Goal: Task Accomplishment & Management: Complete application form

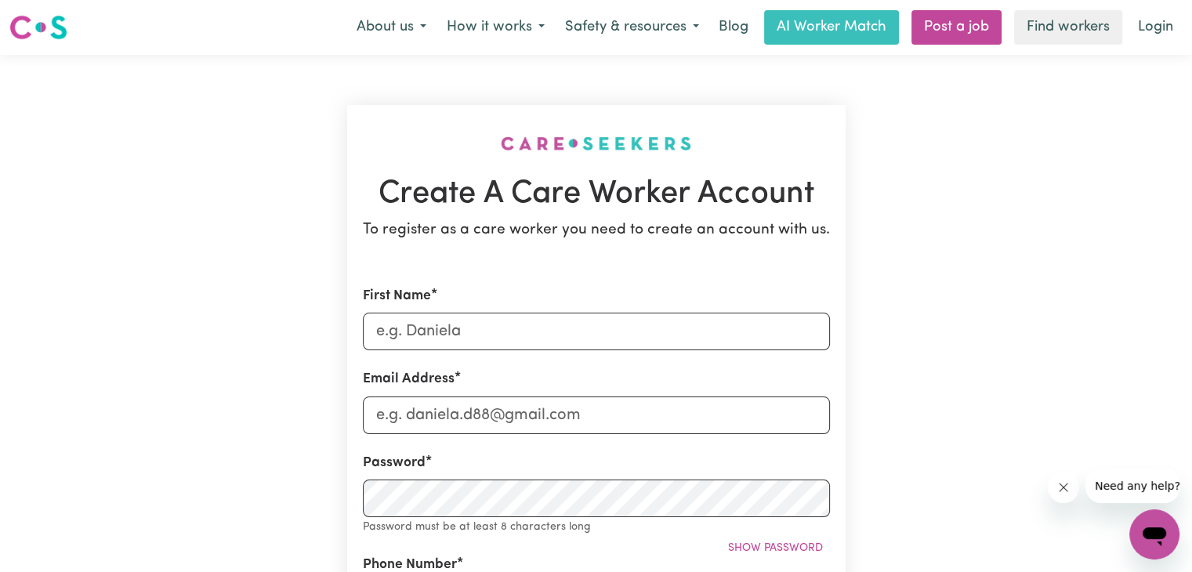
scroll to position [141, 0]
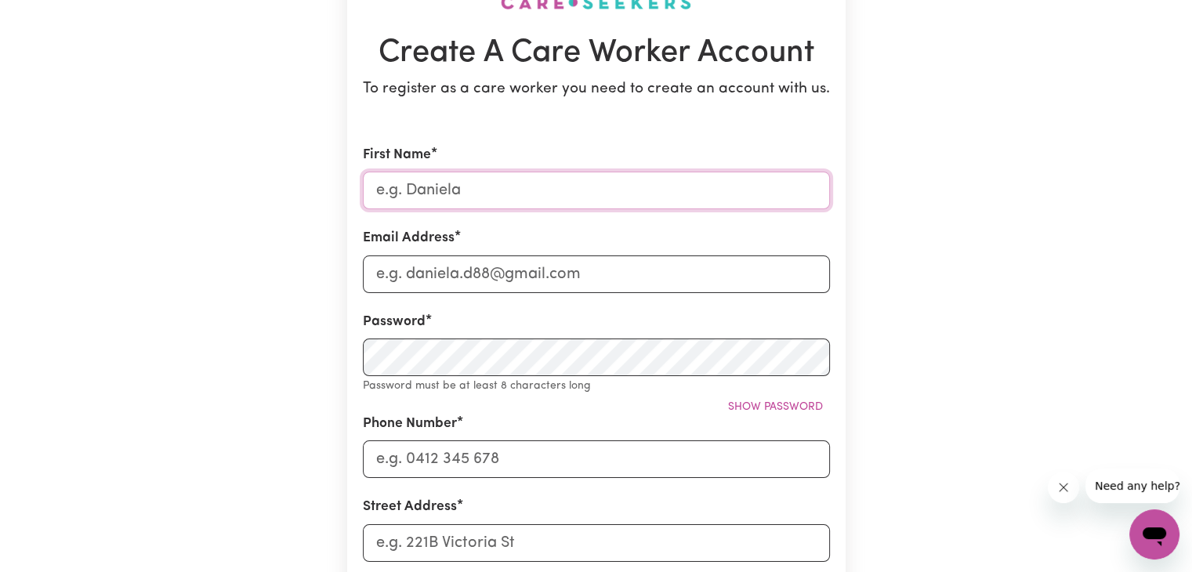
click at [454, 173] on input "First Name" at bounding box center [596, 191] width 467 height 38
type input "[DEMOGRAPHIC_DATA]"
type input "[EMAIL_ADDRESS][DOMAIN_NAME]"
type input "0410715557"
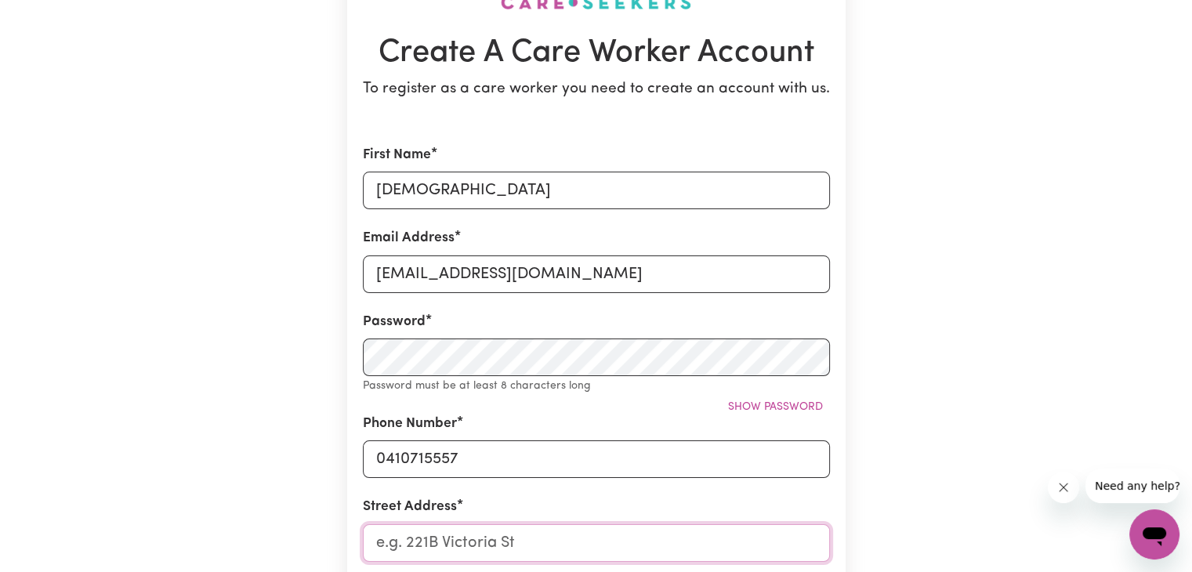
type input "[STREET_ADDRESS]"
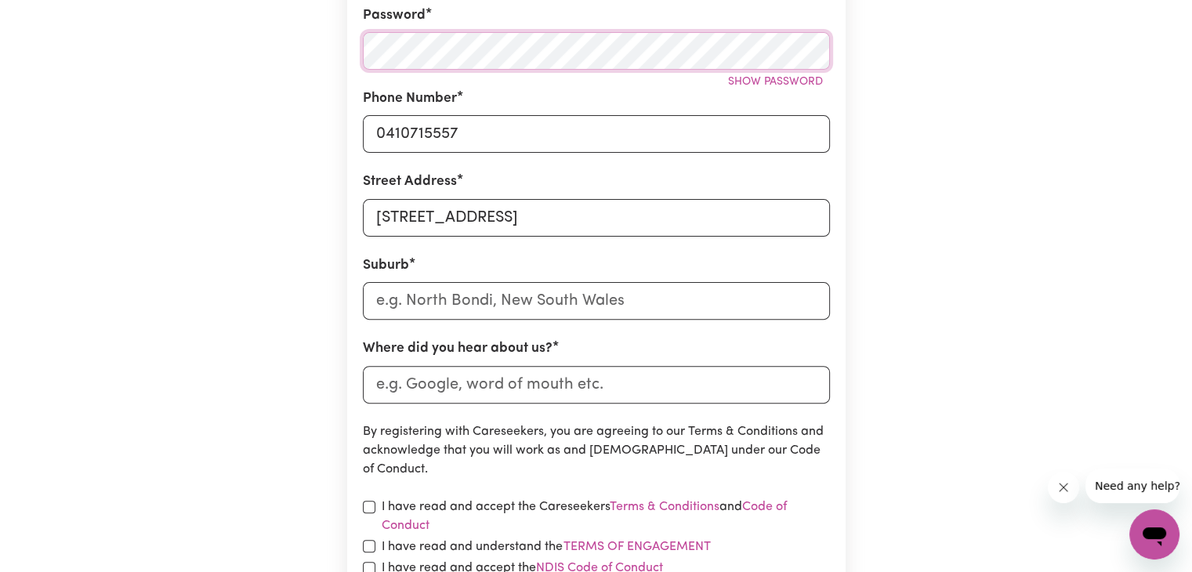
scroll to position [453, 0]
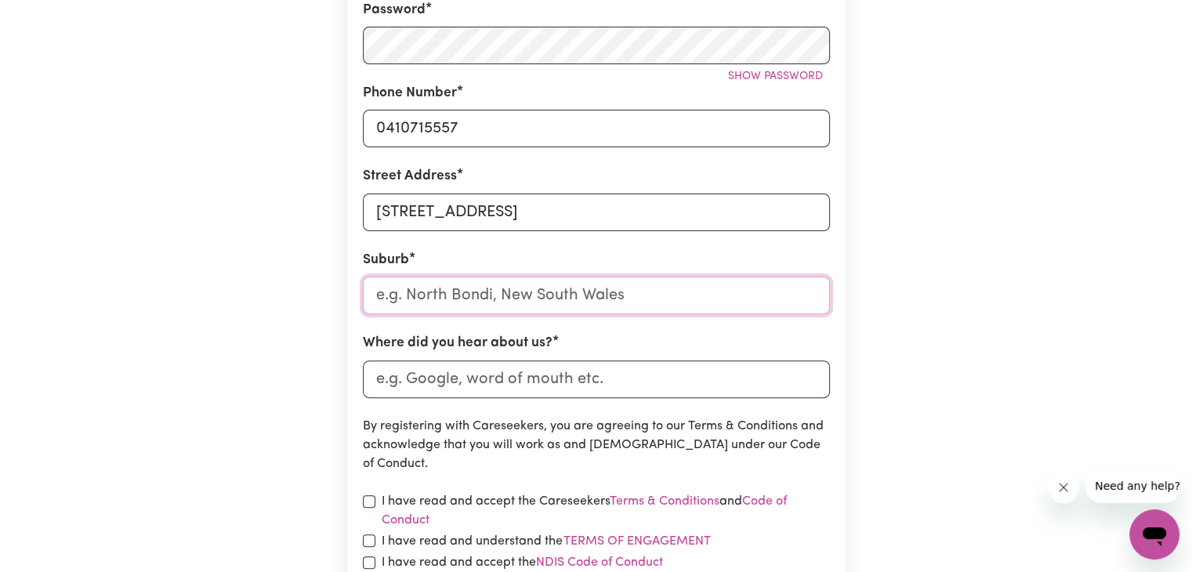
click at [483, 305] on input "text" at bounding box center [596, 296] width 467 height 38
type input "gle"
type input "gleBE, [GEOGRAPHIC_DATA], 2037"
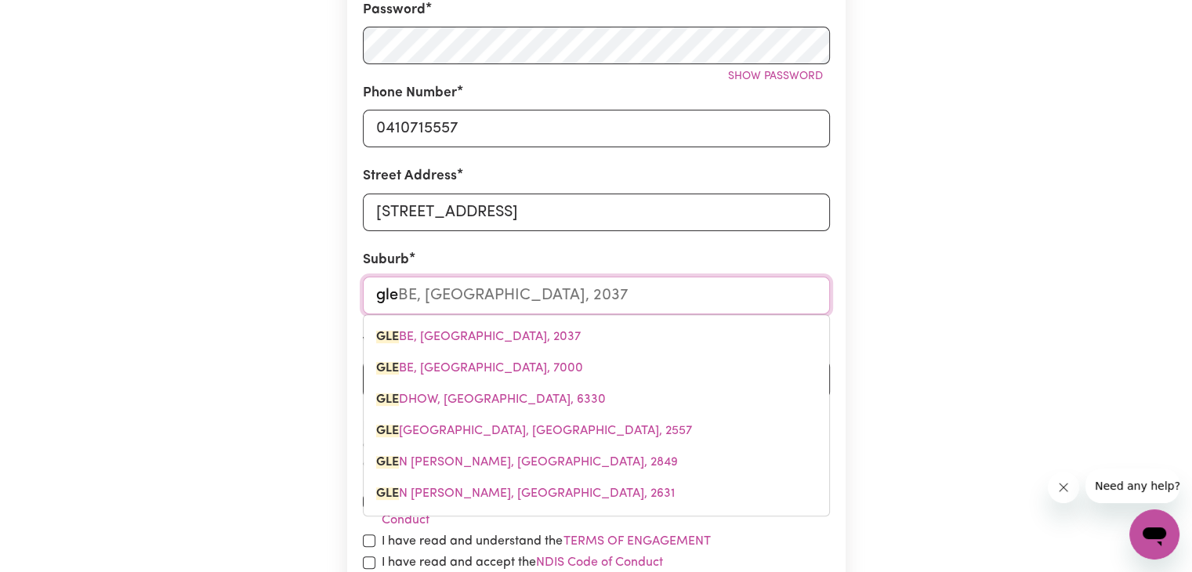
type input "[PERSON_NAME]"
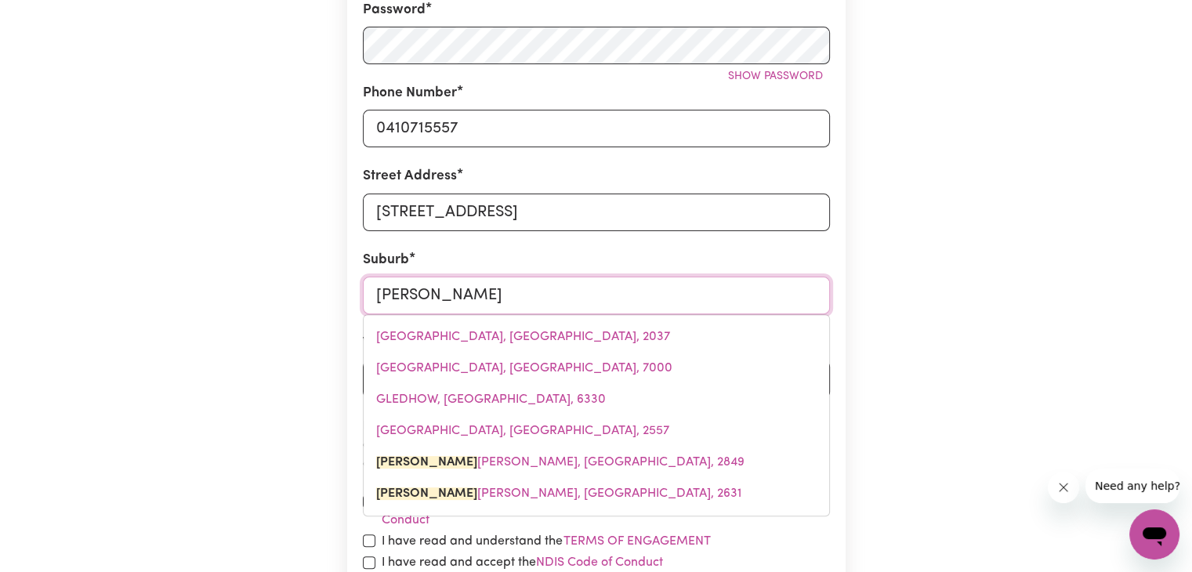
type input "[PERSON_NAME] [PERSON_NAME], [GEOGRAPHIC_DATA], 2849"
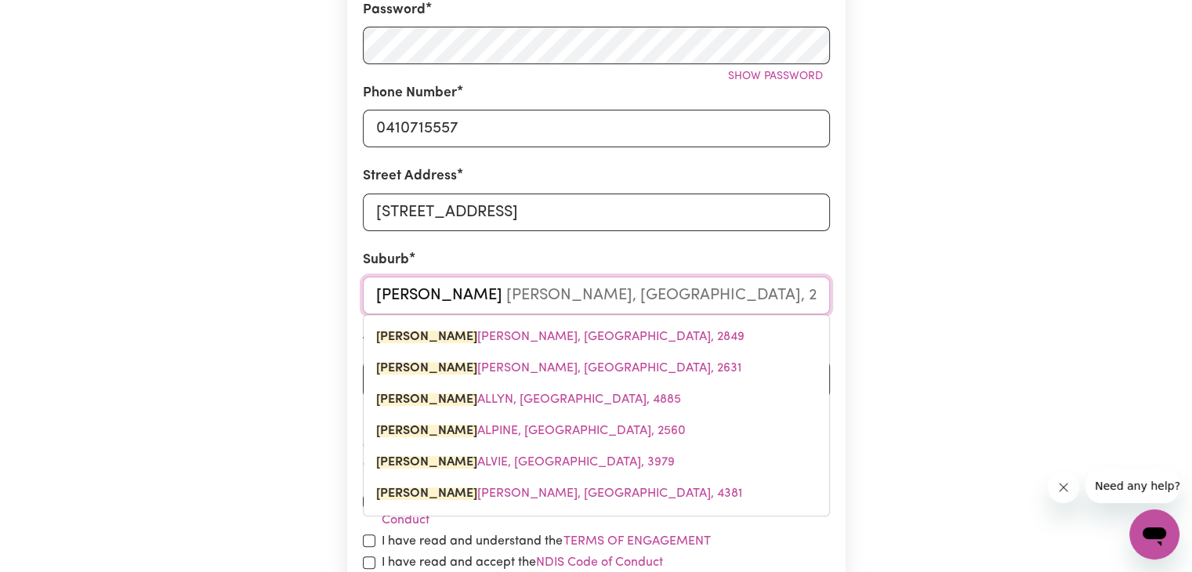
type input "glenr"
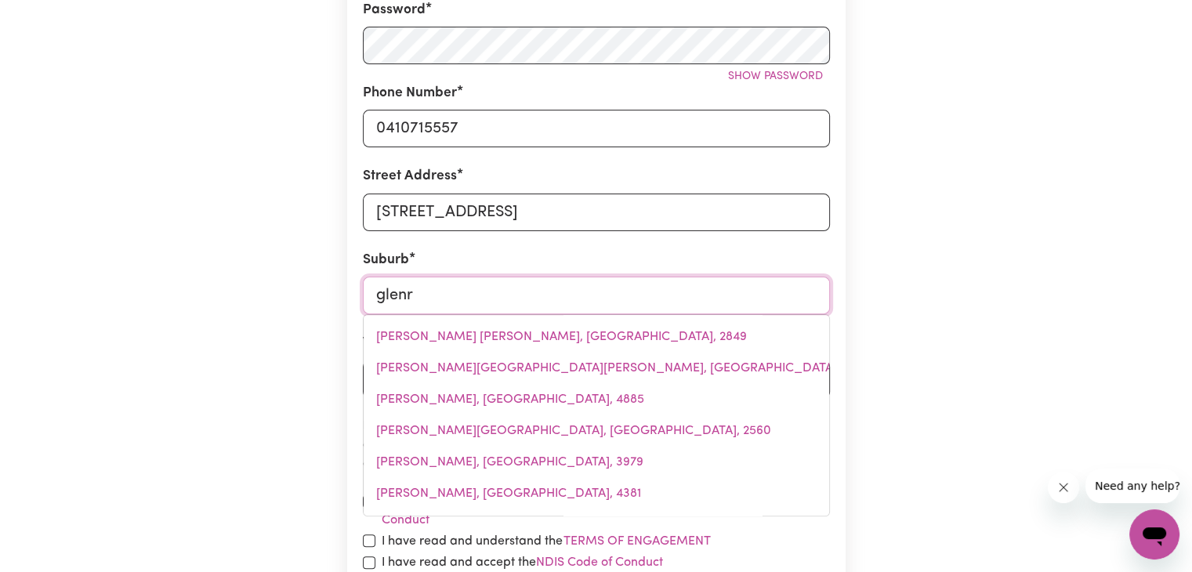
type input "glenrAE, [GEOGRAPHIC_DATA], 4626"
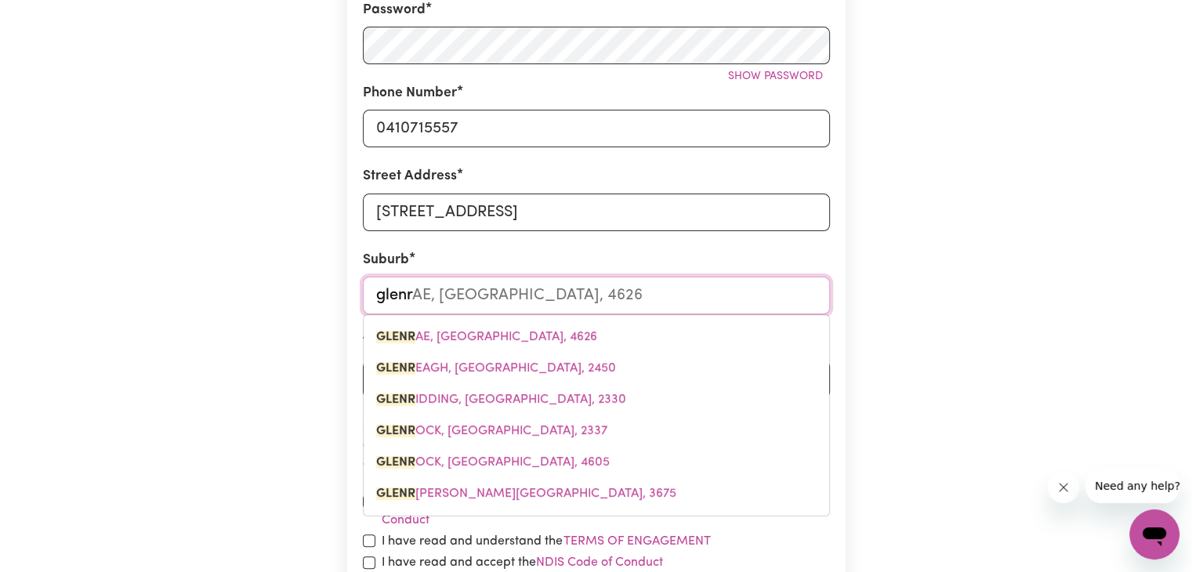
type input "glenro"
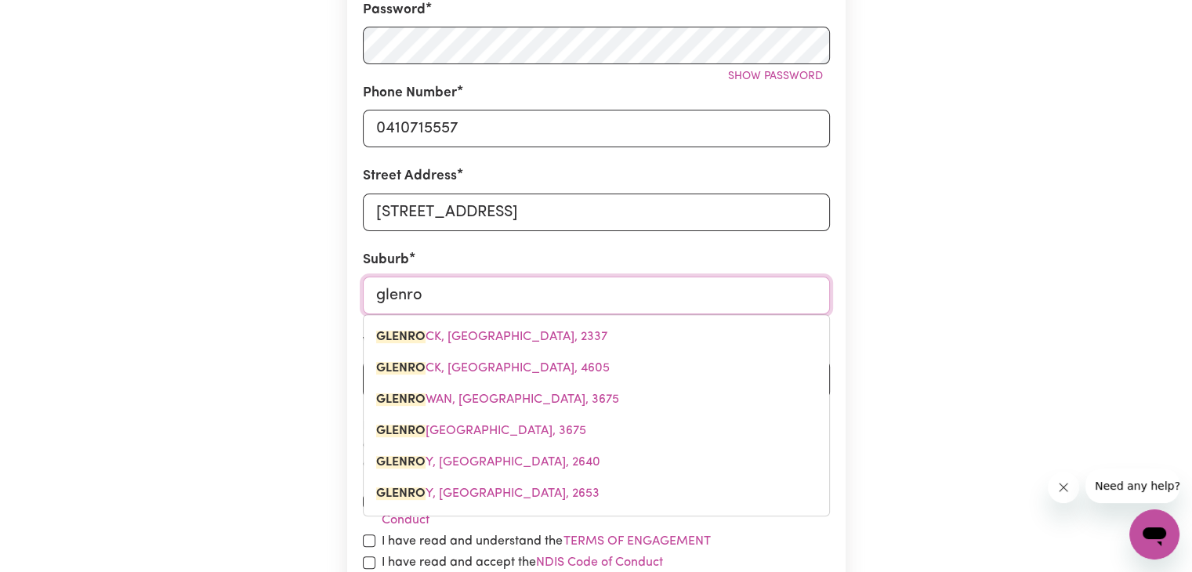
type input "glenroCK, [GEOGRAPHIC_DATA], 2337"
type input "glenroy"
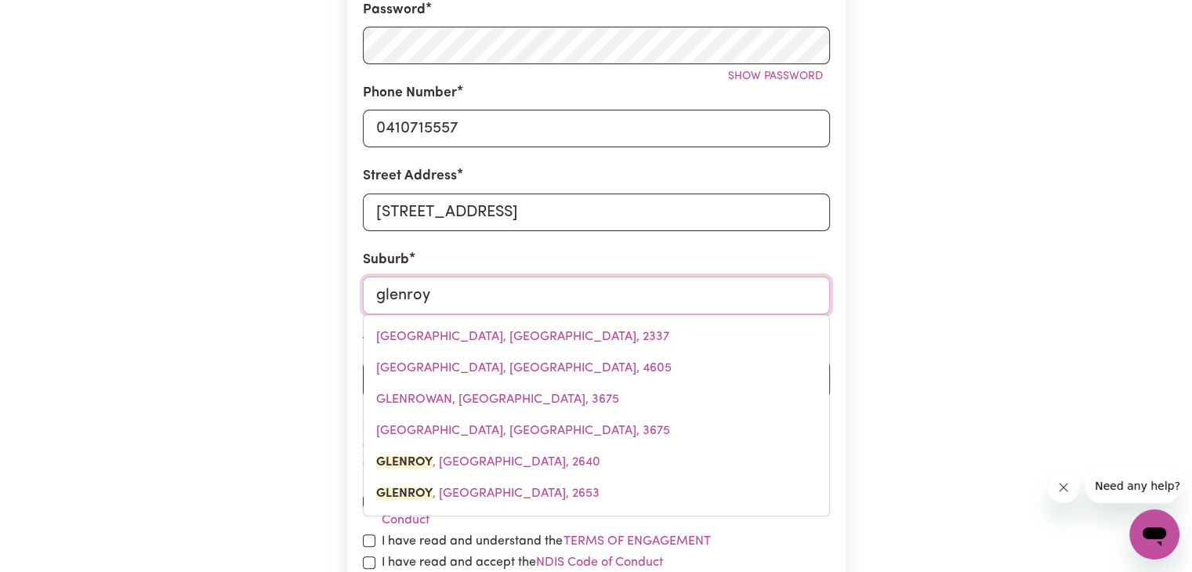
type input "[GEOGRAPHIC_DATA], [GEOGRAPHIC_DATA], 2640"
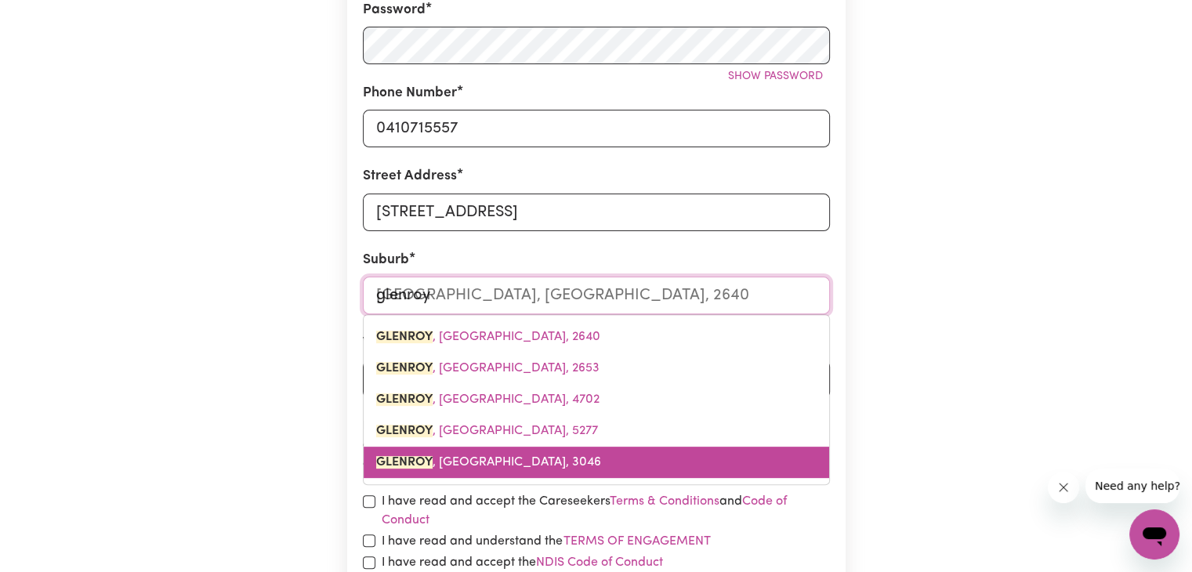
click at [470, 461] on span "GLENROY , [GEOGRAPHIC_DATA], 3046" at bounding box center [488, 462] width 225 height 13
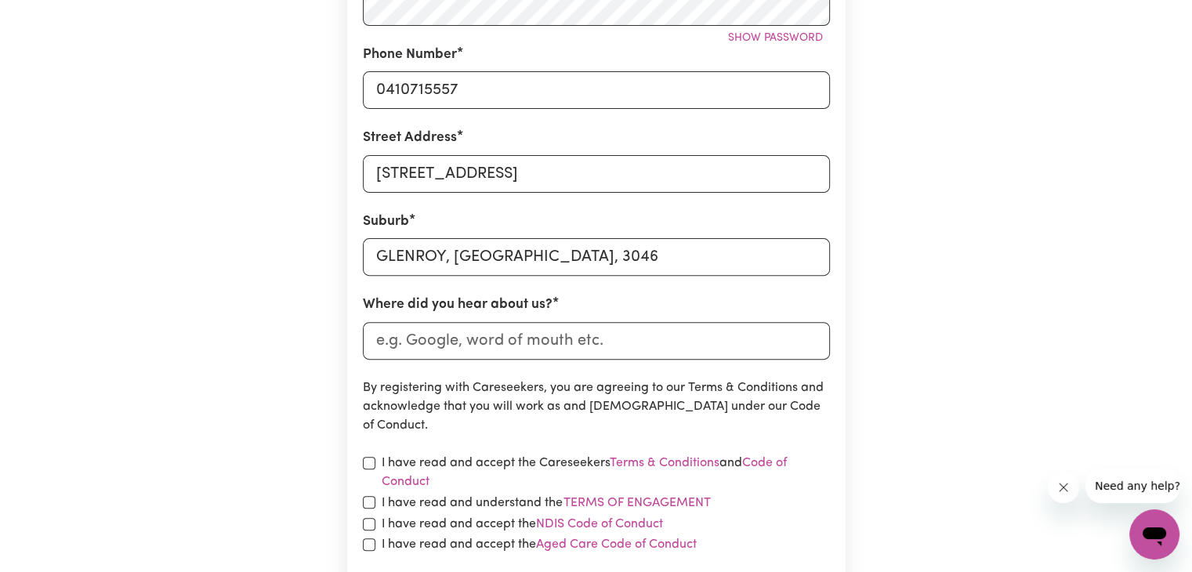
scroll to position [492, 0]
click at [448, 355] on input "Where did you hear about us?" at bounding box center [596, 340] width 467 height 38
type input "online"
click at [382, 461] on label "I have read and accept the Careseekers Terms & Conditions and Code of Conduct" at bounding box center [606, 472] width 448 height 38
click at [366, 463] on input "checkbox" at bounding box center [369, 462] width 13 height 13
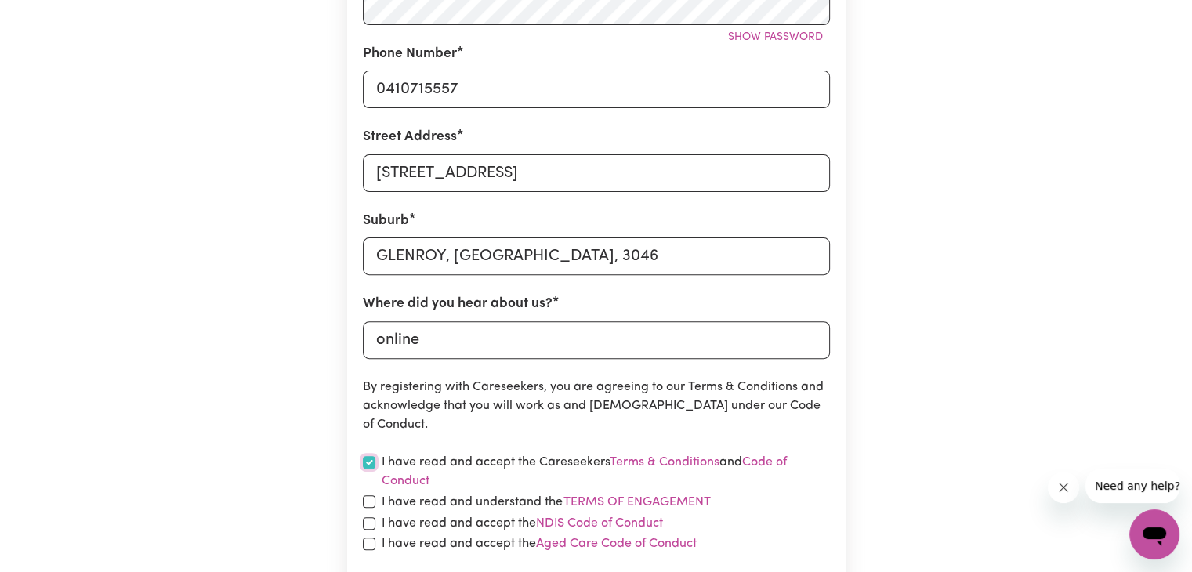
checkbox input "true"
click at [374, 497] on input "checkbox" at bounding box center [369, 501] width 13 height 13
checkbox input "true"
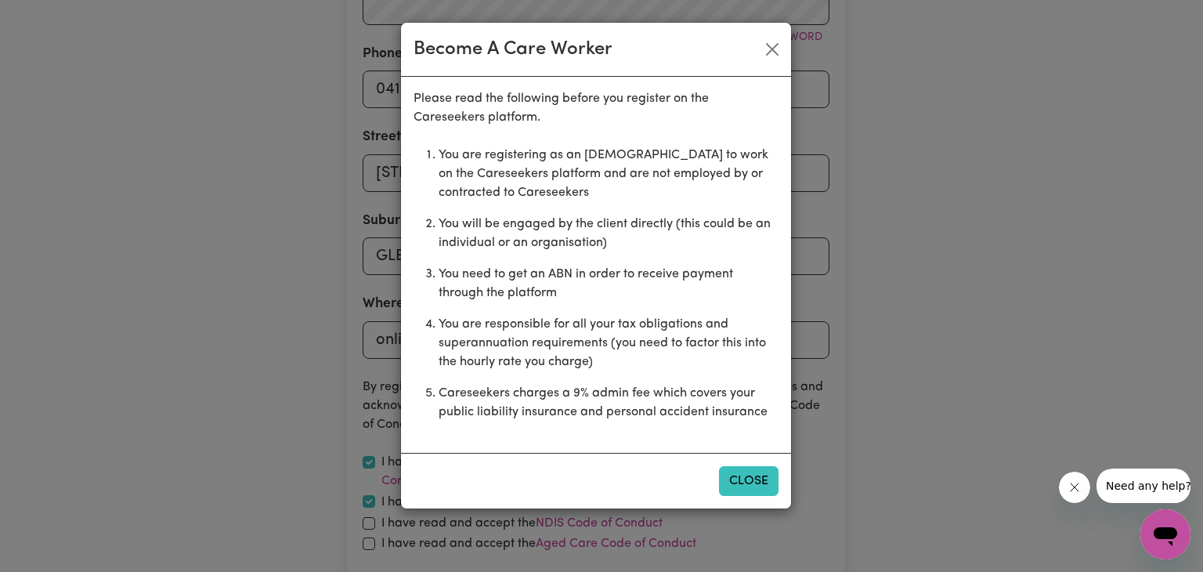
click at [726, 485] on button "Close" at bounding box center [749, 481] width 60 height 30
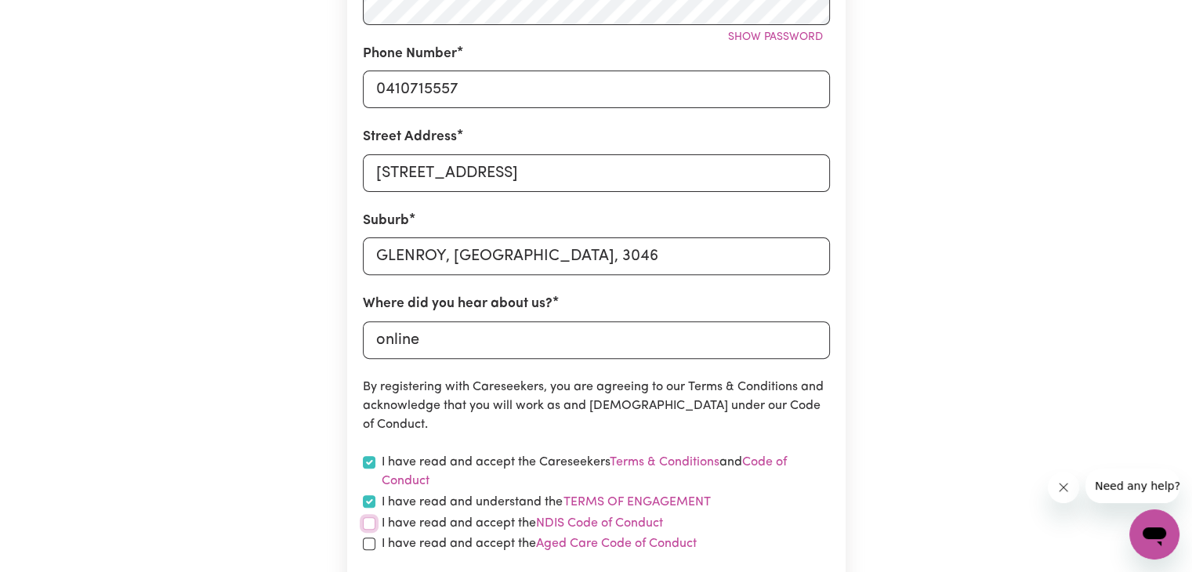
click at [369, 527] on input "checkbox" at bounding box center [369, 523] width 13 height 13
checkbox input "true"
click at [367, 543] on input "checkbox" at bounding box center [369, 543] width 13 height 13
checkbox input "true"
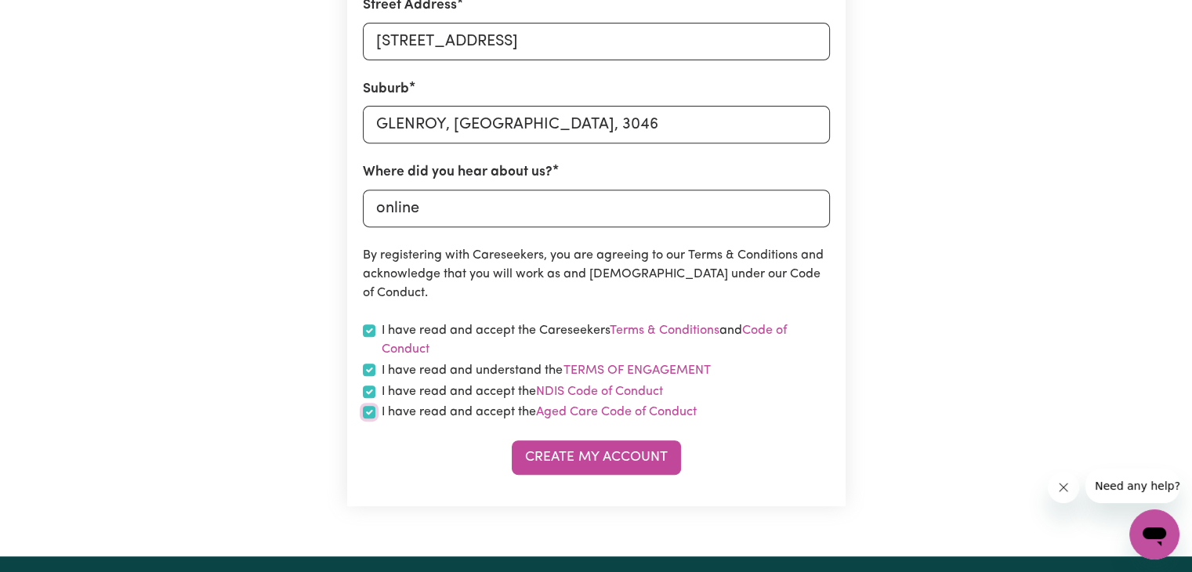
scroll to position [624, 0]
click at [538, 447] on button "Create My Account" at bounding box center [596, 457] width 169 height 34
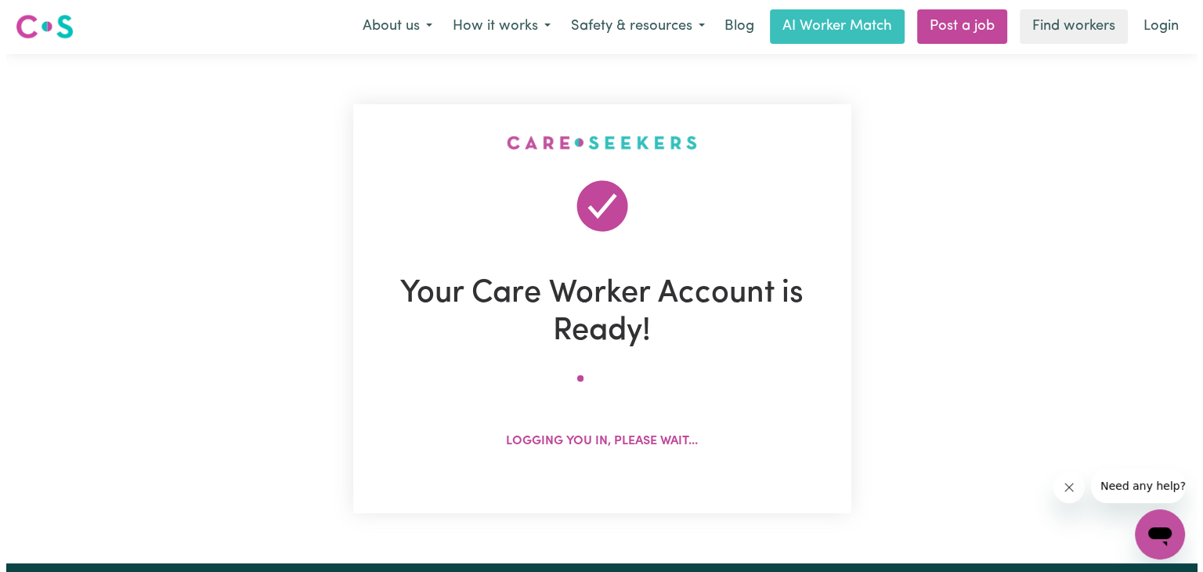
scroll to position [0, 0]
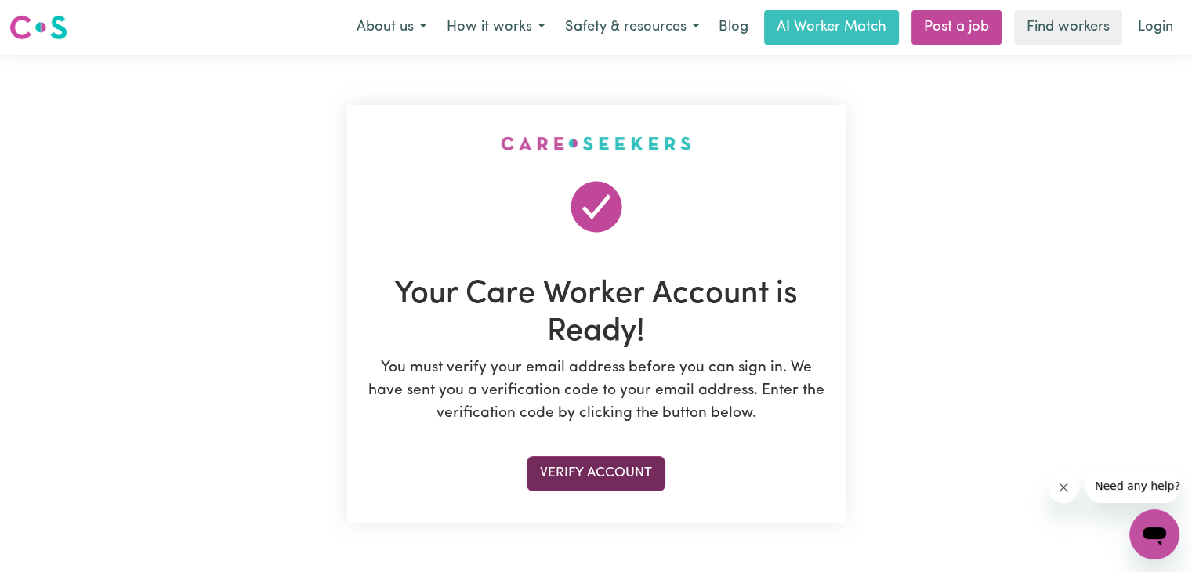
click at [597, 474] on button "Verify Account" at bounding box center [595, 473] width 139 height 34
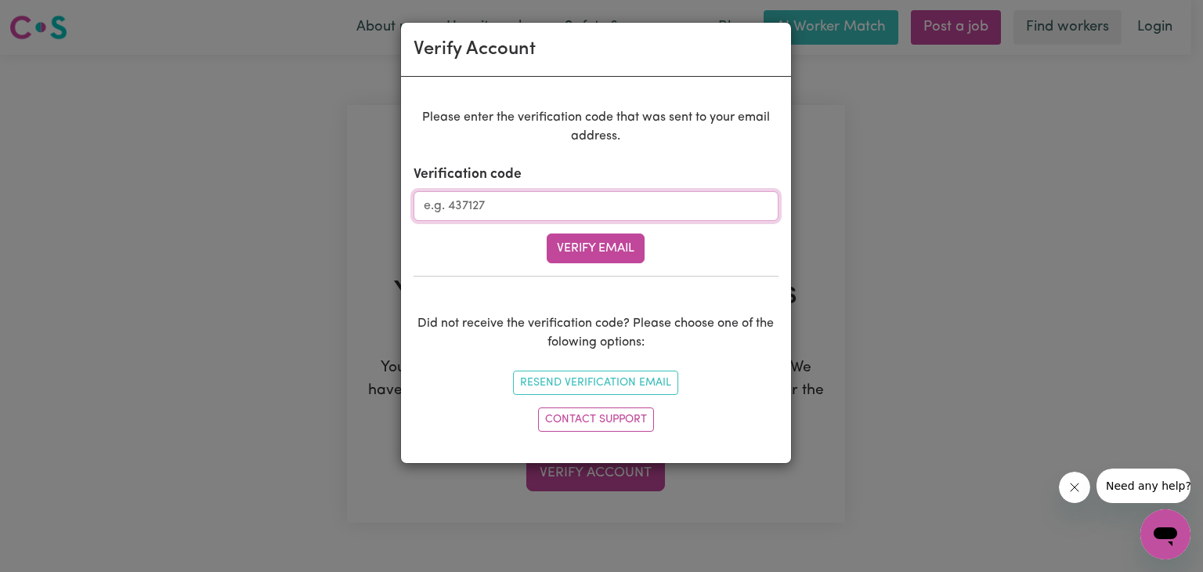
click at [458, 205] on input "Verification code" at bounding box center [596, 206] width 365 height 30
type input "165643"
click at [610, 256] on button "Verify Email" at bounding box center [596, 248] width 98 height 30
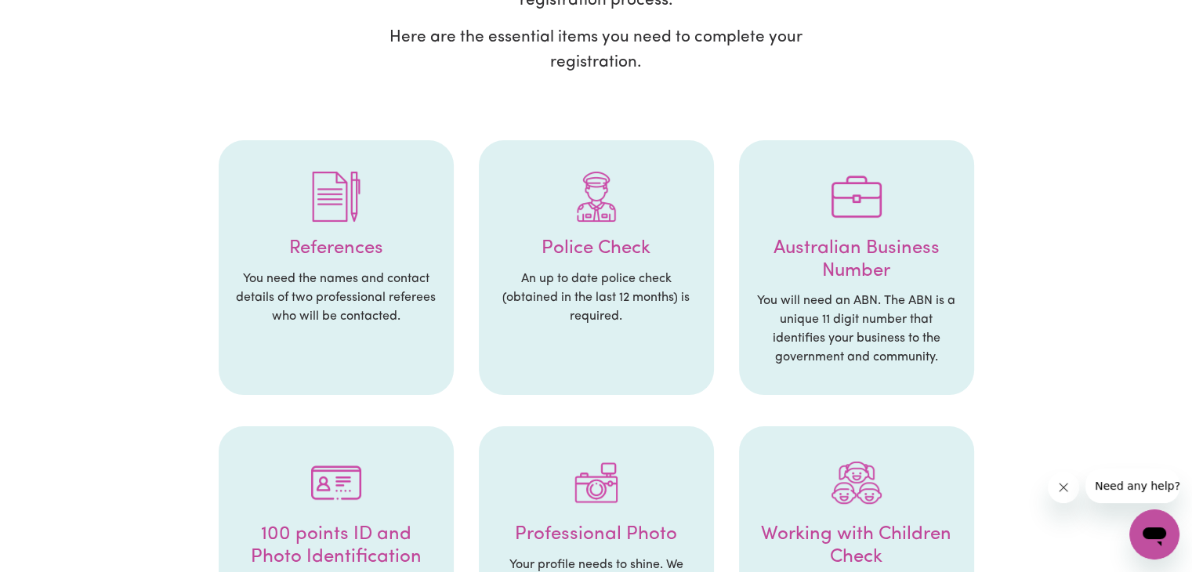
scroll to position [291, 0]
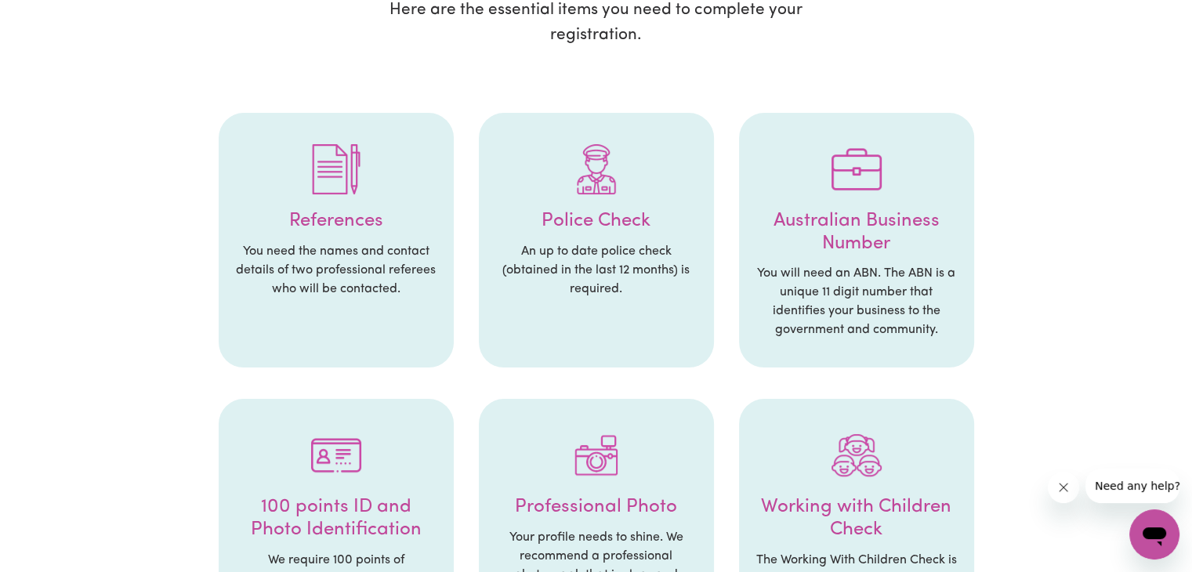
click at [346, 210] on h4 "References" at bounding box center [336, 221] width 204 height 23
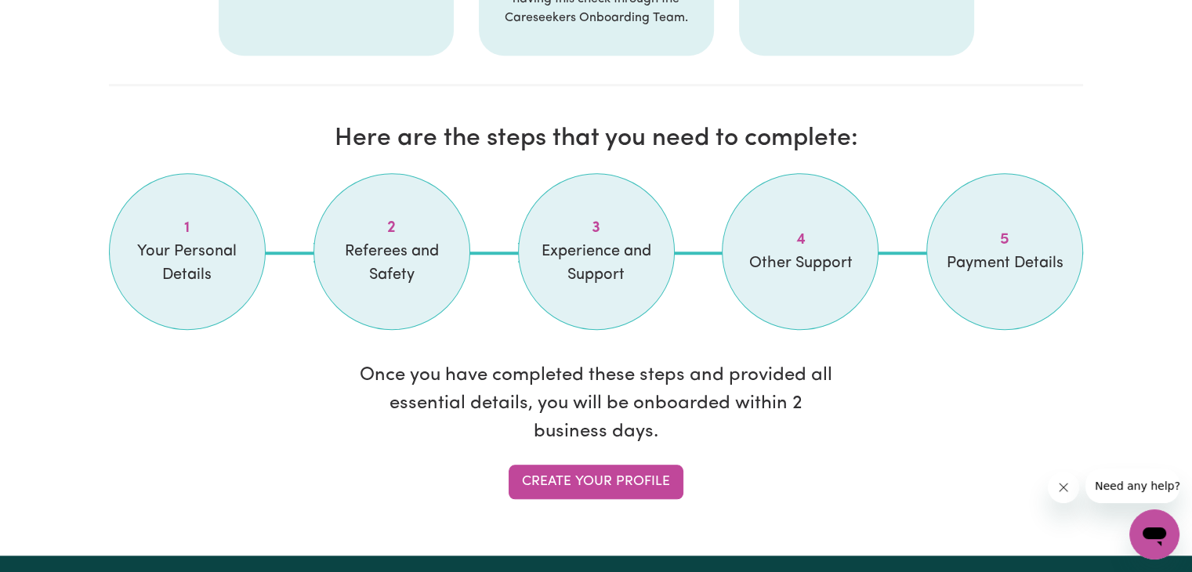
scroll to position [1250, 0]
click at [583, 465] on link "Create your profile" at bounding box center [595, 482] width 175 height 34
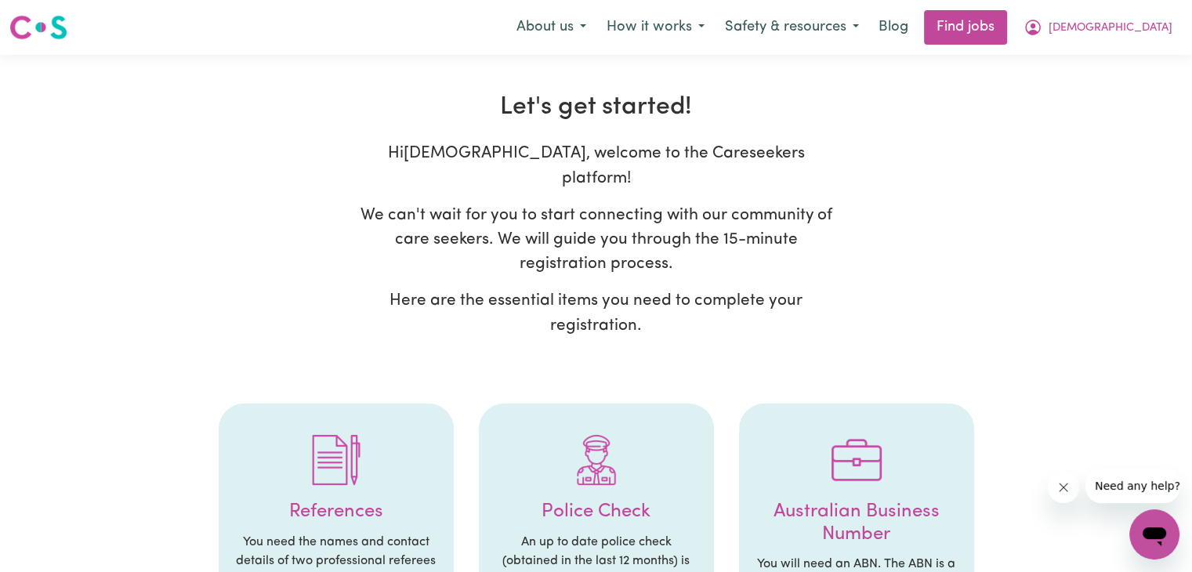
select select "Studying a healthcare related degree or qualification"
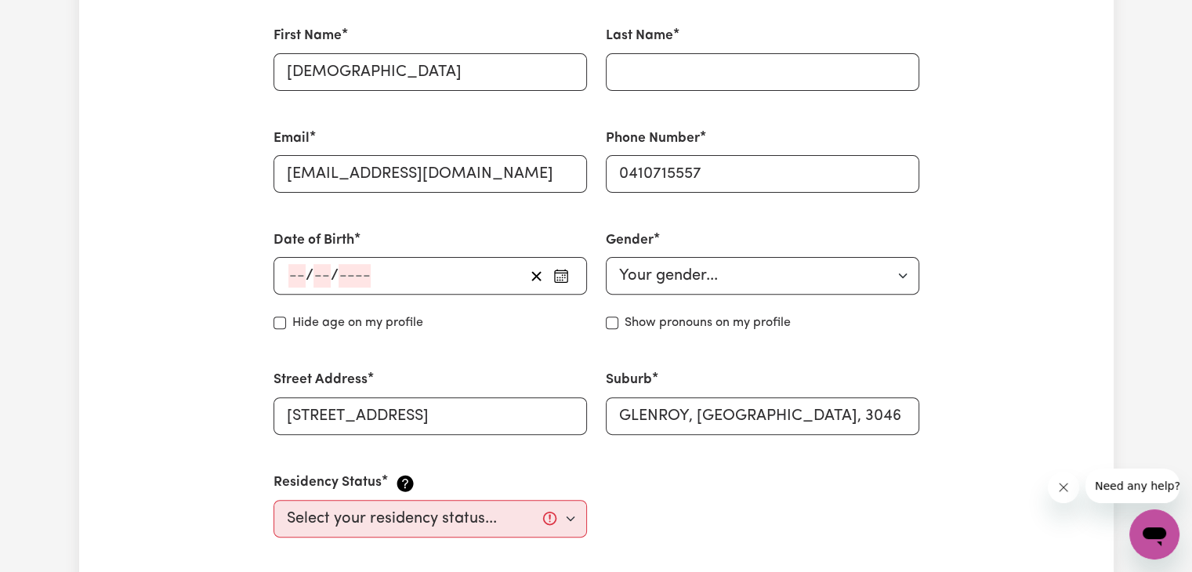
scroll to position [478, 0]
click at [558, 283] on button "button" at bounding box center [560, 274] width 25 height 24
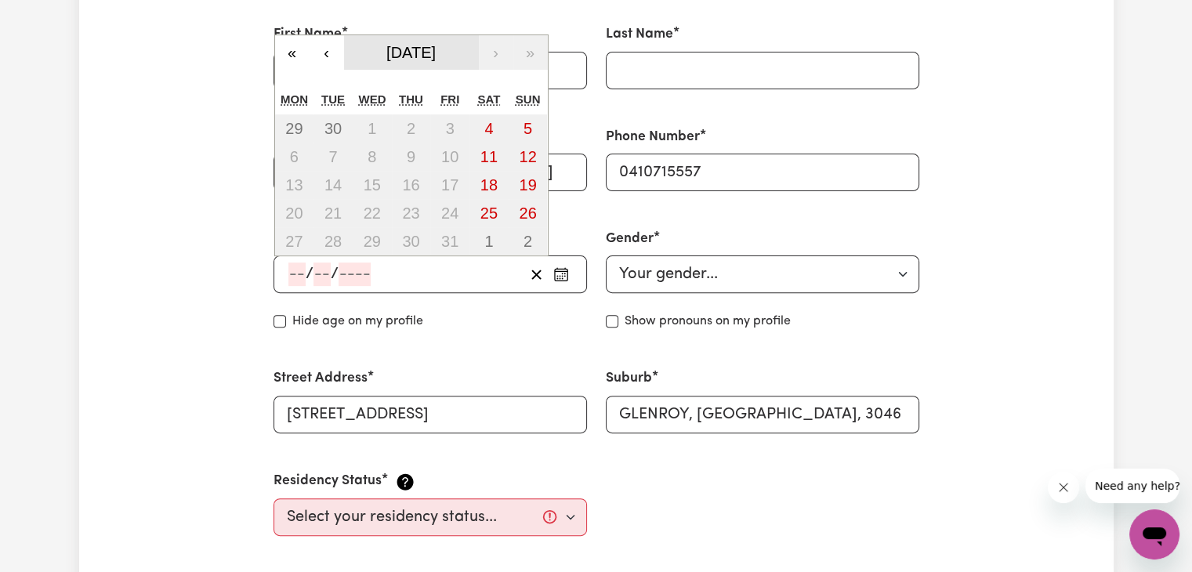
click at [404, 54] on span "[DATE]" at bounding box center [410, 52] width 49 height 17
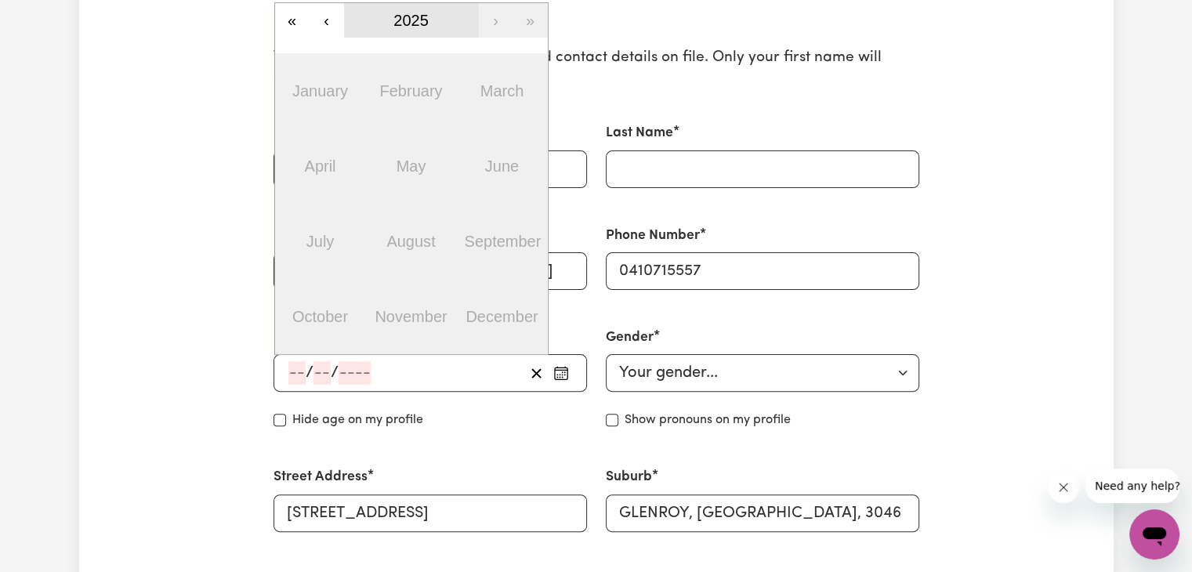
scroll to position [371, 0]
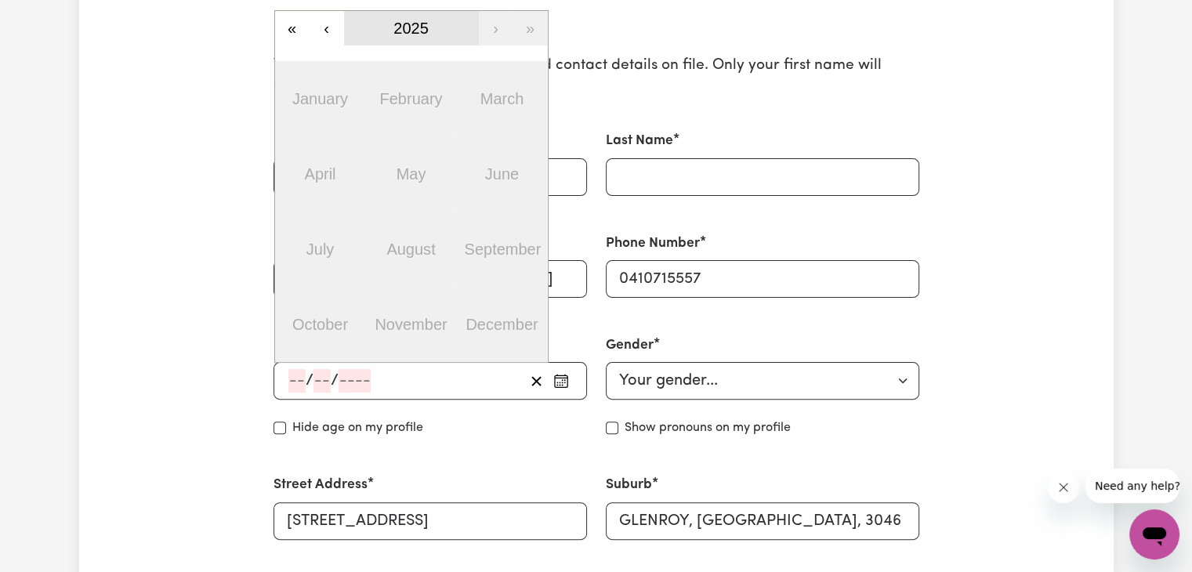
click at [400, 23] on span "2025" at bounding box center [410, 28] width 35 height 17
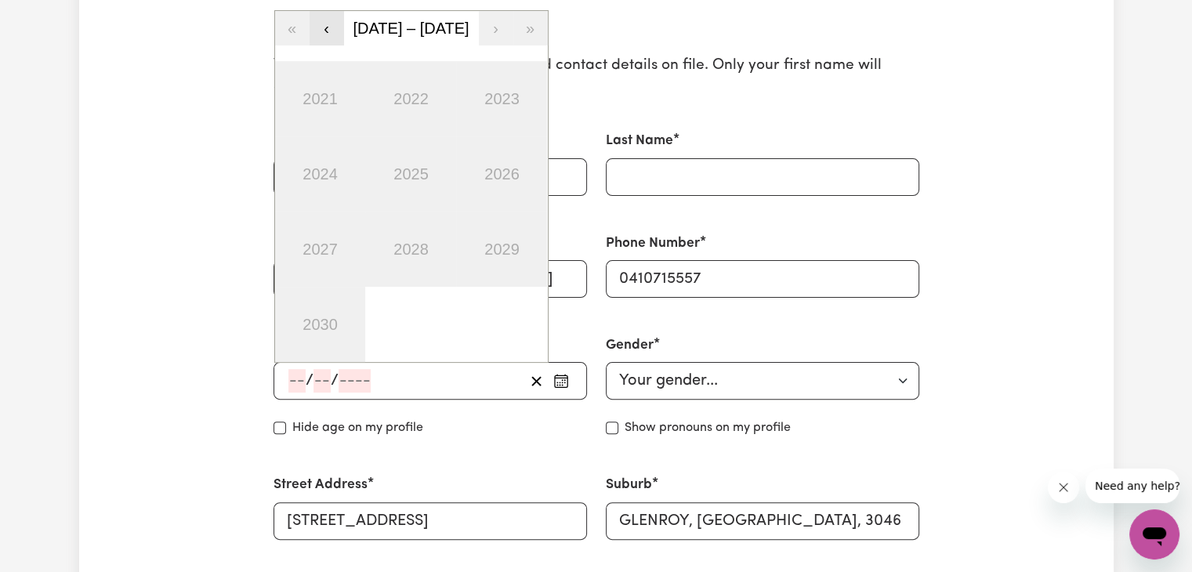
click at [329, 31] on button "‹" at bounding box center [326, 28] width 34 height 34
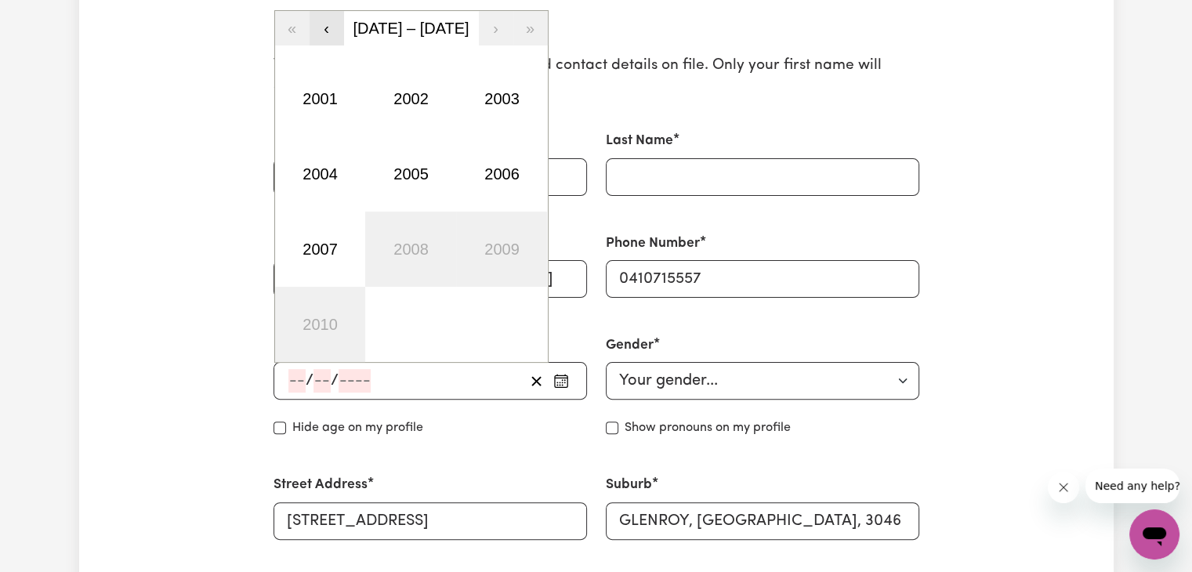
click at [329, 31] on button "‹" at bounding box center [326, 28] width 34 height 34
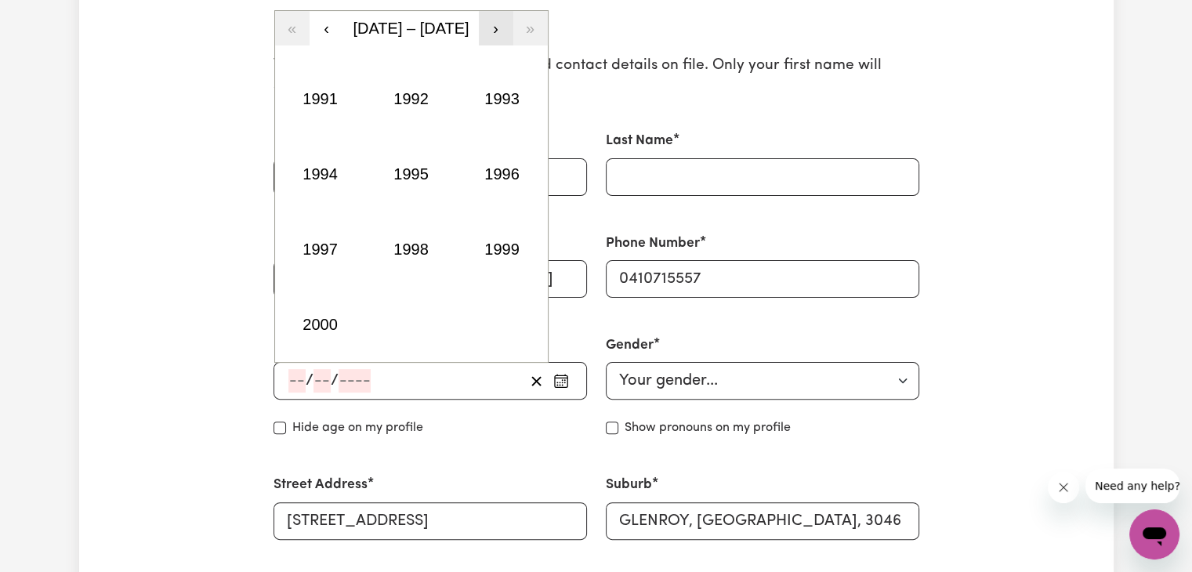
click at [494, 31] on button "›" at bounding box center [496, 28] width 34 height 34
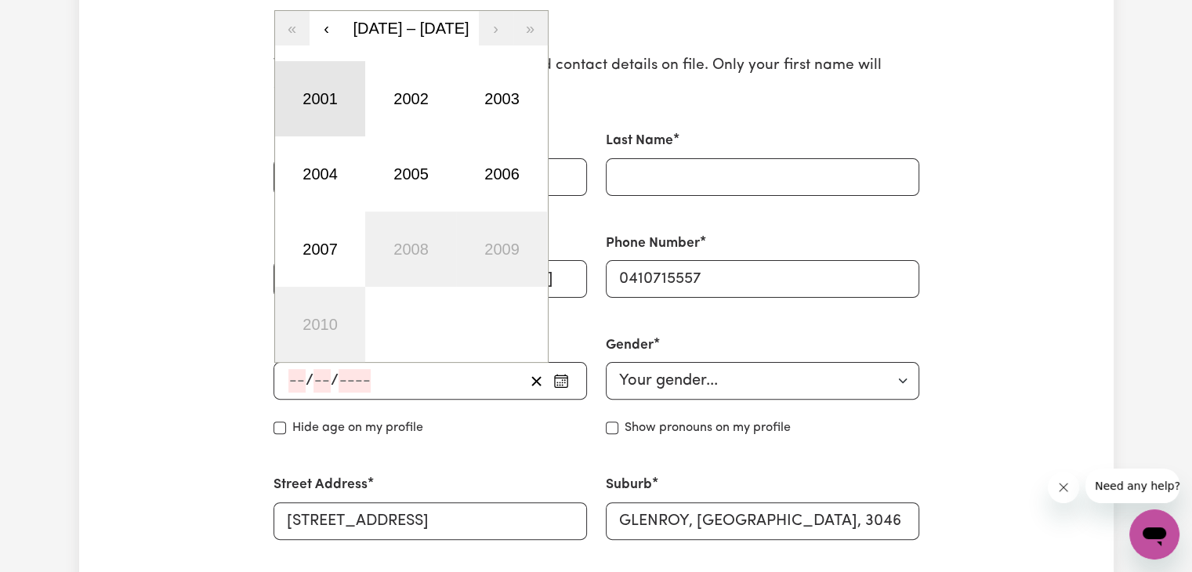
click at [332, 104] on button "2001" at bounding box center [320, 98] width 91 height 75
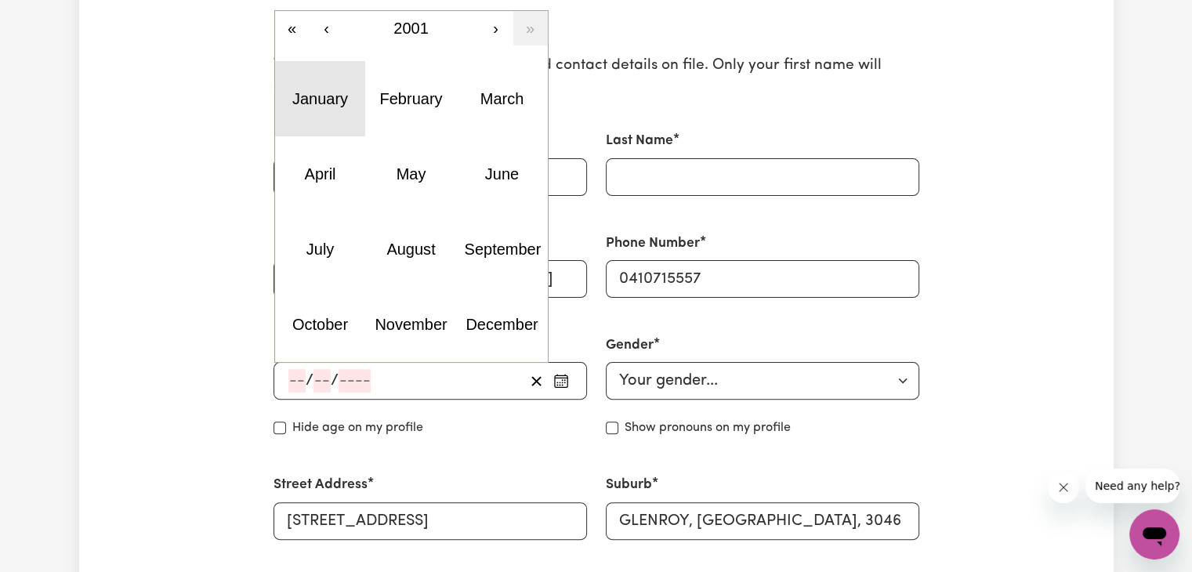
click at [332, 104] on abbr "January" at bounding box center [320, 98] width 56 height 17
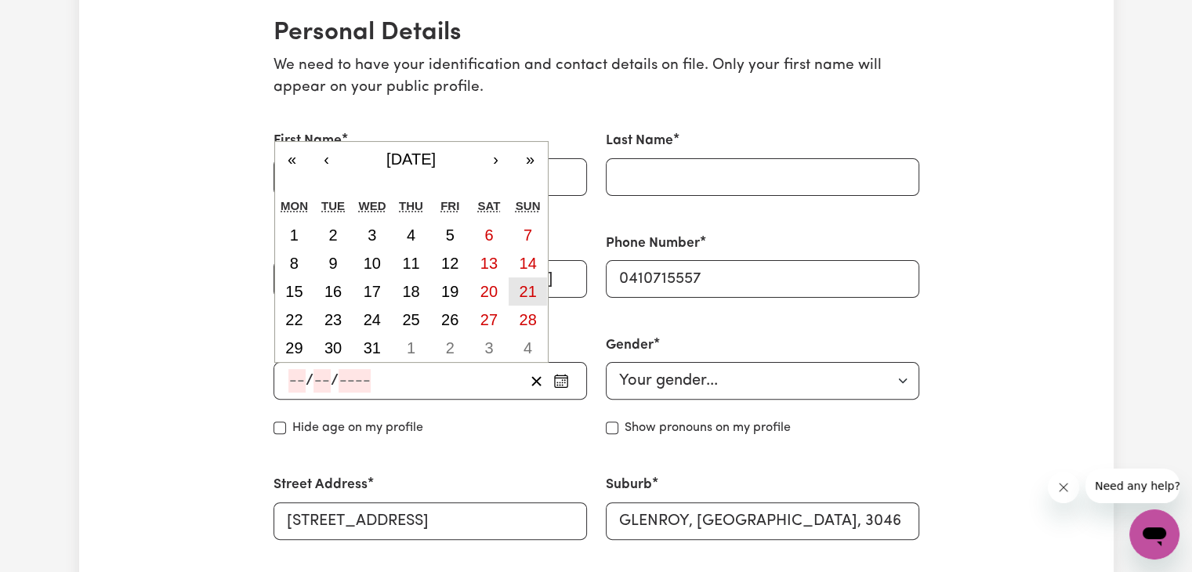
click at [519, 291] on abbr "21" at bounding box center [527, 291] width 17 height 17
type input "[DATE]"
type input "21"
type input "1"
type input "2001"
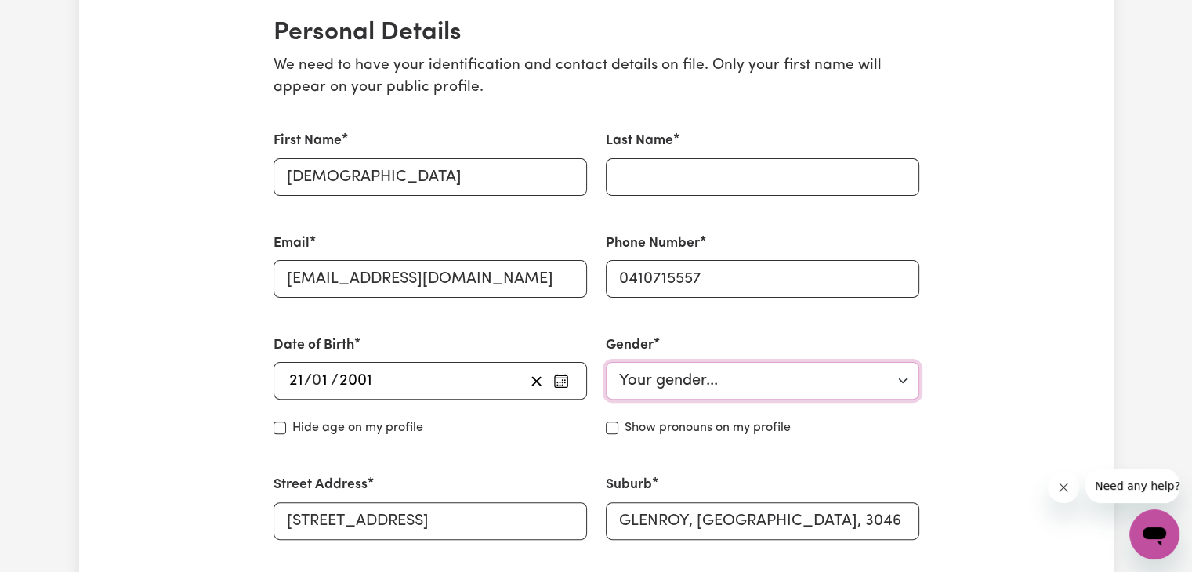
click at [674, 394] on select "Your gender... [DEMOGRAPHIC_DATA] [DEMOGRAPHIC_DATA] [DEMOGRAPHIC_DATA] Other P…" at bounding box center [762, 381] width 313 height 38
select select "[DEMOGRAPHIC_DATA]"
click at [606, 362] on select "Your gender... [DEMOGRAPHIC_DATA] [DEMOGRAPHIC_DATA] [DEMOGRAPHIC_DATA] Other P…" at bounding box center [762, 381] width 313 height 38
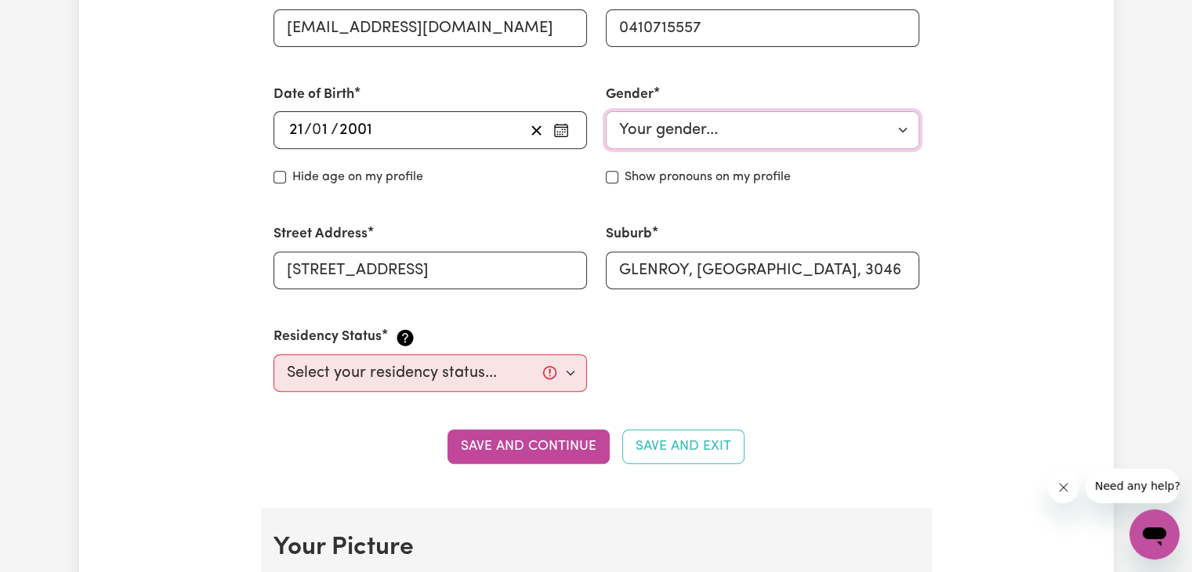
scroll to position [630, 0]
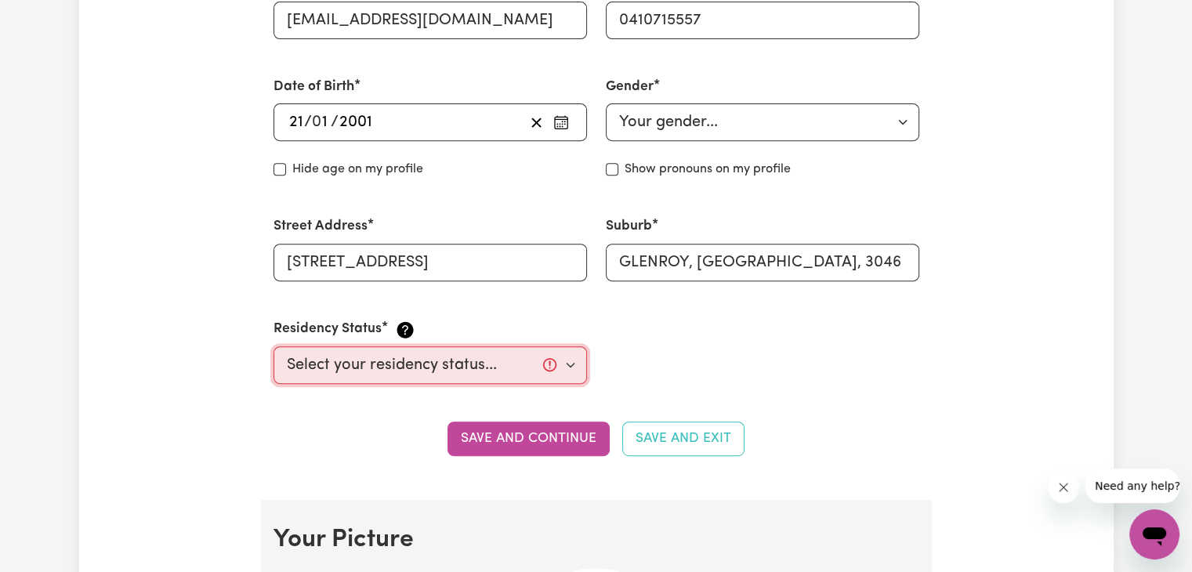
click at [536, 367] on select "Select your residency status... [DEMOGRAPHIC_DATA] citizen Australian PR [DEMOG…" at bounding box center [429, 365] width 313 height 38
select select "Student Visa"
click at [273, 346] on select "Select your residency status... [DEMOGRAPHIC_DATA] citizen Australian PR [DEMOG…" at bounding box center [429, 365] width 313 height 38
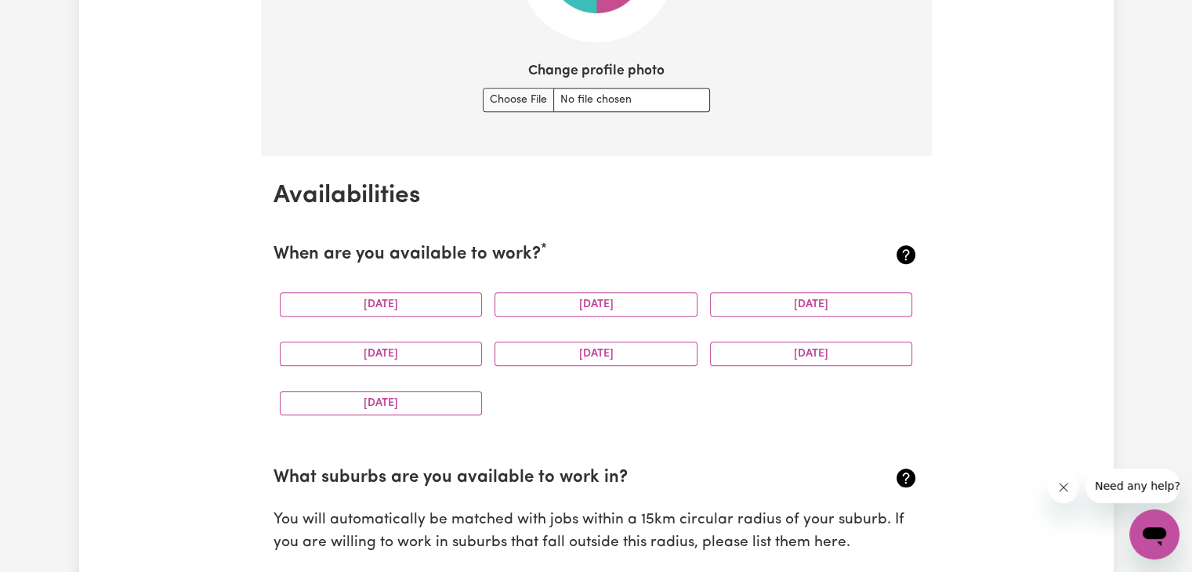
scroll to position [1331, 0]
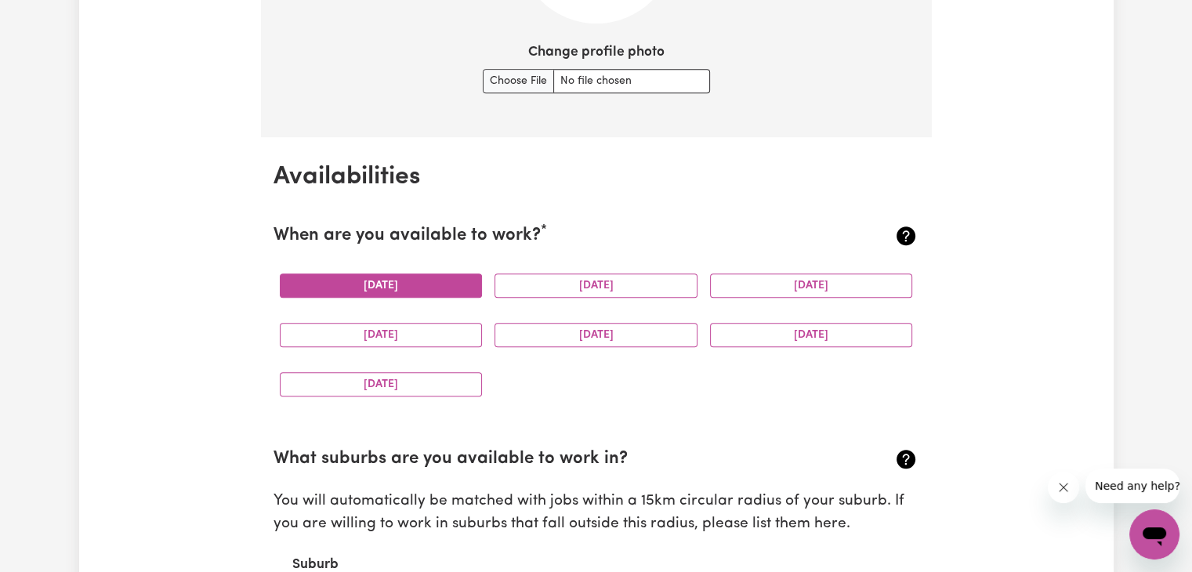
click at [415, 287] on button "[DATE]" at bounding box center [381, 285] width 203 height 24
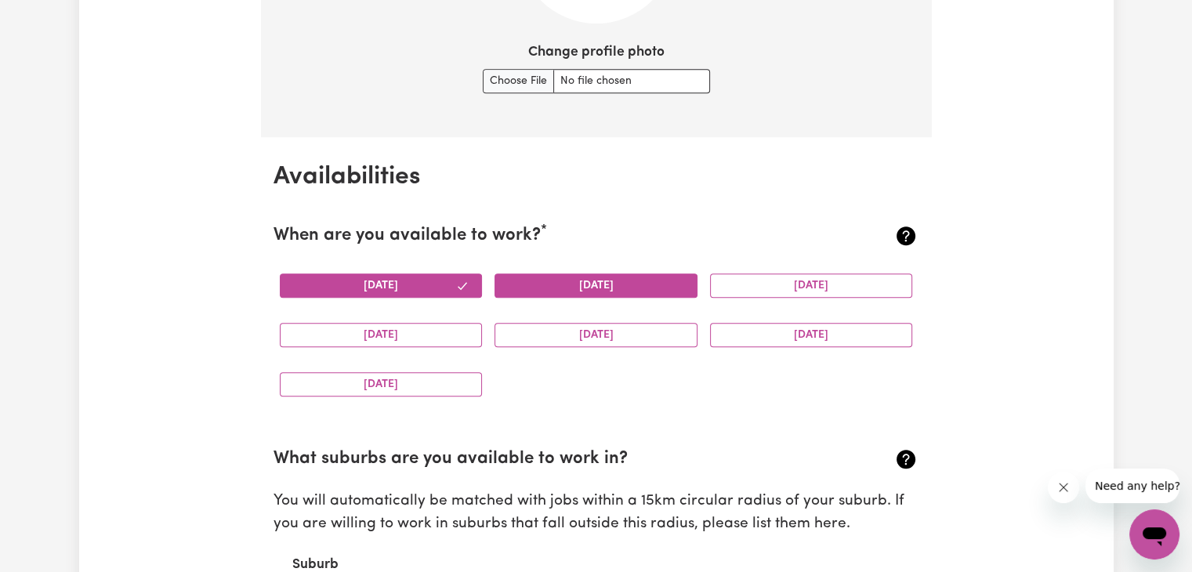
click at [539, 294] on button "[DATE]" at bounding box center [595, 285] width 203 height 24
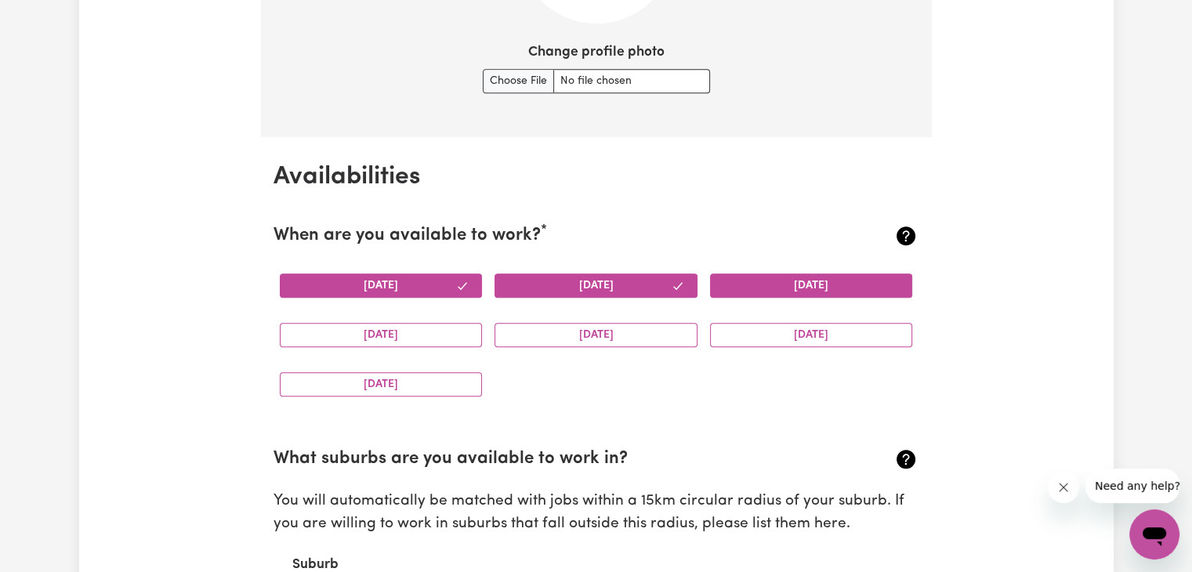
drag, startPoint x: 806, startPoint y: 270, endPoint x: 801, endPoint y: 288, distance: 17.9
click at [801, 288] on div "[DATE]" at bounding box center [810, 285] width 215 height 49
click at [801, 288] on button "[DATE]" at bounding box center [811, 285] width 203 height 24
click at [417, 338] on button "[DATE]" at bounding box center [381, 335] width 203 height 24
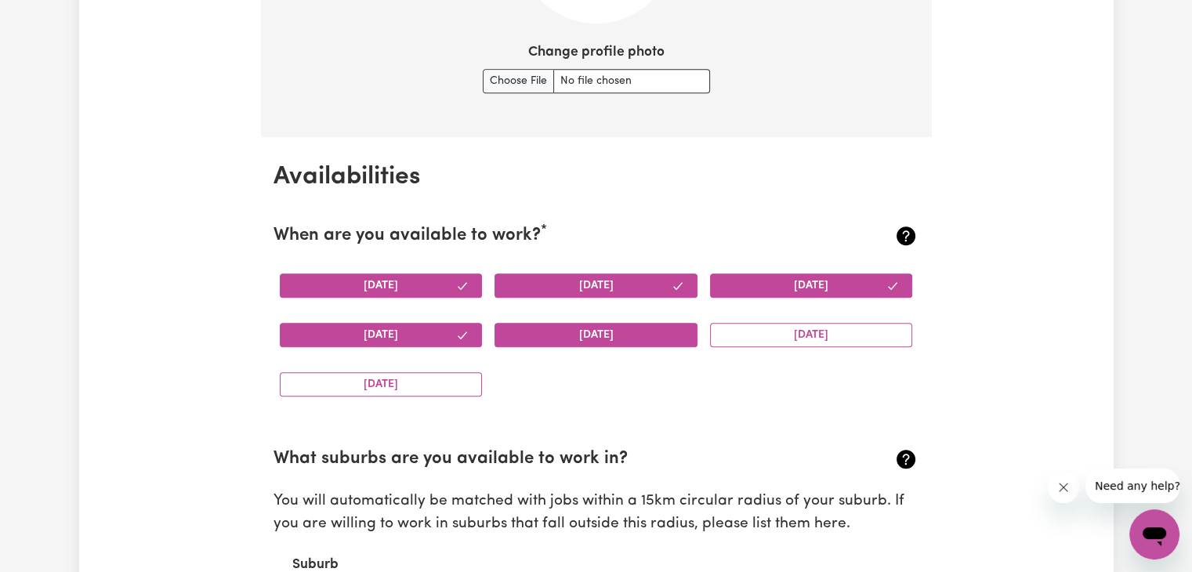
click at [555, 327] on button "[DATE]" at bounding box center [595, 335] width 203 height 24
drag, startPoint x: 754, startPoint y: 328, endPoint x: 353, endPoint y: 396, distance: 406.7
click at [353, 396] on div "[DATE] [DATE] [DATE] [DATE] [DATE] [DATE] [DATE]" at bounding box center [596, 335] width 646 height 148
click at [353, 396] on div "[DATE]" at bounding box center [380, 384] width 215 height 49
click at [370, 377] on button "[DATE]" at bounding box center [381, 384] width 203 height 24
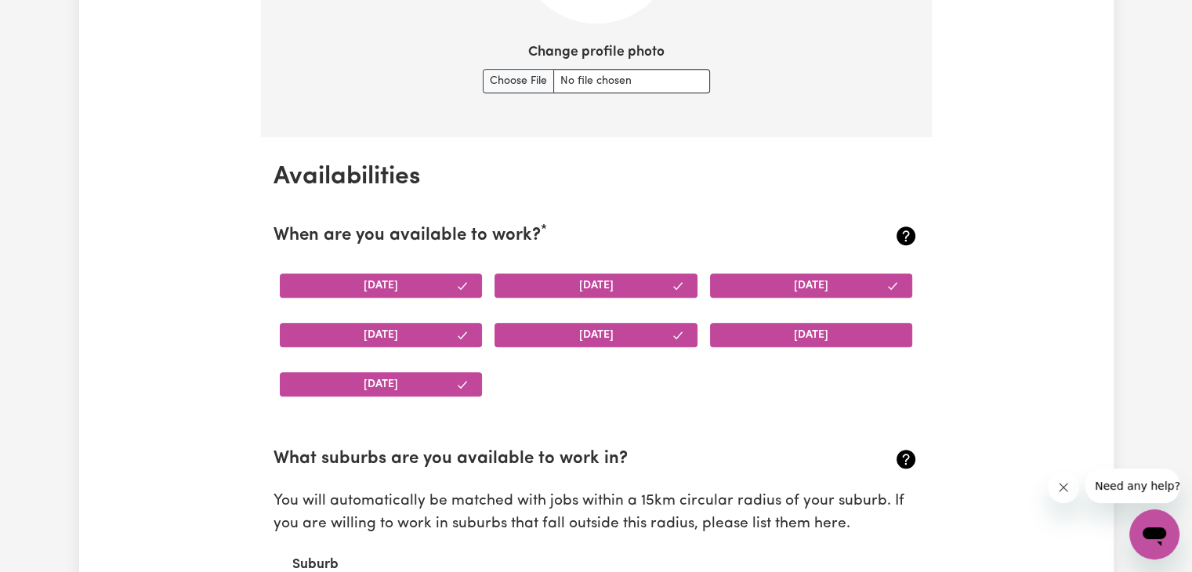
click at [770, 326] on button "[DATE]" at bounding box center [811, 335] width 203 height 24
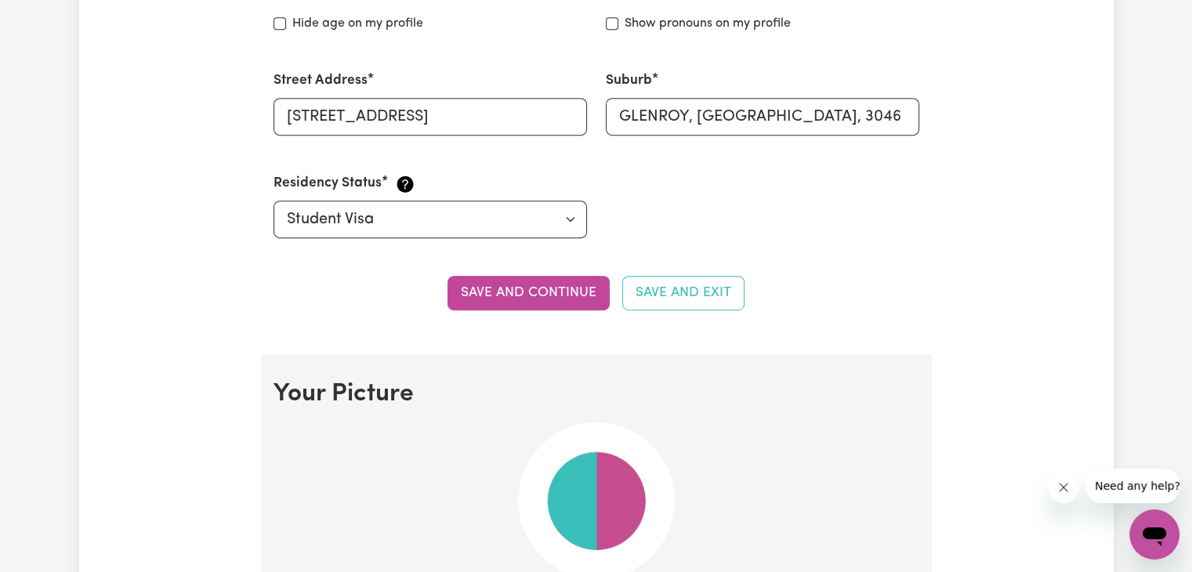
scroll to position [773, 0]
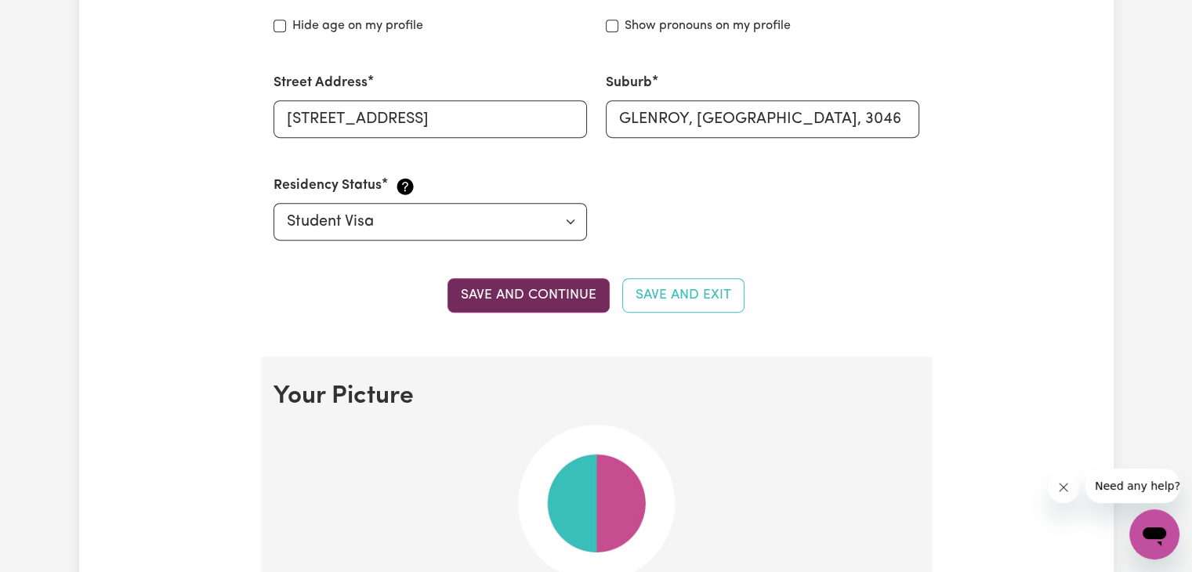
click at [516, 290] on button "Save and continue" at bounding box center [528, 295] width 162 height 34
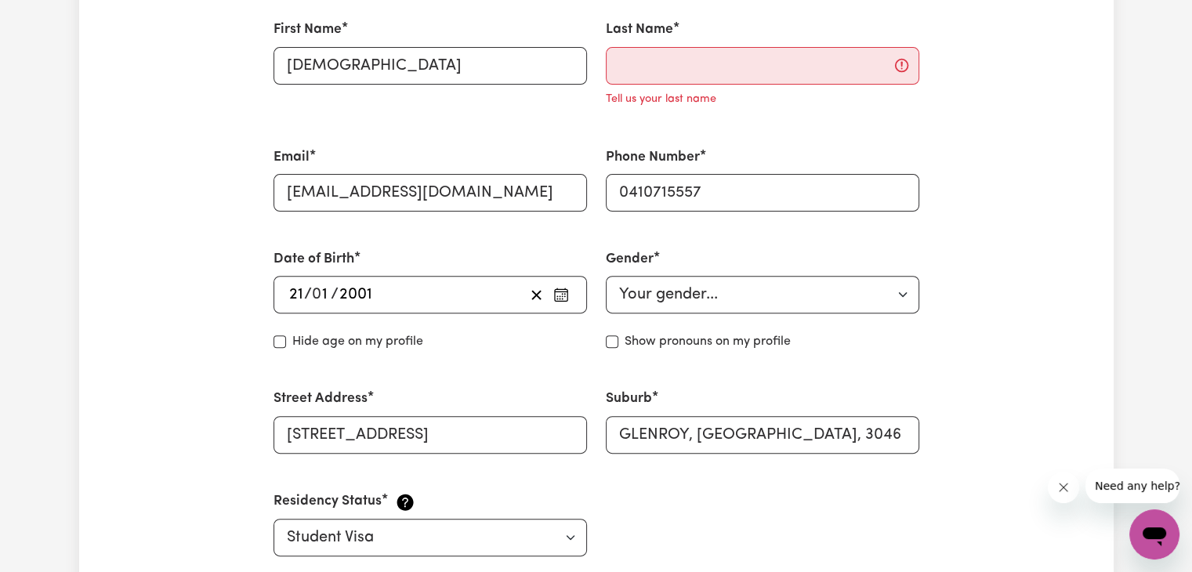
scroll to position [463, 0]
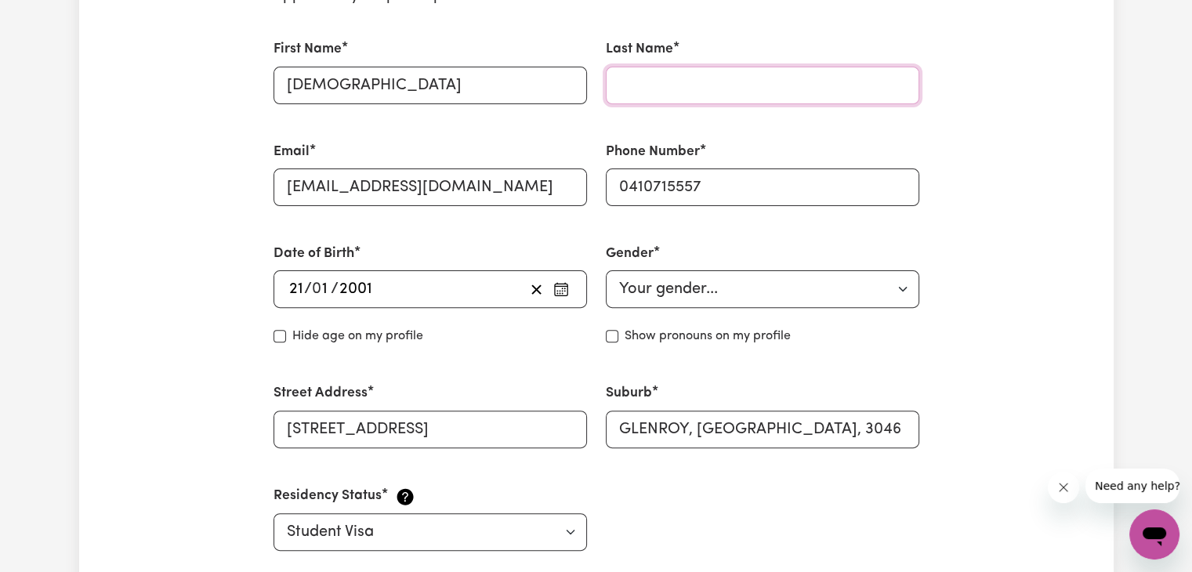
click at [696, 84] on input "Last Name" at bounding box center [762, 86] width 313 height 38
type input "[PERSON_NAME]"
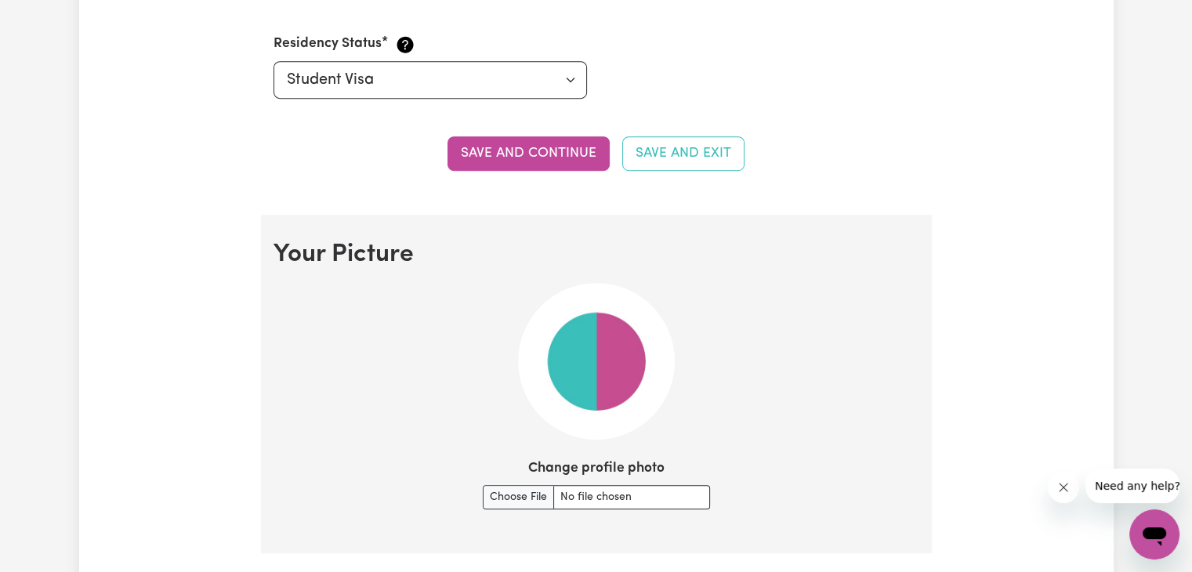
scroll to position [902, 0]
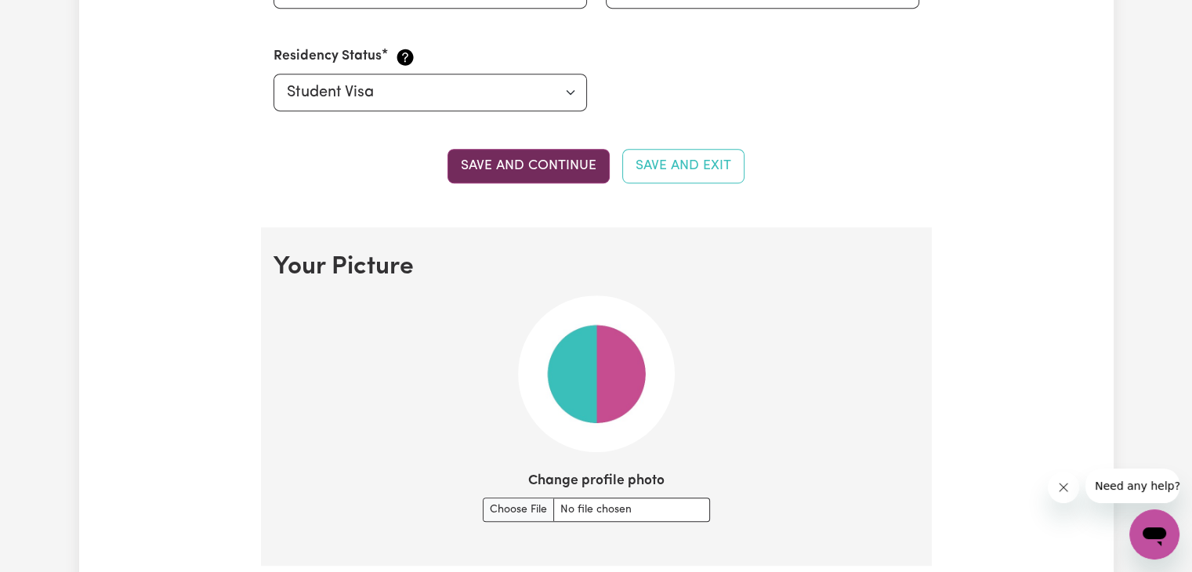
click at [523, 176] on button "Save and continue" at bounding box center [528, 166] width 162 height 34
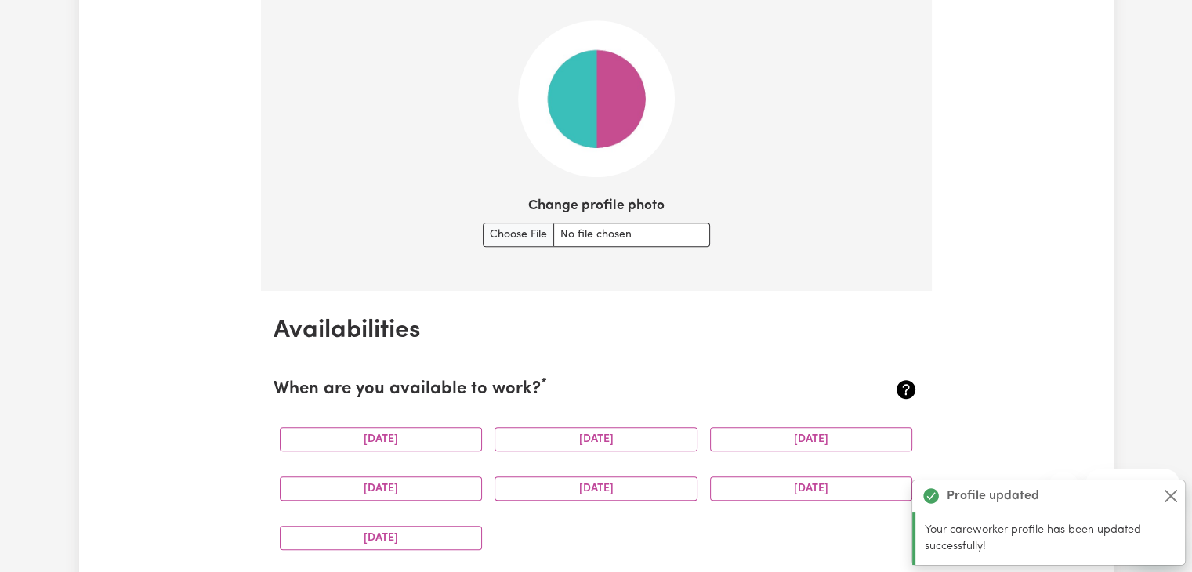
scroll to position [1182, 0]
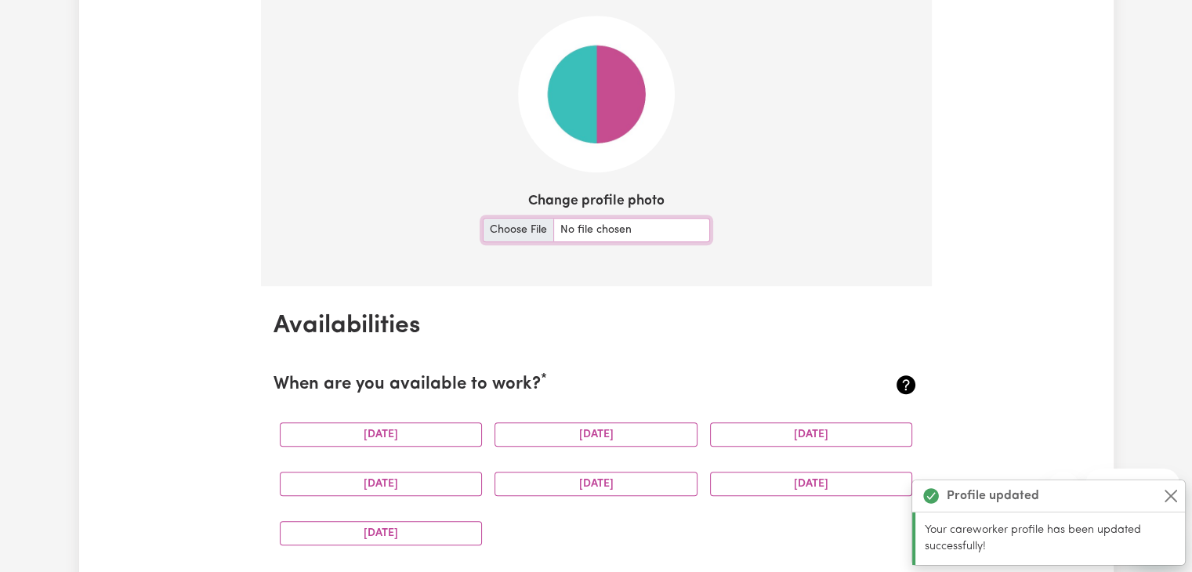
click at [518, 226] on input "Change profile photo" at bounding box center [596, 230] width 227 height 24
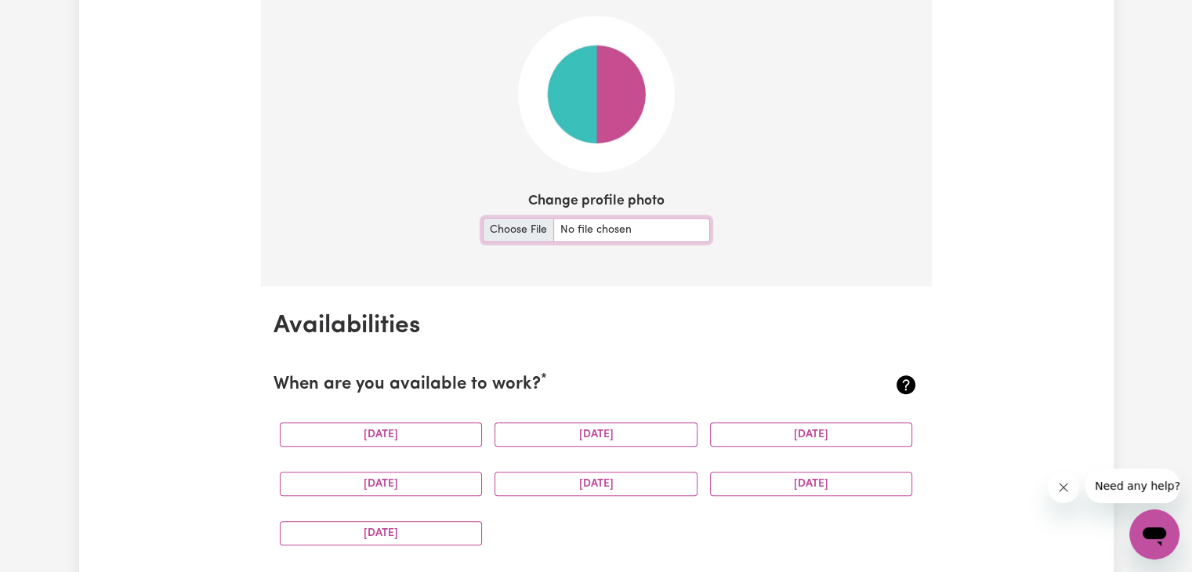
type input "C:\fakepath\WhatsApp Image [DATE] 17.35.49.jpeg"
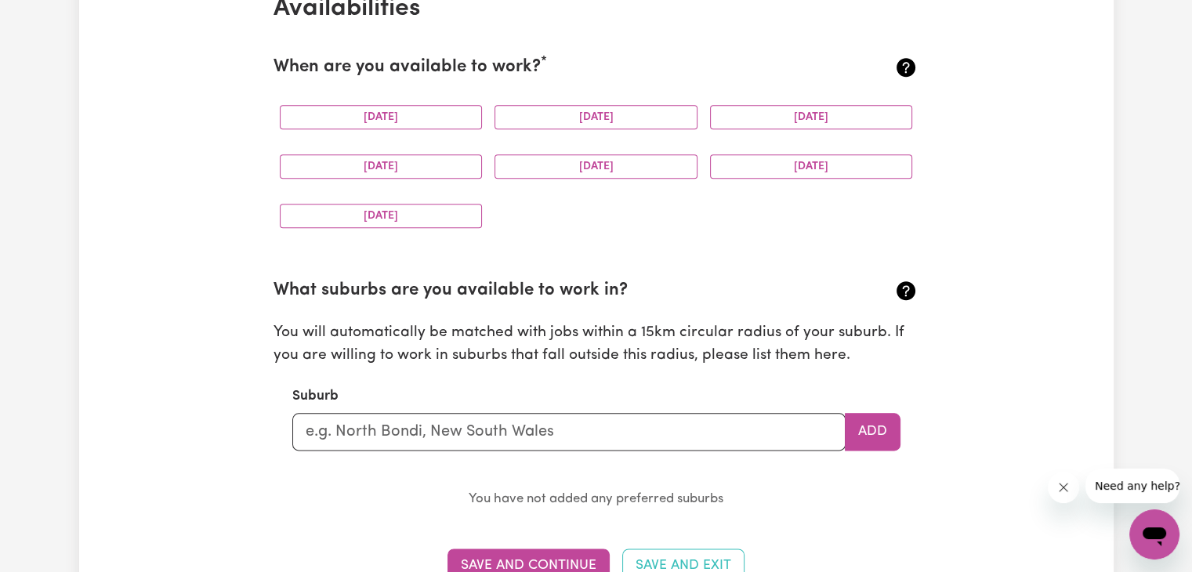
scroll to position [1793, 0]
click at [409, 113] on button "[DATE]" at bounding box center [381, 116] width 203 height 24
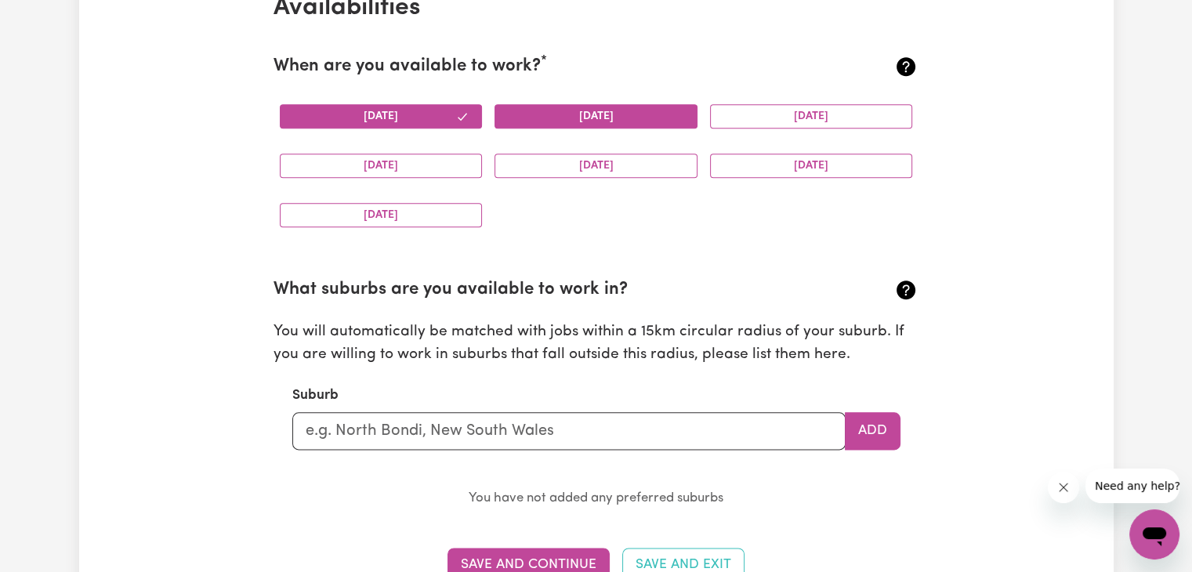
click at [555, 107] on button "[DATE]" at bounding box center [595, 116] width 203 height 24
drag, startPoint x: 746, startPoint y: 117, endPoint x: 579, endPoint y: 147, distance: 169.6
click at [579, 147] on div "[DATE] [DATE] [DATE] [DATE] [DATE] [DATE] [DATE]" at bounding box center [596, 166] width 646 height 148
click at [577, 161] on button "[DATE]" at bounding box center [595, 166] width 203 height 24
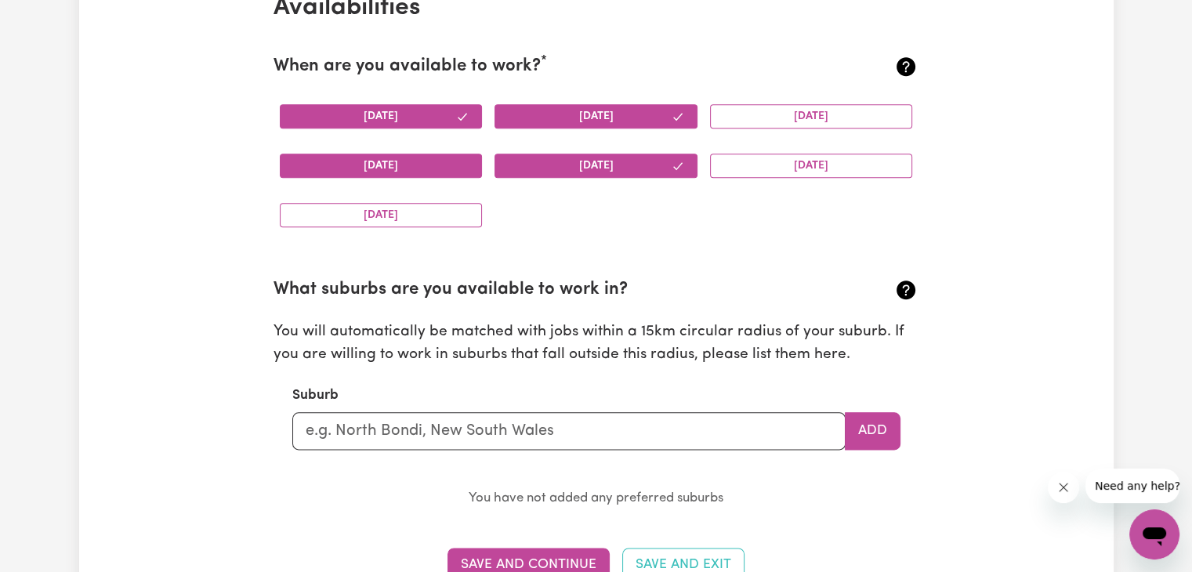
click at [435, 158] on button "[DATE]" at bounding box center [381, 166] width 203 height 24
click at [432, 210] on button "[DATE]" at bounding box center [381, 215] width 203 height 24
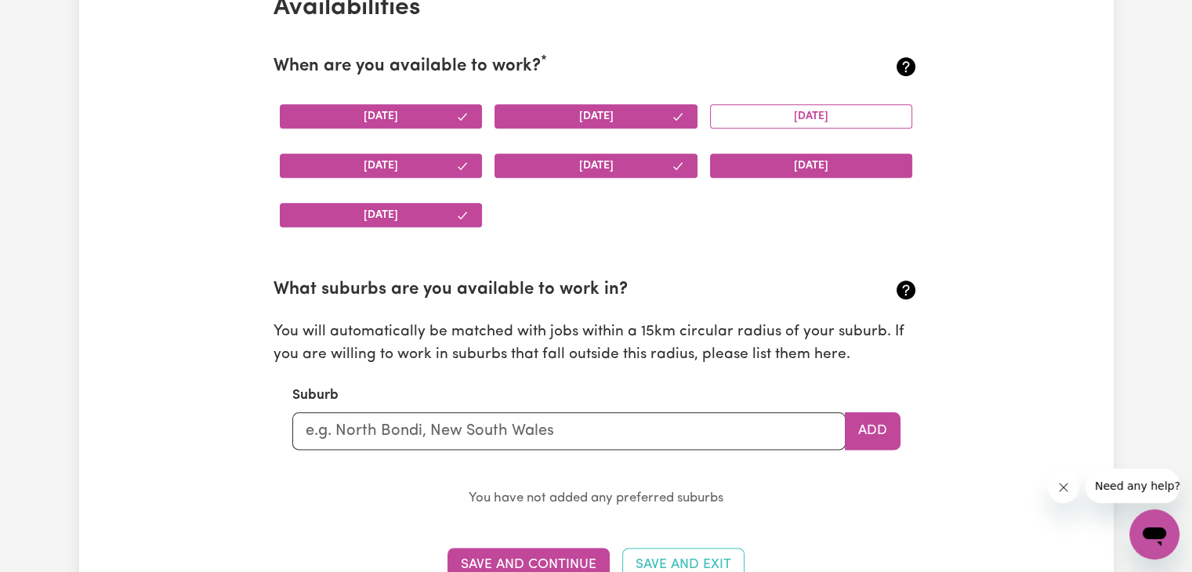
click at [744, 165] on button "[DATE]" at bounding box center [811, 166] width 203 height 24
click at [761, 107] on button "[DATE]" at bounding box center [811, 116] width 203 height 24
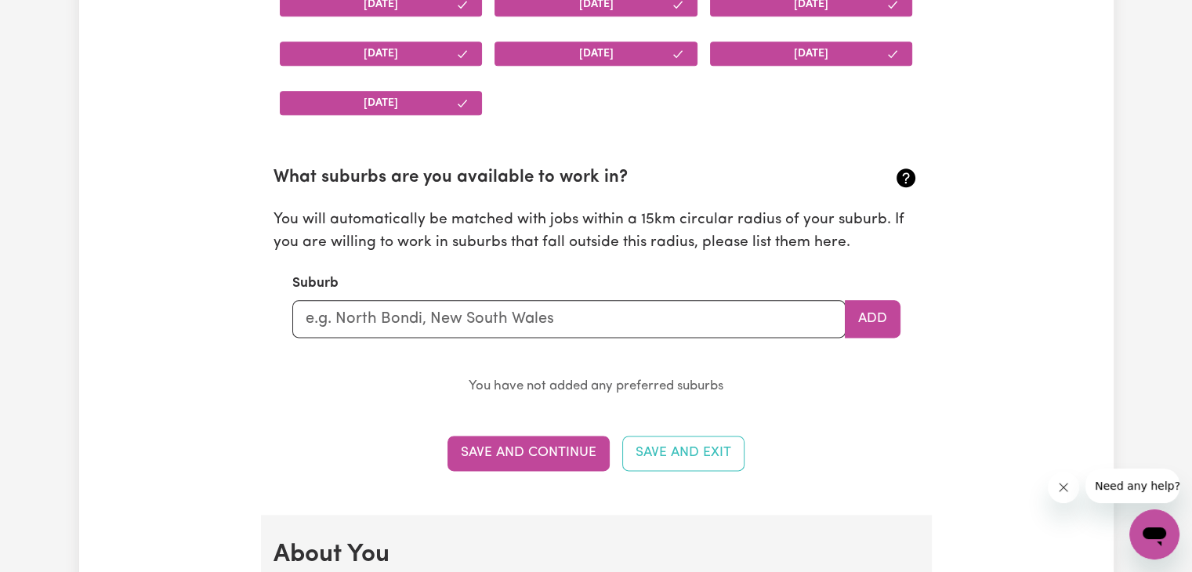
scroll to position [1908, 0]
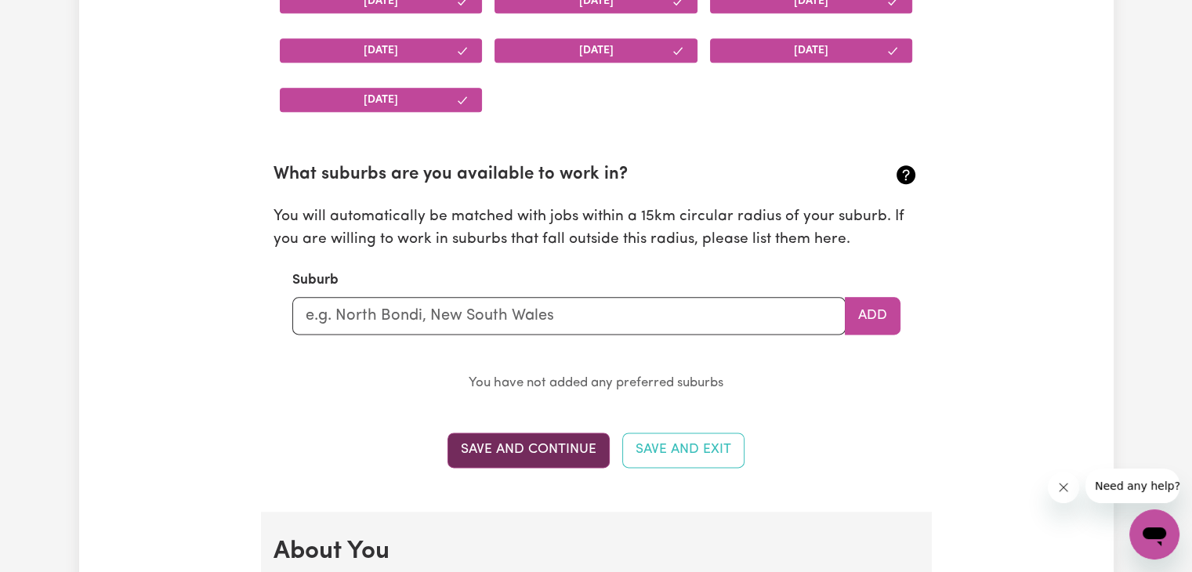
click at [525, 439] on button "Save and Continue" at bounding box center [528, 449] width 162 height 34
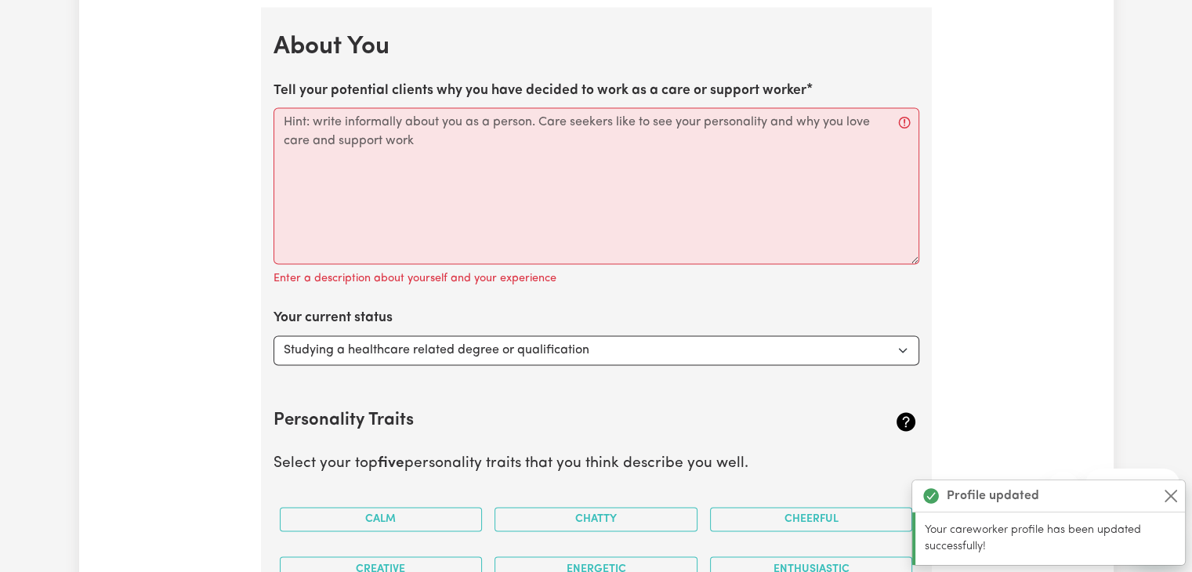
scroll to position [2416, 0]
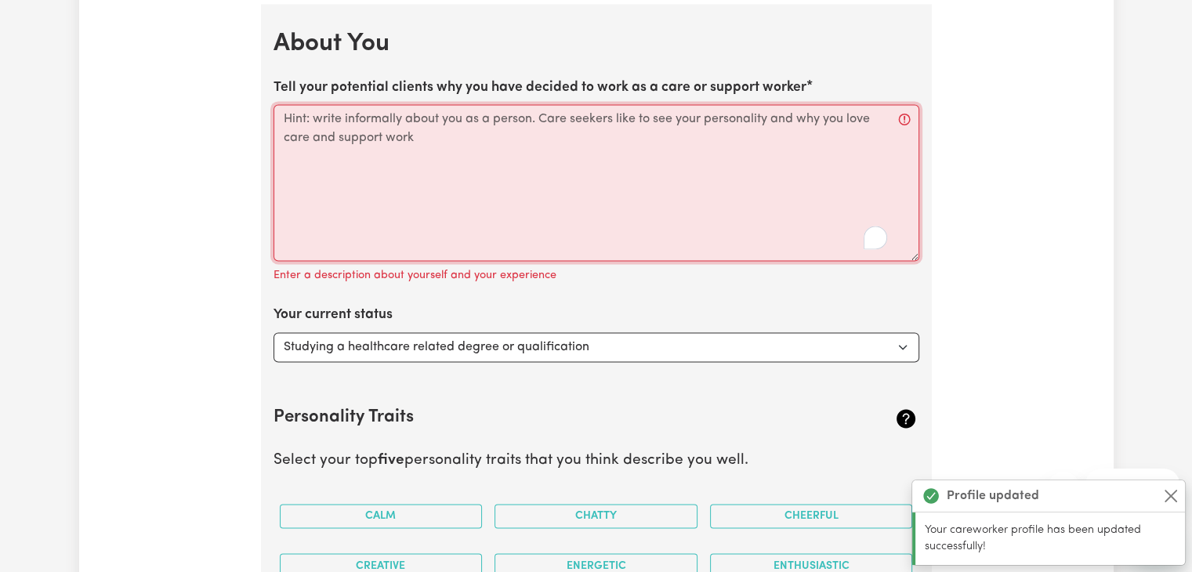
click at [437, 156] on textarea "Tell your potential clients why you have decided to work as a care or support w…" at bounding box center [596, 182] width 646 height 157
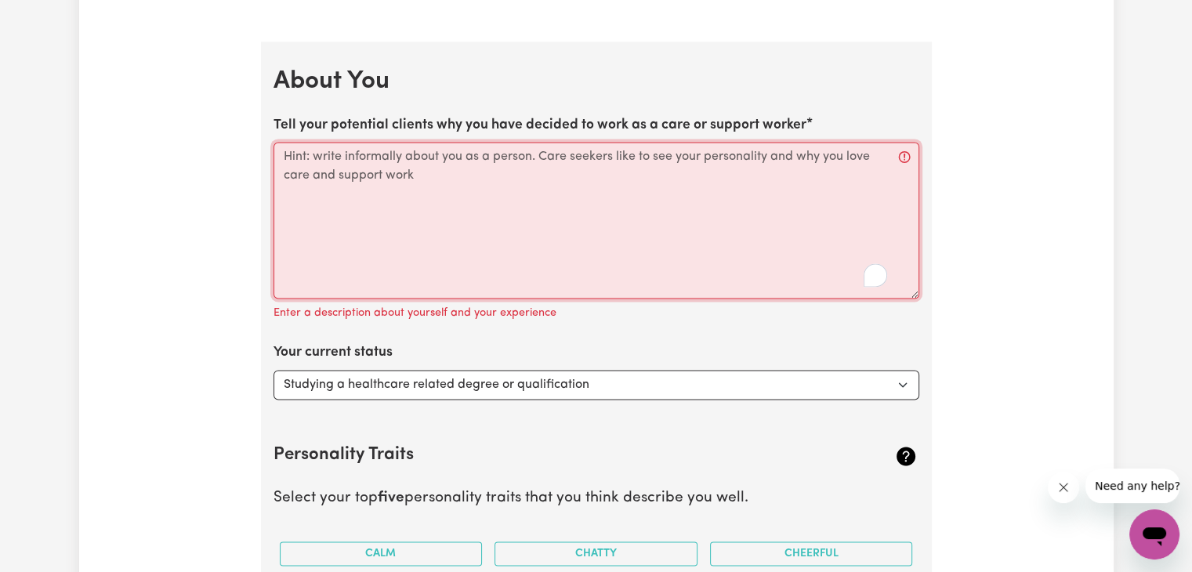
scroll to position [2378, 0]
click at [605, 156] on textarea "Tell your potential clients why you have decided to work as a care or support w…" at bounding box center [596, 221] width 646 height 157
drag, startPoint x: 276, startPoint y: 119, endPoint x: 780, endPoint y: 139, distance: 504.9
click at [780, 139] on div "Tell your potential clients why you have decided to work as a care or support w…" at bounding box center [596, 220] width 646 height 208
copy label "Tell your potential clients why you have decided to work as a care or support w…"
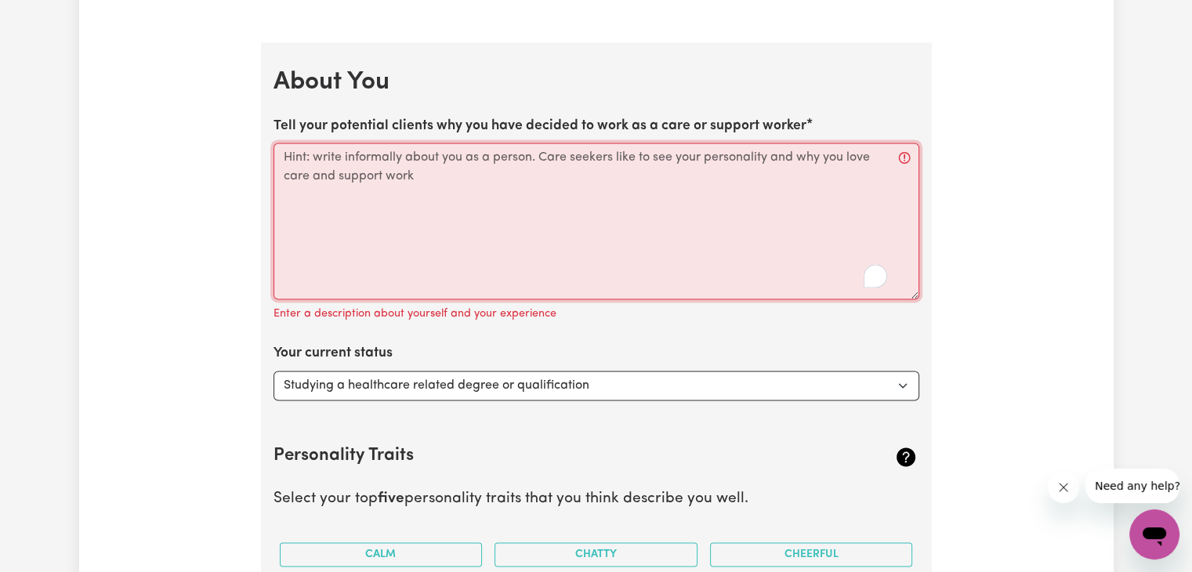
click at [615, 172] on textarea "Tell your potential clients why you have decided to work as a care or support w…" at bounding box center [596, 221] width 646 height 157
paste textarea "“I chose to work as a care and support worker because I have a genuine passion …"
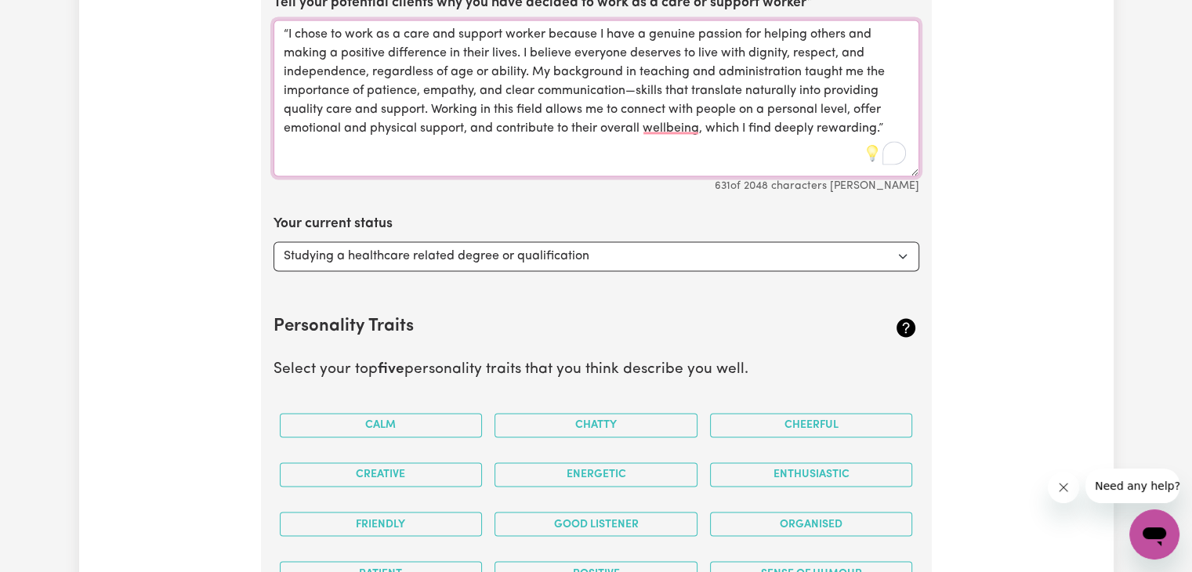
scroll to position [2497, 0]
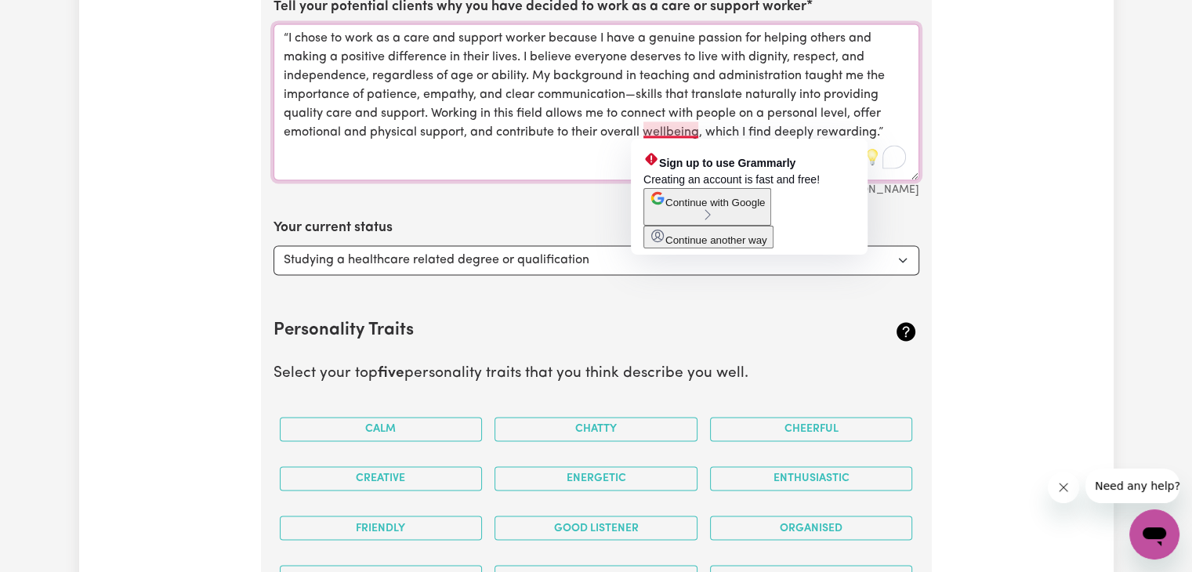
click at [664, 129] on textarea "“I chose to work as a care and support worker because I have a genuine passion …" at bounding box center [596, 102] width 646 height 157
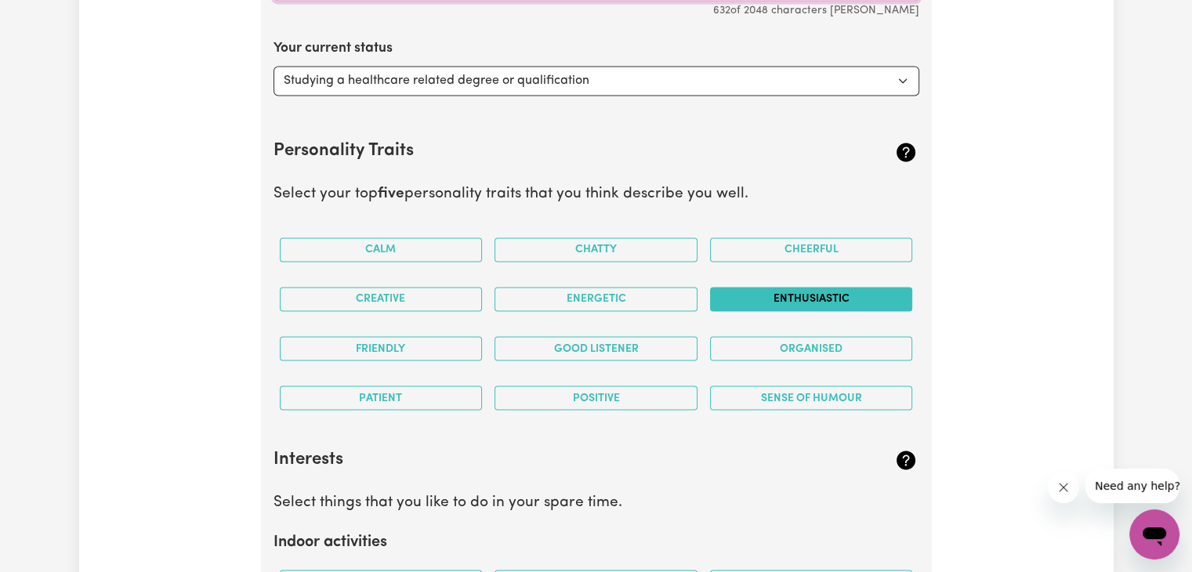
scroll to position [2678, 0]
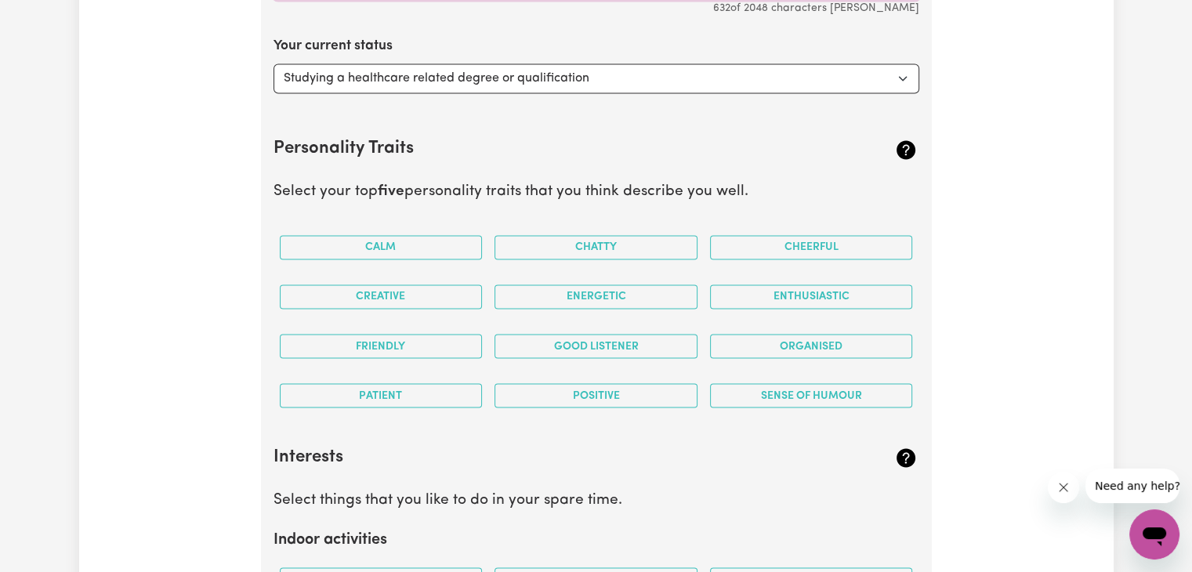
type textarea "“I chose to work as a care and support worker because I have a genuine passion …"
click at [695, 79] on select "Select... Studying a healthcare related degree or qualification Studying a non-…" at bounding box center [596, 78] width 646 height 30
click at [273, 63] on select "Select... Studying a healthcare related degree or qualification Studying a non-…" at bounding box center [596, 78] width 646 height 30
click at [401, 251] on button "Calm" at bounding box center [381, 247] width 203 height 24
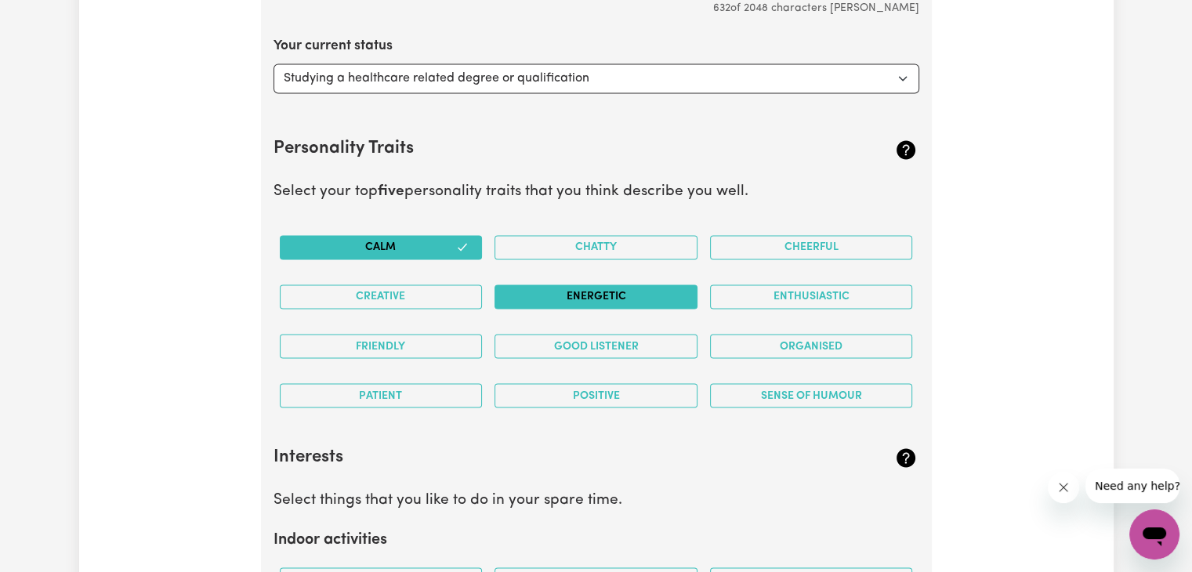
click at [559, 293] on button "Energetic" at bounding box center [595, 296] width 203 height 24
click at [442, 295] on button "Creative" at bounding box center [381, 296] width 203 height 24
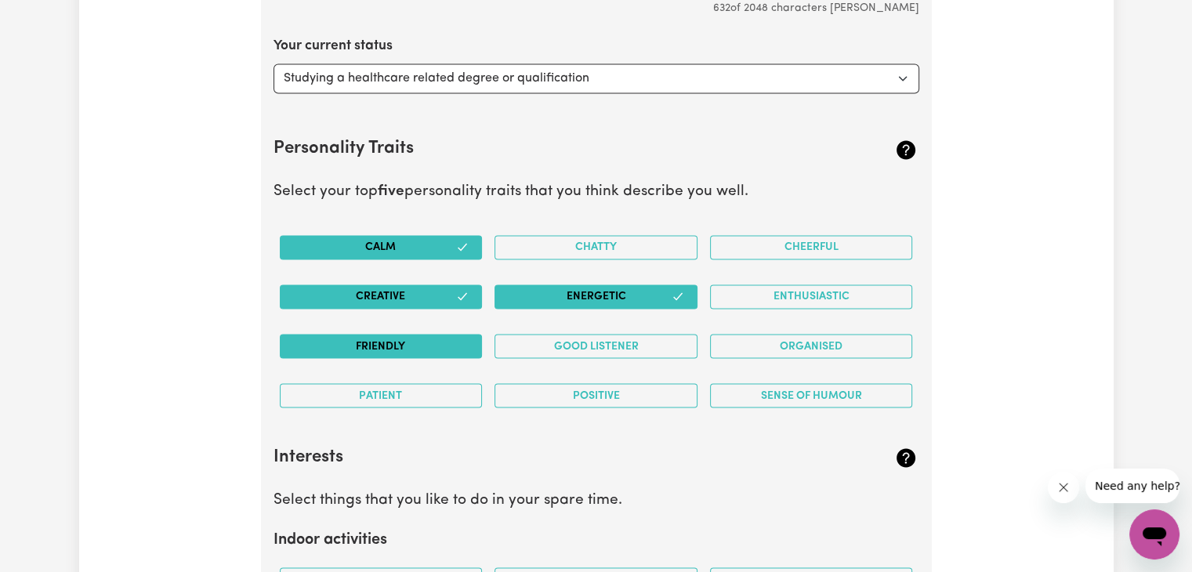
click at [423, 344] on button "Friendly" at bounding box center [381, 346] width 203 height 24
click at [532, 345] on button "Good Listener" at bounding box center [595, 346] width 203 height 24
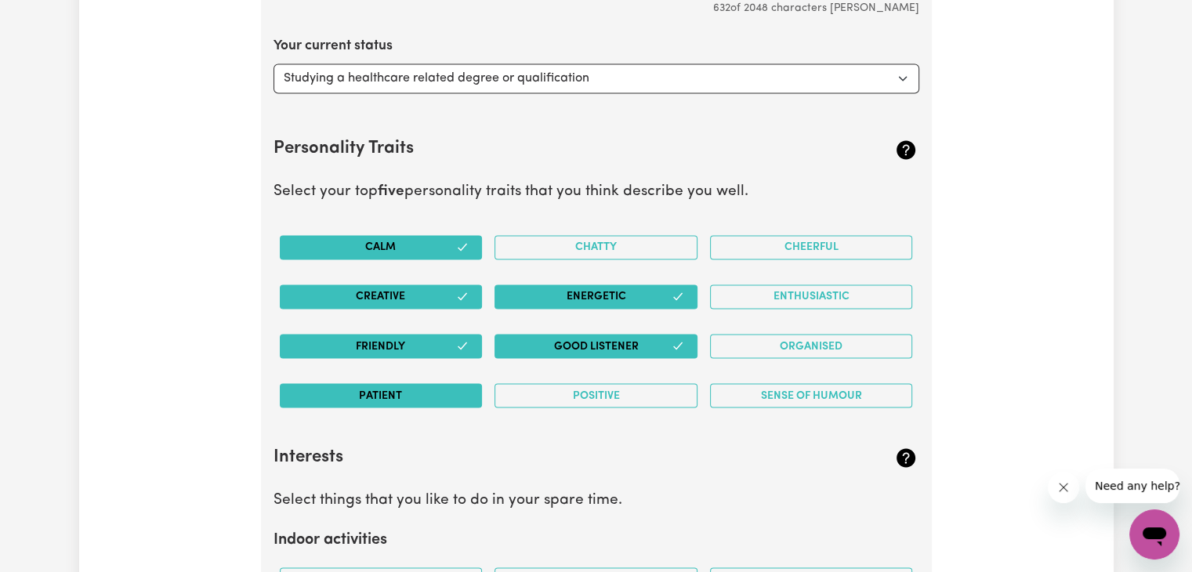
click at [436, 390] on button "Patient" at bounding box center [381, 395] width 203 height 24
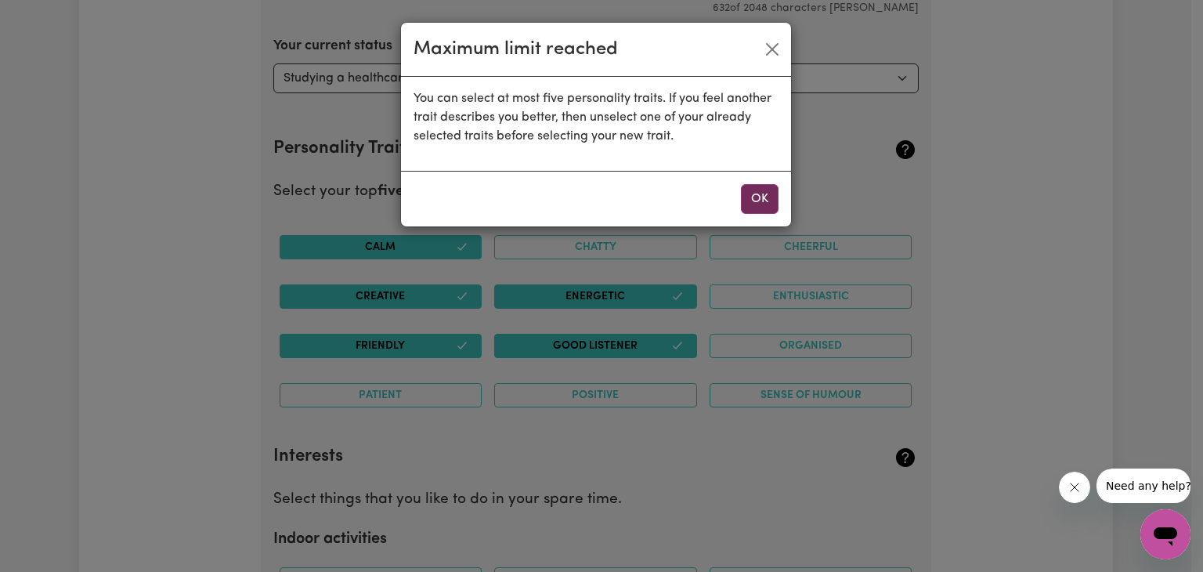
click at [756, 206] on button "OK" at bounding box center [760, 199] width 38 height 30
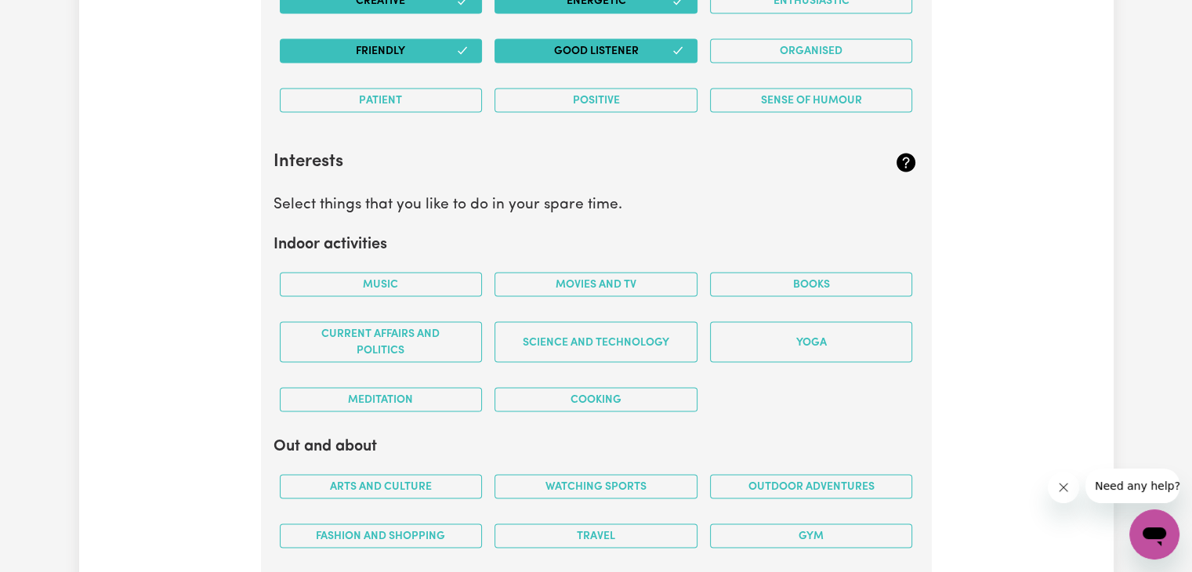
scroll to position [2989, 0]
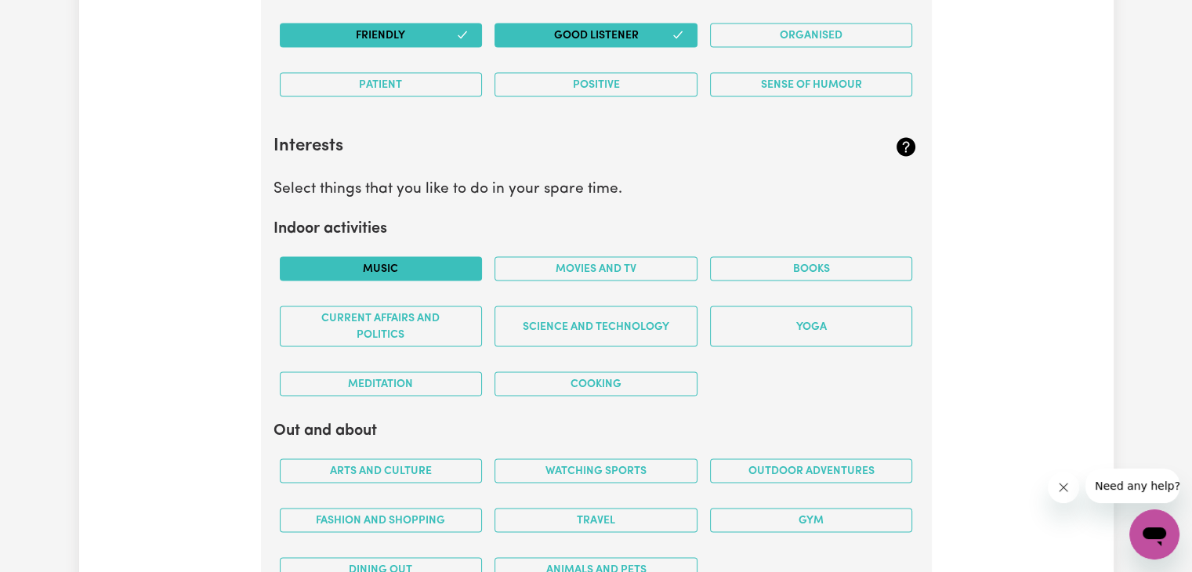
click at [459, 269] on button "Music" at bounding box center [381, 269] width 203 height 24
click at [559, 264] on button "Movies and TV" at bounding box center [595, 269] width 203 height 24
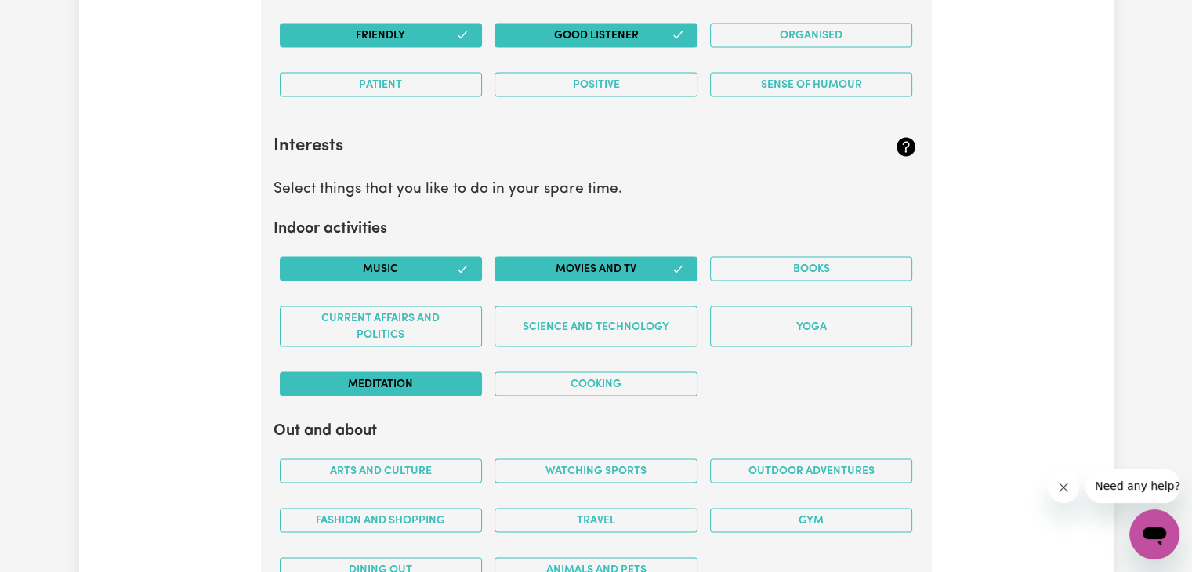
click at [429, 386] on button "Meditation" at bounding box center [381, 384] width 203 height 24
click at [613, 374] on button "Cooking" at bounding box center [595, 384] width 203 height 24
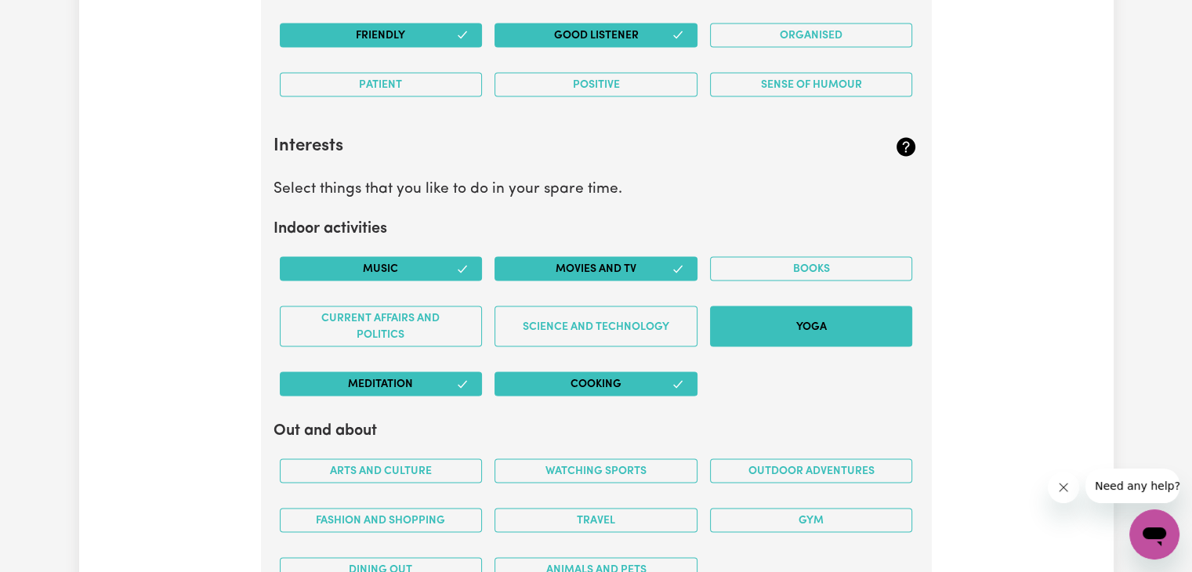
click at [754, 324] on button "Yoga" at bounding box center [811, 326] width 203 height 41
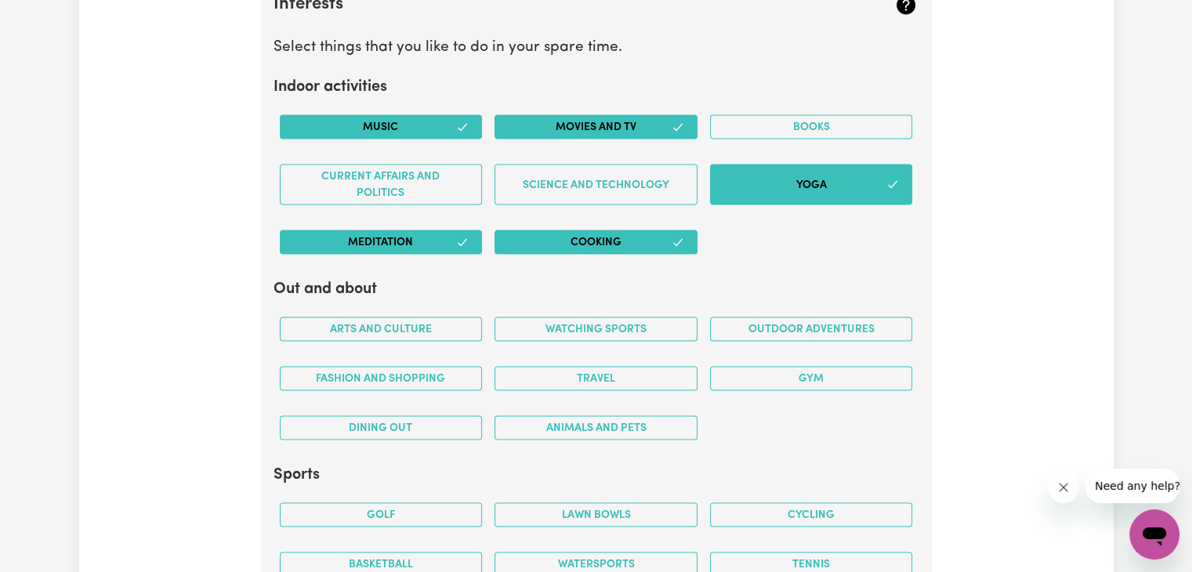
scroll to position [3136, 0]
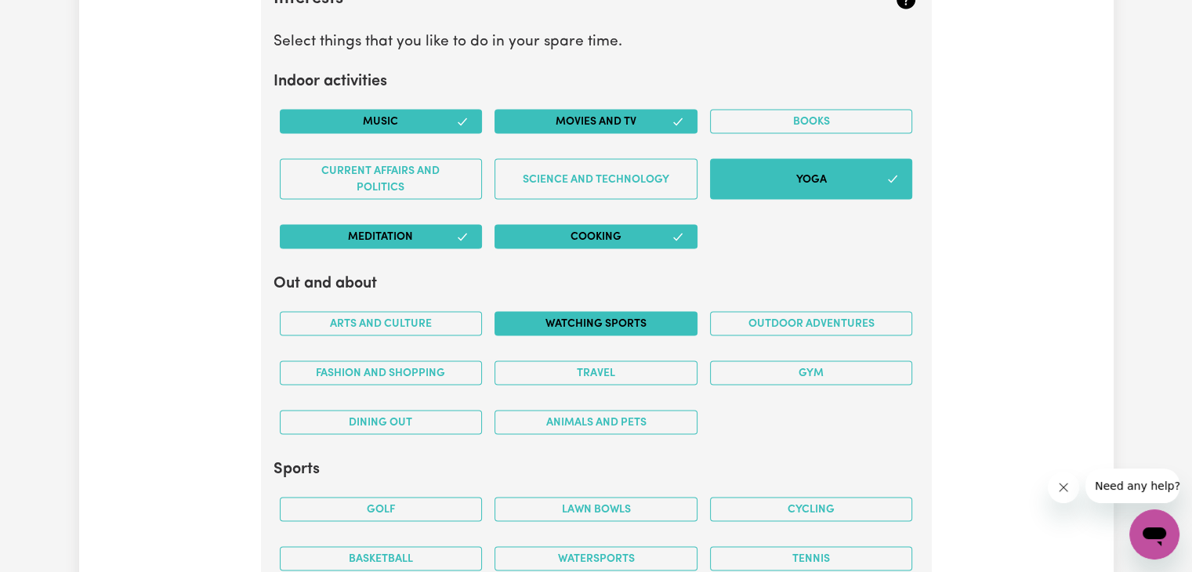
click at [556, 318] on button "Watching sports" at bounding box center [595, 324] width 203 height 24
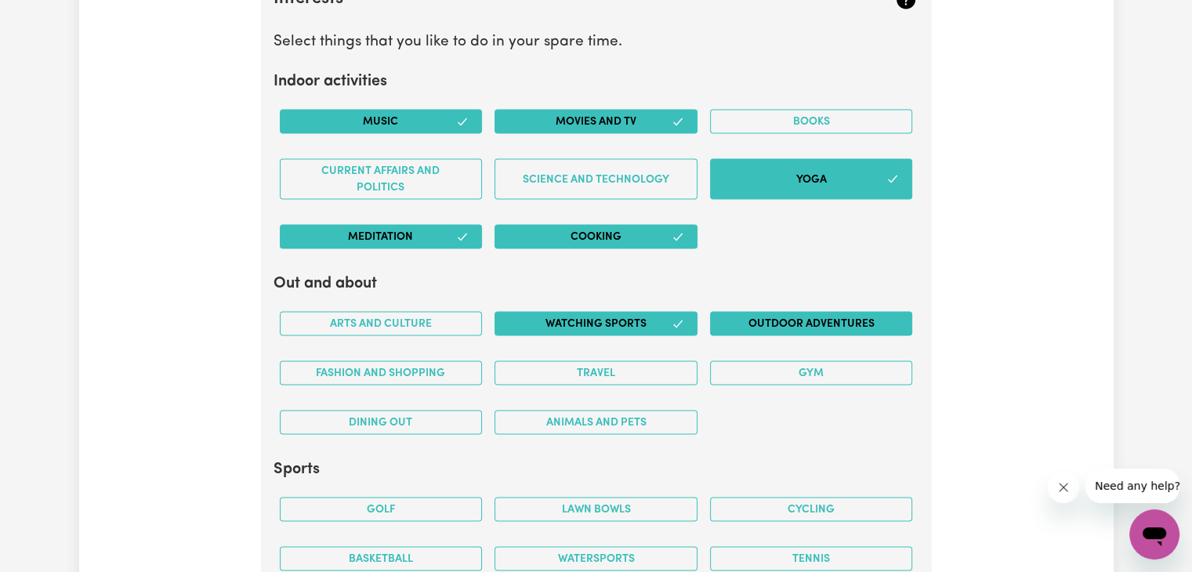
click at [819, 315] on button "Outdoor adventures" at bounding box center [811, 324] width 203 height 24
click at [802, 363] on button "Gym" at bounding box center [811, 373] width 203 height 24
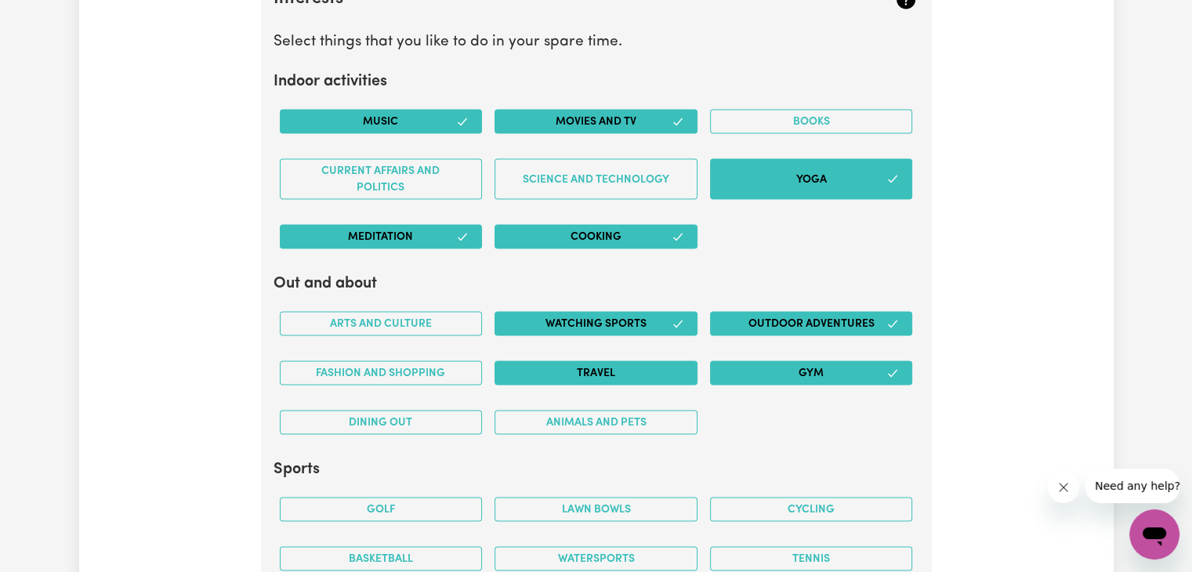
click at [656, 374] on button "Travel" at bounding box center [595, 373] width 203 height 24
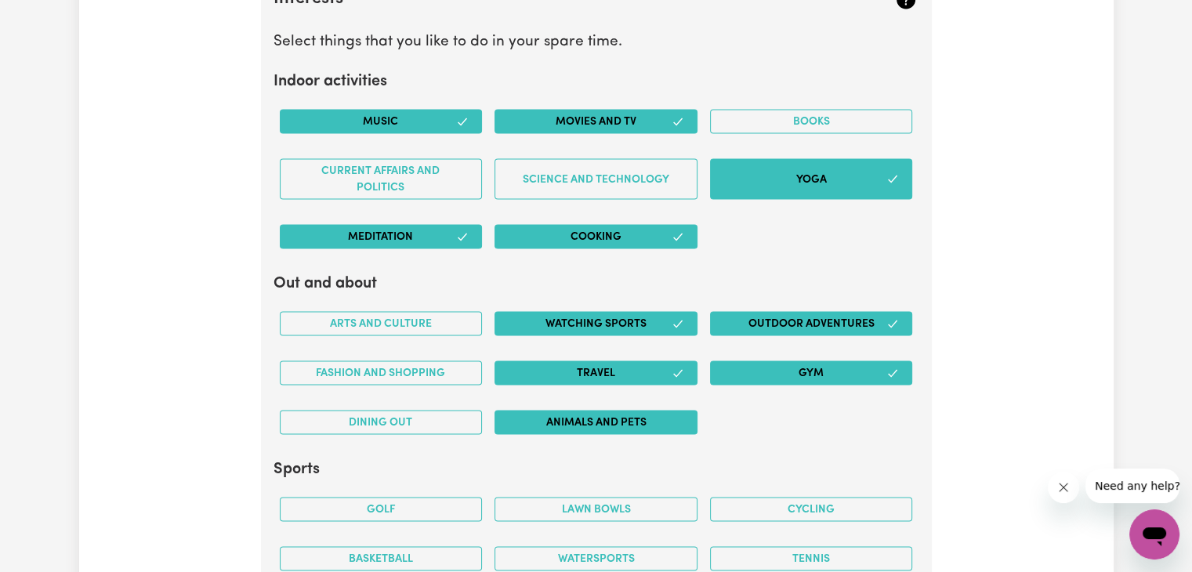
click at [617, 419] on button "Animals and pets" at bounding box center [595, 423] width 203 height 24
click at [430, 411] on button "Dining out" at bounding box center [381, 423] width 203 height 24
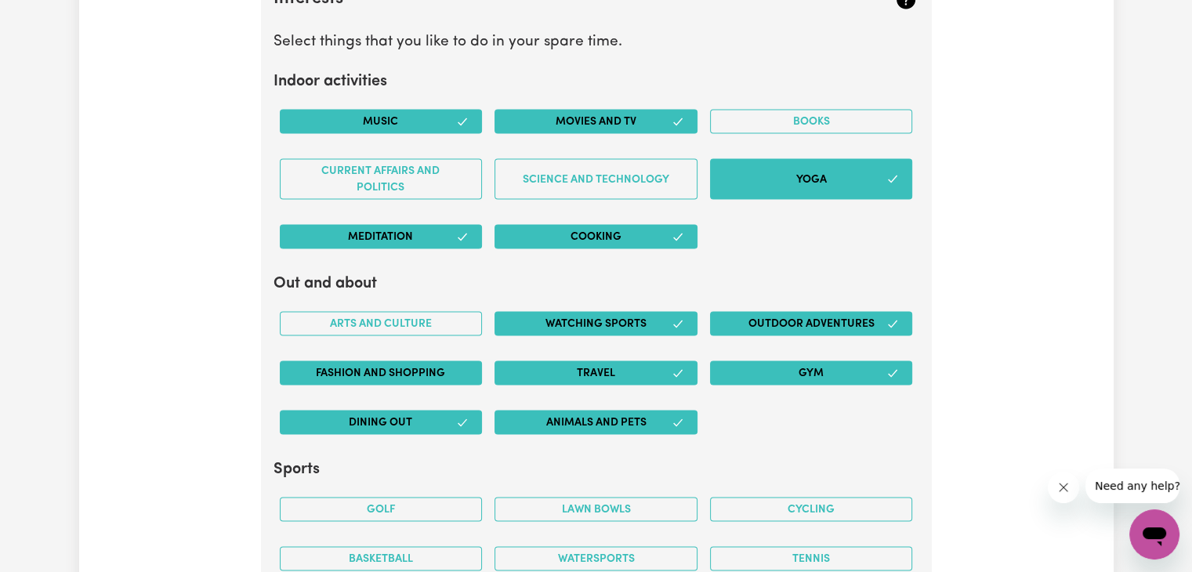
click at [429, 367] on button "Fashion and shopping" at bounding box center [381, 373] width 203 height 24
click at [429, 312] on button "Arts and Culture" at bounding box center [381, 324] width 203 height 24
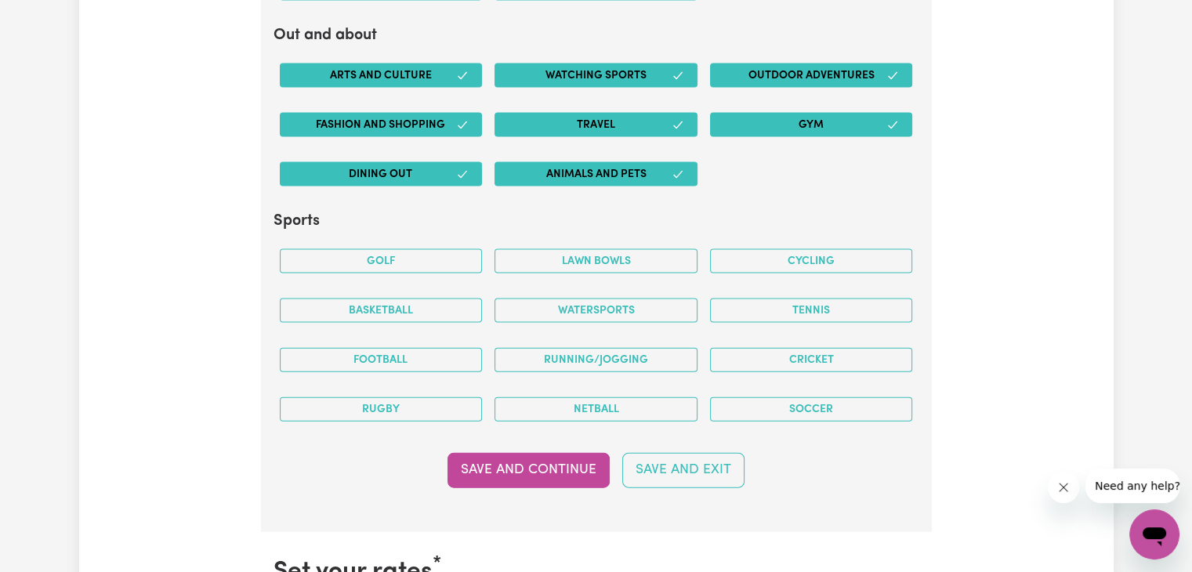
scroll to position [3386, 0]
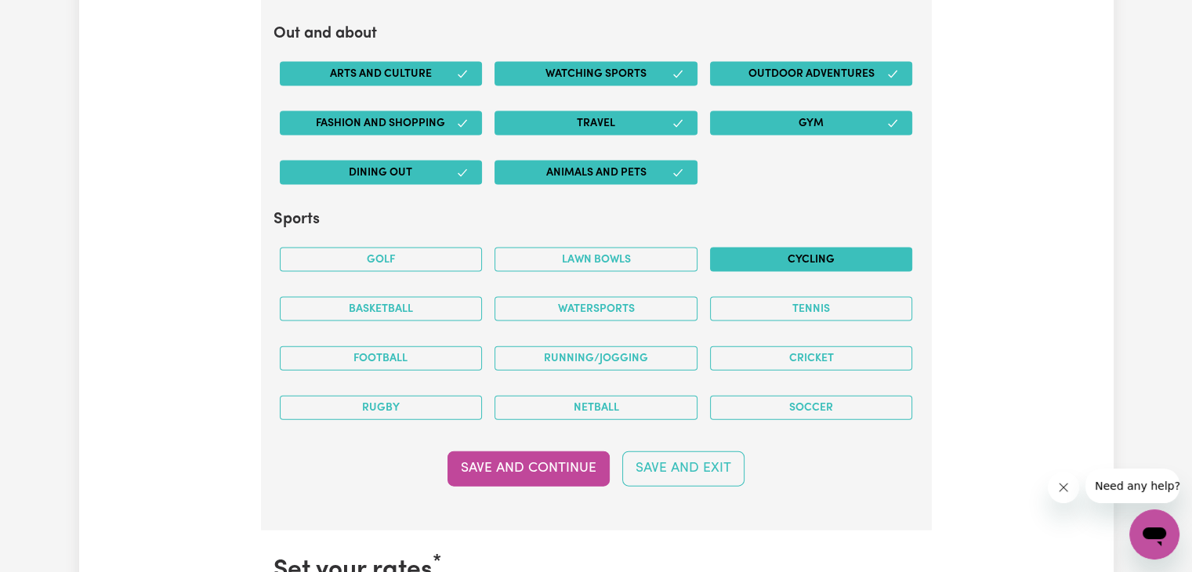
click at [761, 254] on button "Cycling" at bounding box center [811, 260] width 203 height 24
click at [433, 298] on button "Basketball" at bounding box center [381, 309] width 203 height 24
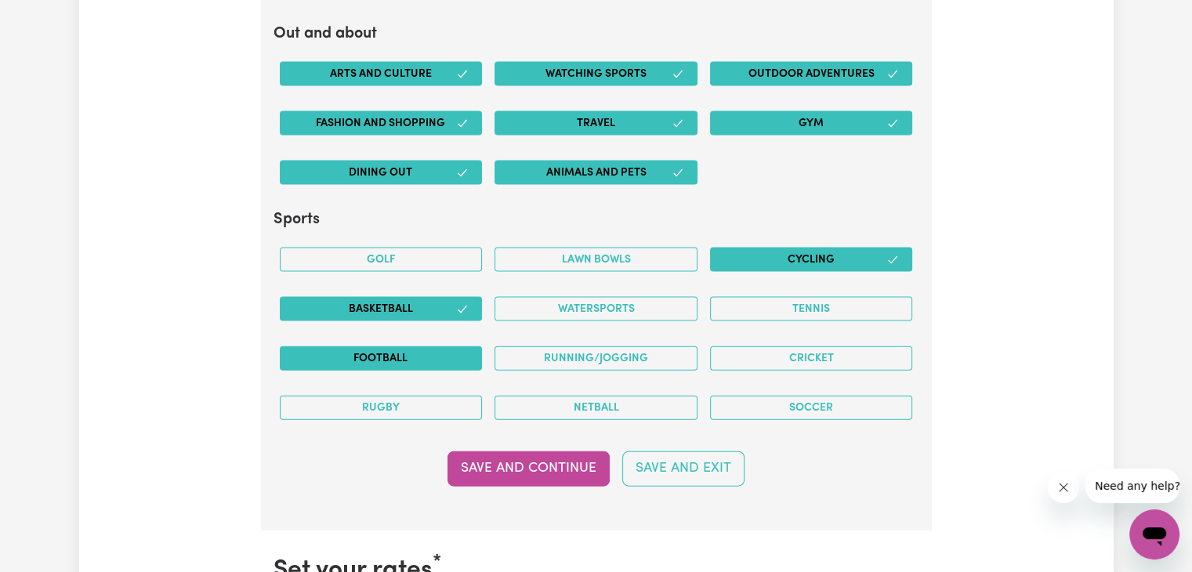
click at [371, 355] on button "Football" at bounding box center [381, 358] width 203 height 24
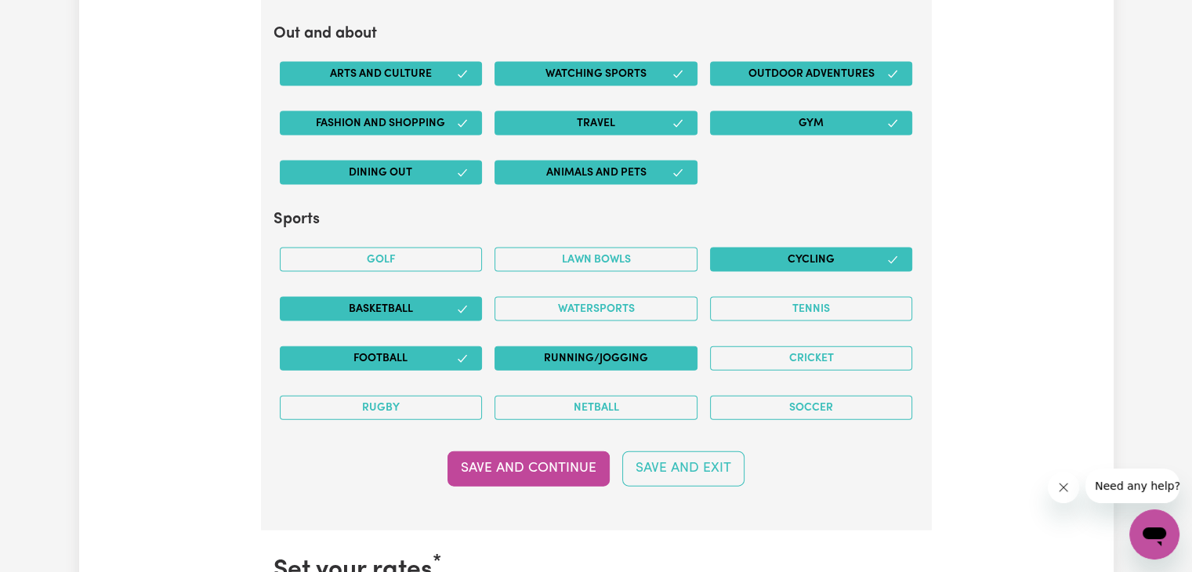
click at [570, 346] on button "Running/Jogging" at bounding box center [595, 358] width 203 height 24
click at [448, 357] on button "Football" at bounding box center [381, 358] width 203 height 24
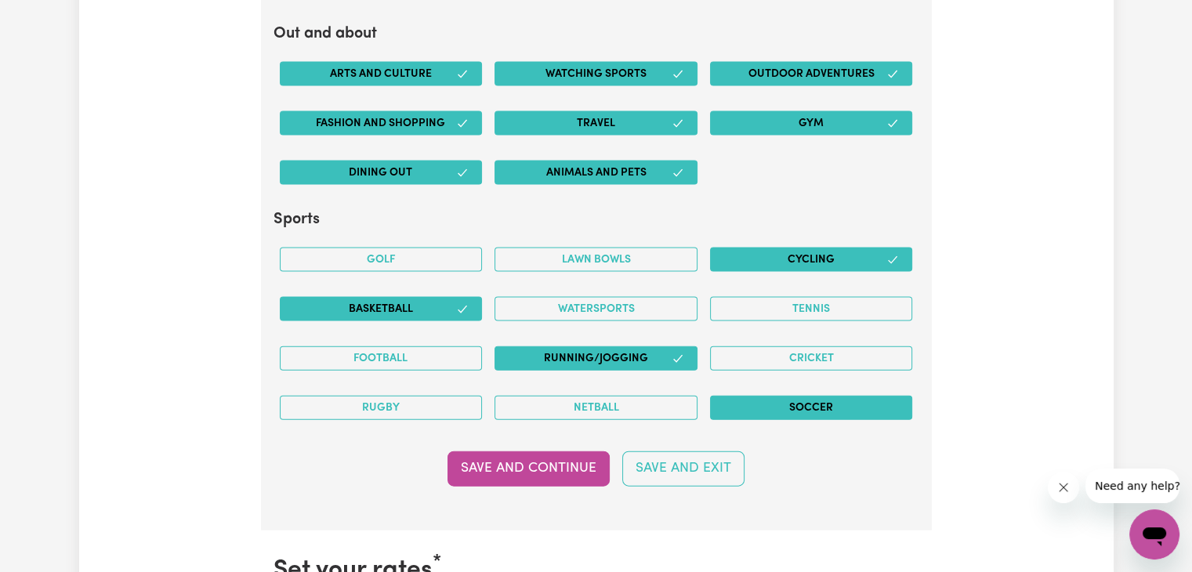
click at [771, 400] on button "Soccer" at bounding box center [811, 408] width 203 height 24
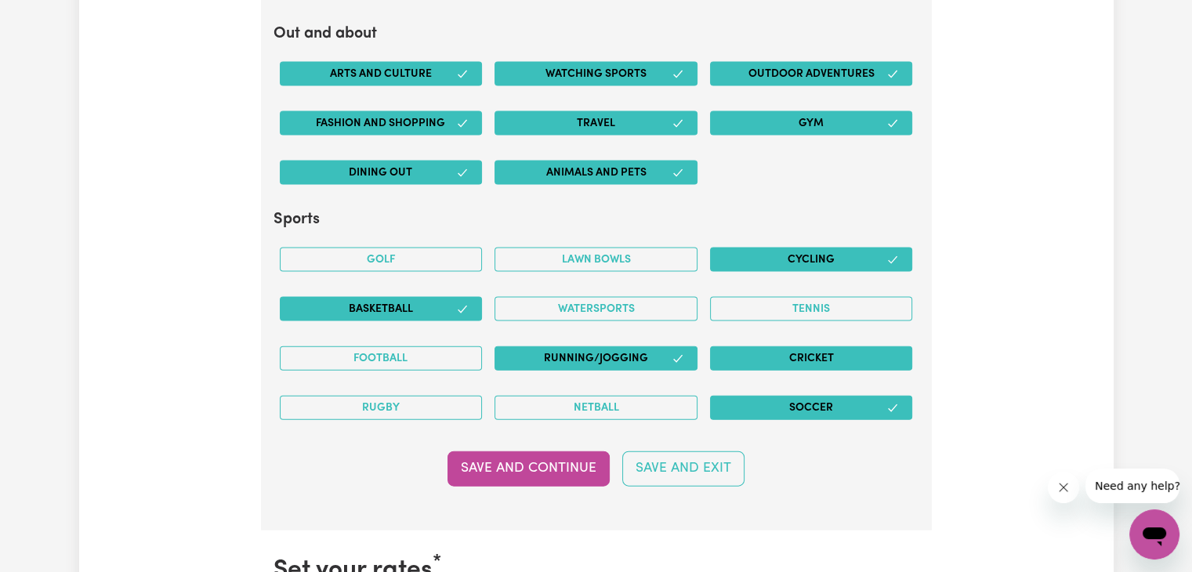
click at [774, 355] on button "Cricket" at bounding box center [811, 358] width 203 height 24
click at [541, 461] on button "Save and Continue" at bounding box center [528, 468] width 162 height 34
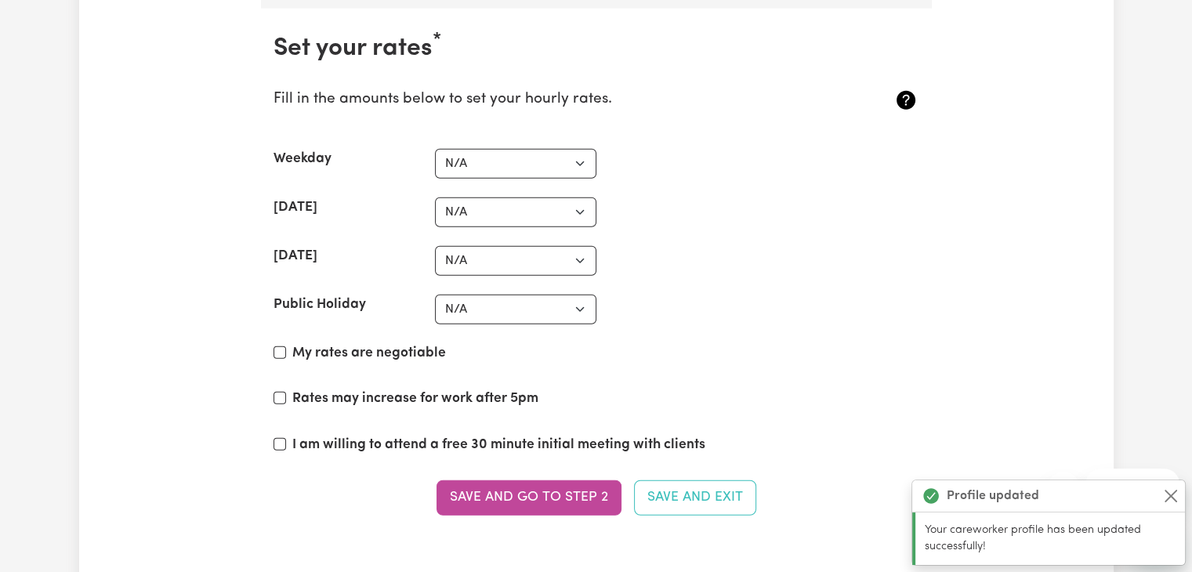
scroll to position [3908, 0]
click at [548, 157] on select "N/A $37 $38 $39 $40 $41 $42 $43 $44 $45 $46 $47 $48 $49 $50 $51 $52 $53 $54 $55…" at bounding box center [515, 164] width 161 height 30
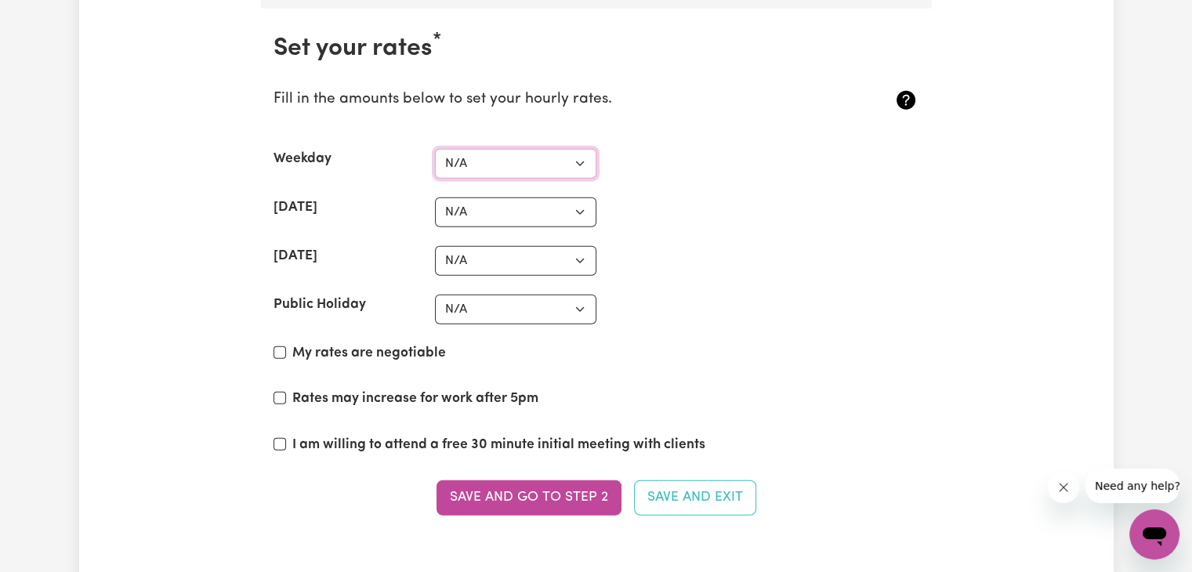
click at [563, 161] on select "N/A $37 $38 $39 $40 $41 $42 $43 $44 $45 $46 $47 $48 $49 $50 $51 $52 $53 $54 $55…" at bounding box center [515, 164] width 161 height 30
click at [711, 197] on div "[DATE] N/A $37 $38 $39 $40 $41 $42 $43 $44 $45 $46 $47 $48 $49 $50 $51 $52 $53 …" at bounding box center [596, 212] width 646 height 30
click at [284, 346] on input "My rates are negotiable" at bounding box center [279, 352] width 13 height 13
checkbox input "true"
click at [281, 392] on input "Rates may increase for work after 5pm" at bounding box center [279, 398] width 13 height 13
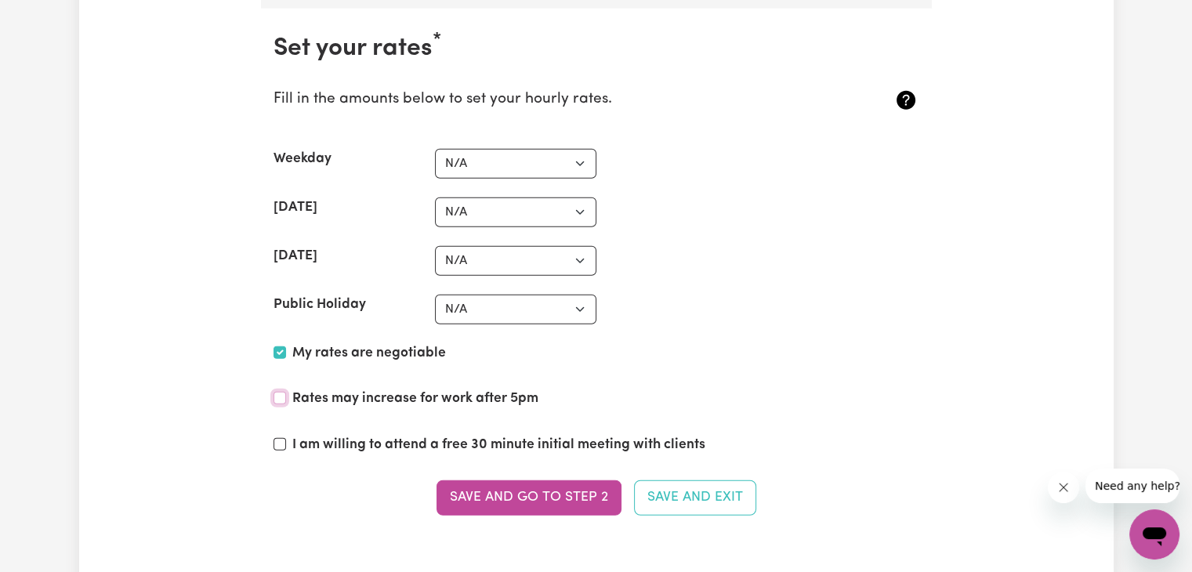
checkbox input "true"
click at [284, 438] on input "I am willing to attend a free 30 minute initial meeting with clients" at bounding box center [279, 444] width 13 height 13
checkbox input "true"
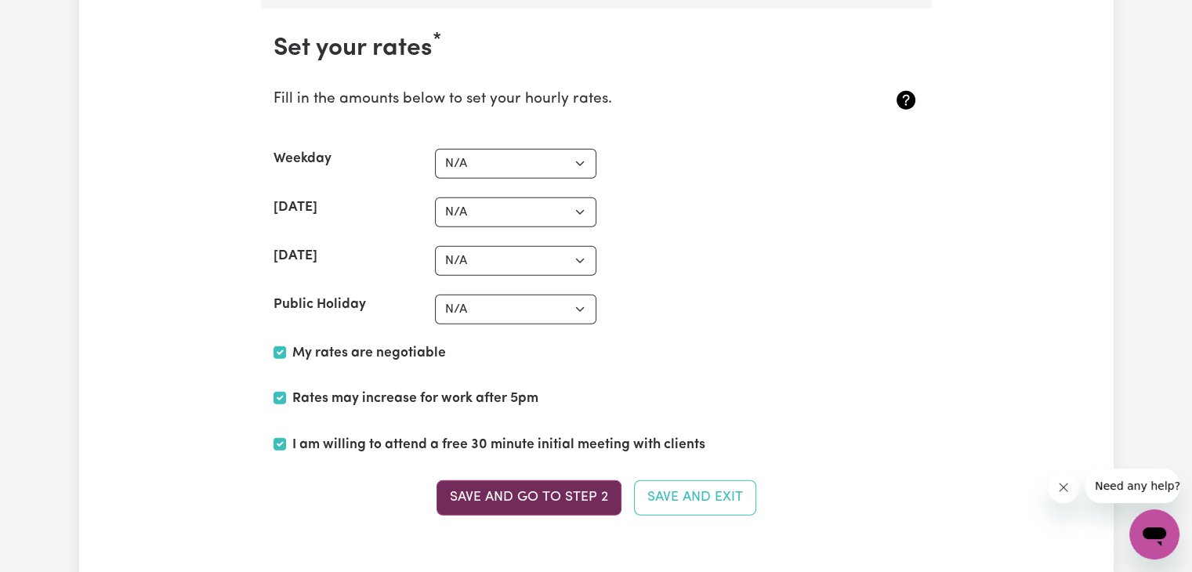
click at [560, 494] on button "Save and go to Step 2" at bounding box center [528, 497] width 185 height 34
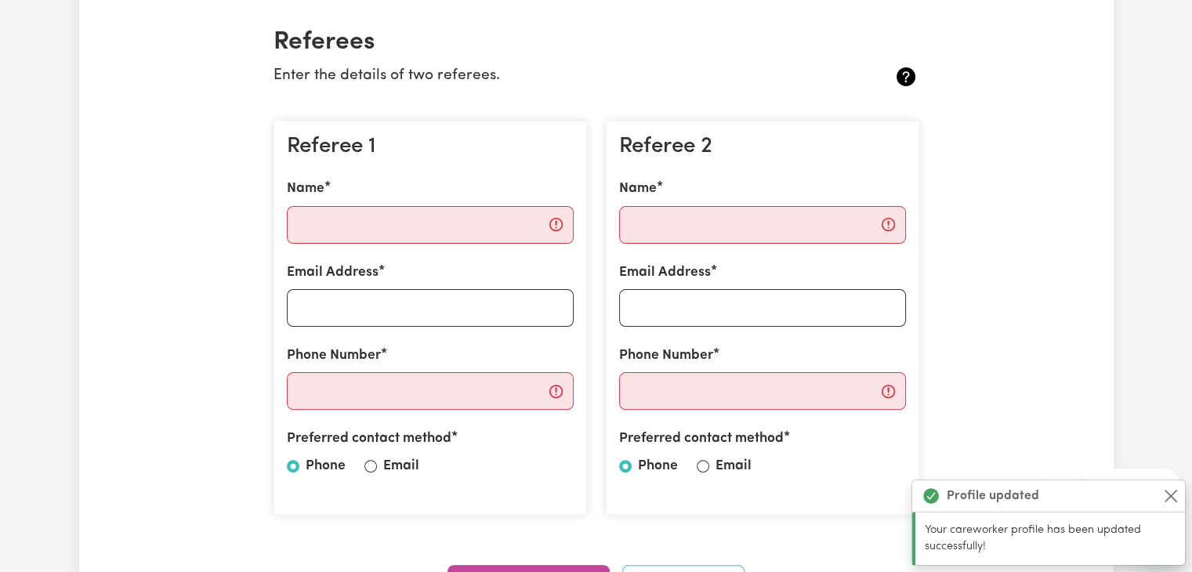
scroll to position [363, 0]
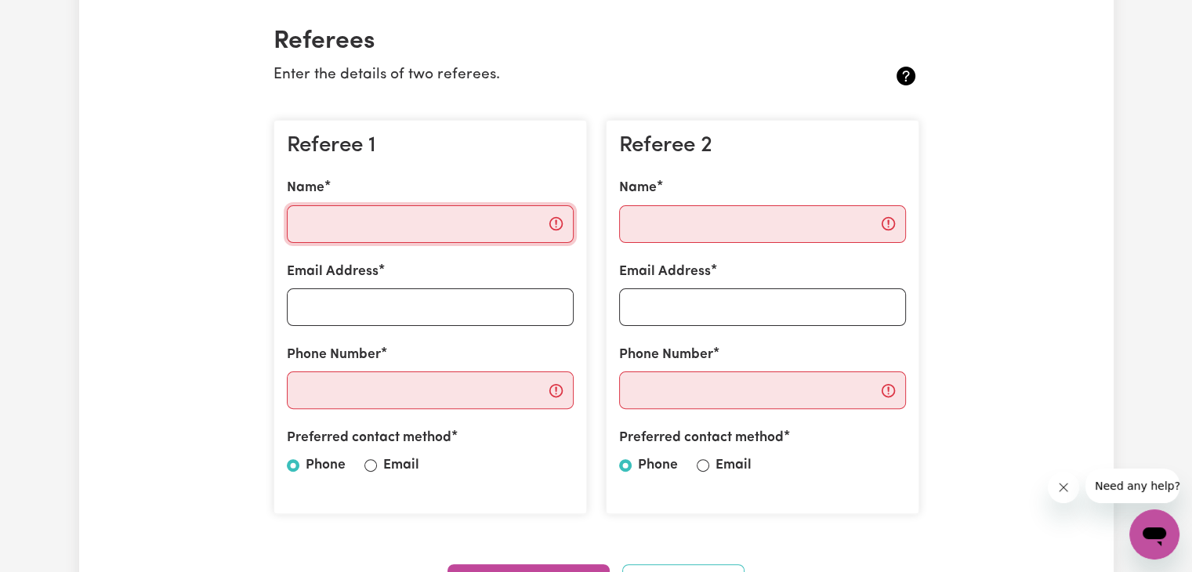
click at [414, 222] on input "Name" at bounding box center [430, 224] width 287 height 38
type input "[PERSON_NAME]"
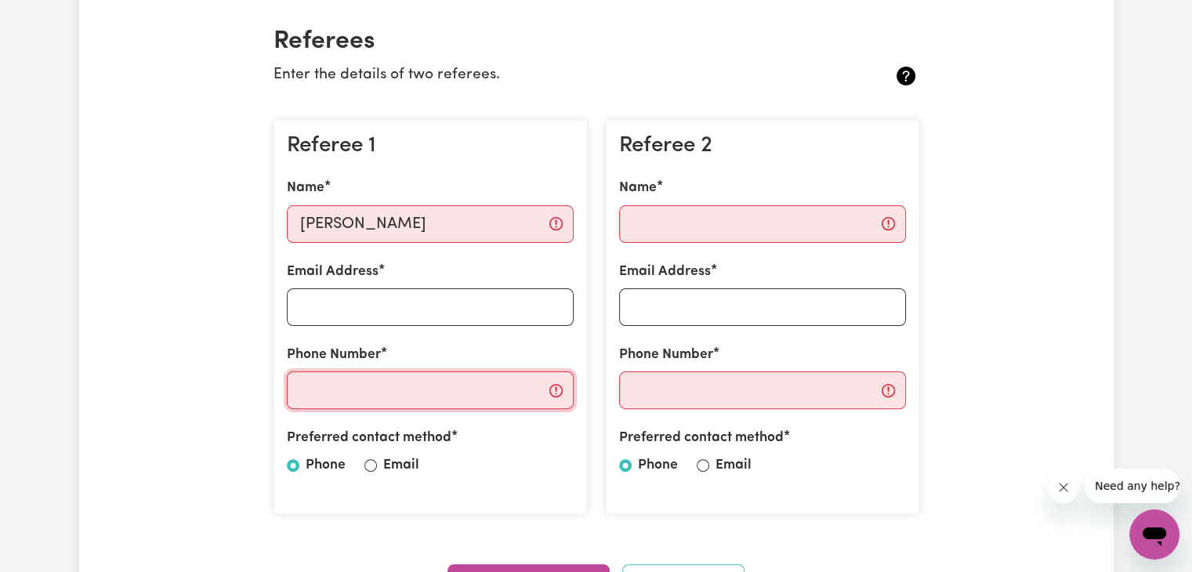
type input "0469036637"
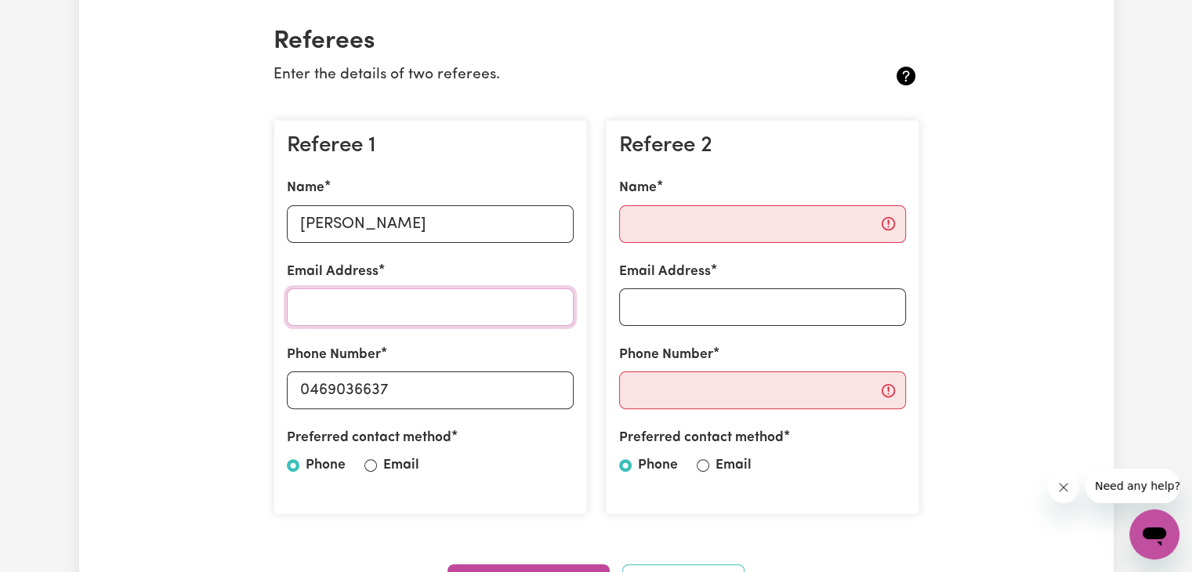
click at [430, 314] on input "Email Address" at bounding box center [430, 307] width 287 height 38
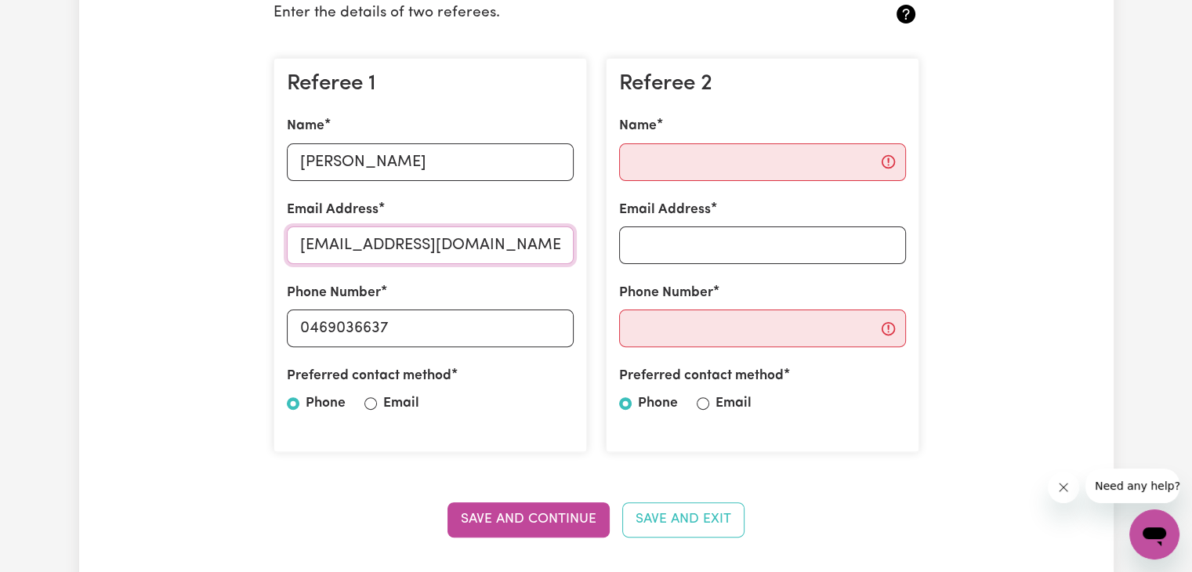
scroll to position [425, 0]
type input "[EMAIL_ADDRESS][DOMAIN_NAME]"
click at [648, 157] on input "Name" at bounding box center [762, 162] width 287 height 38
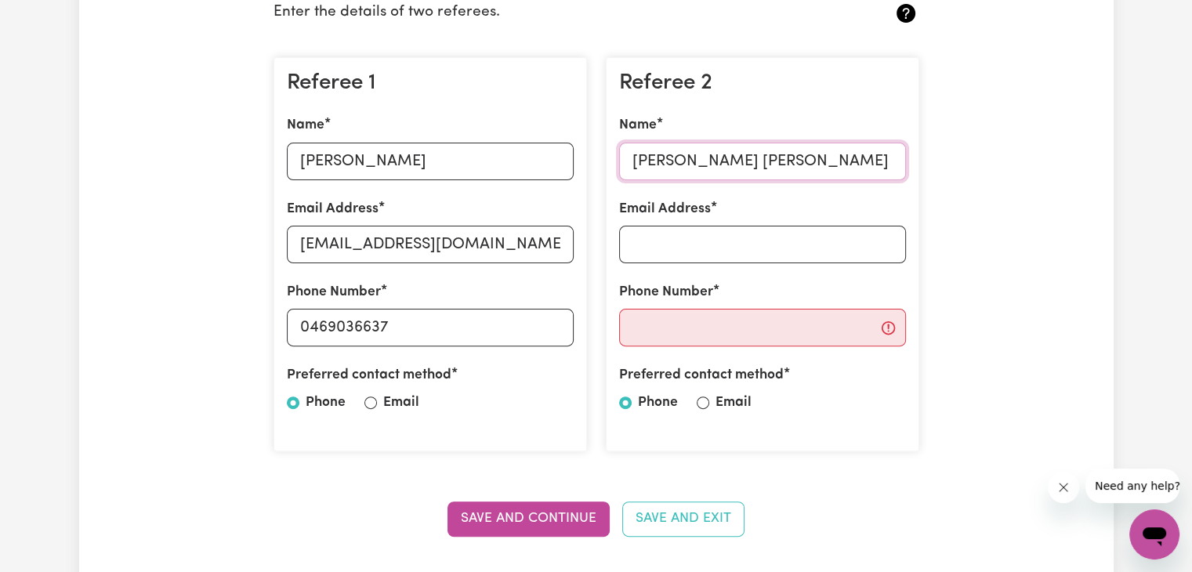
type input "[PERSON_NAME] [PERSON_NAME]"
click at [715, 242] on input "Email Address" at bounding box center [762, 245] width 287 height 38
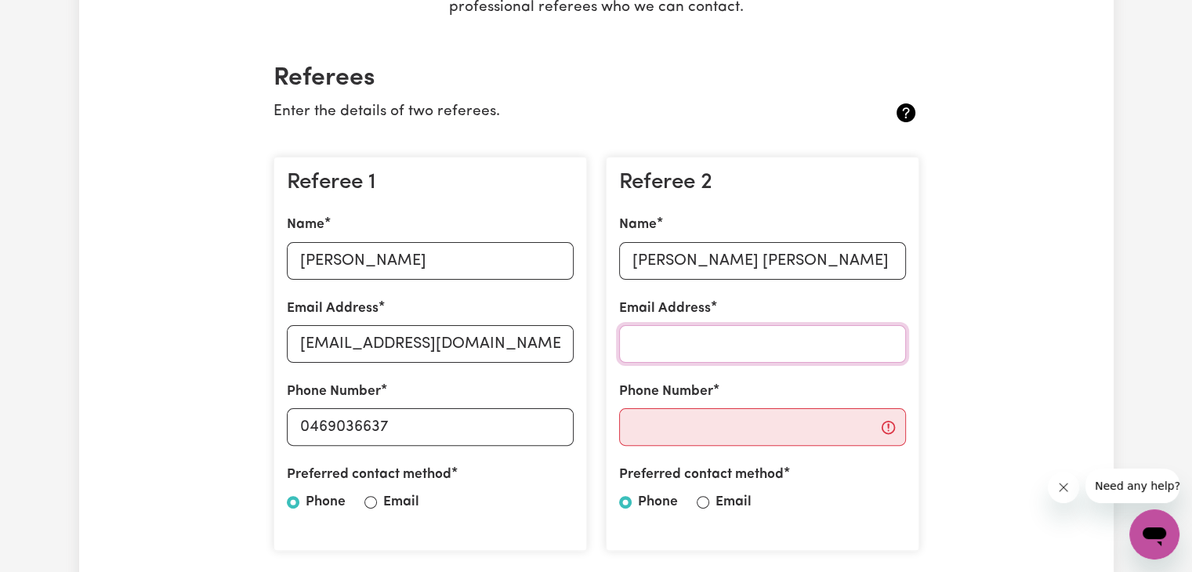
scroll to position [458, 0]
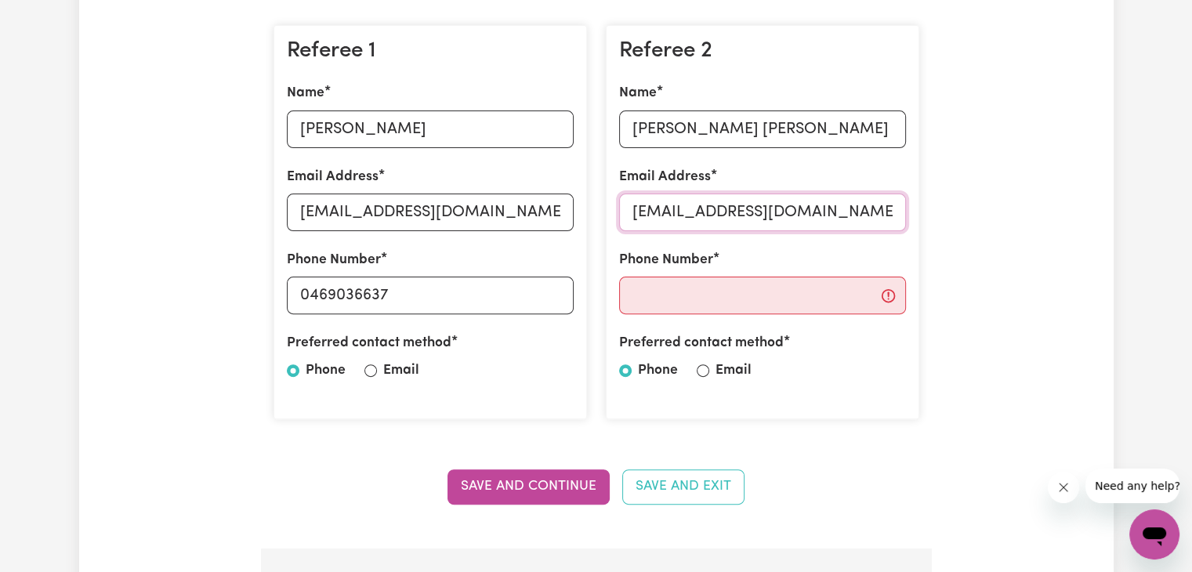
type input "[EMAIL_ADDRESS][DOMAIN_NAME]"
click at [732, 305] on input "Phone Number" at bounding box center [762, 296] width 287 height 38
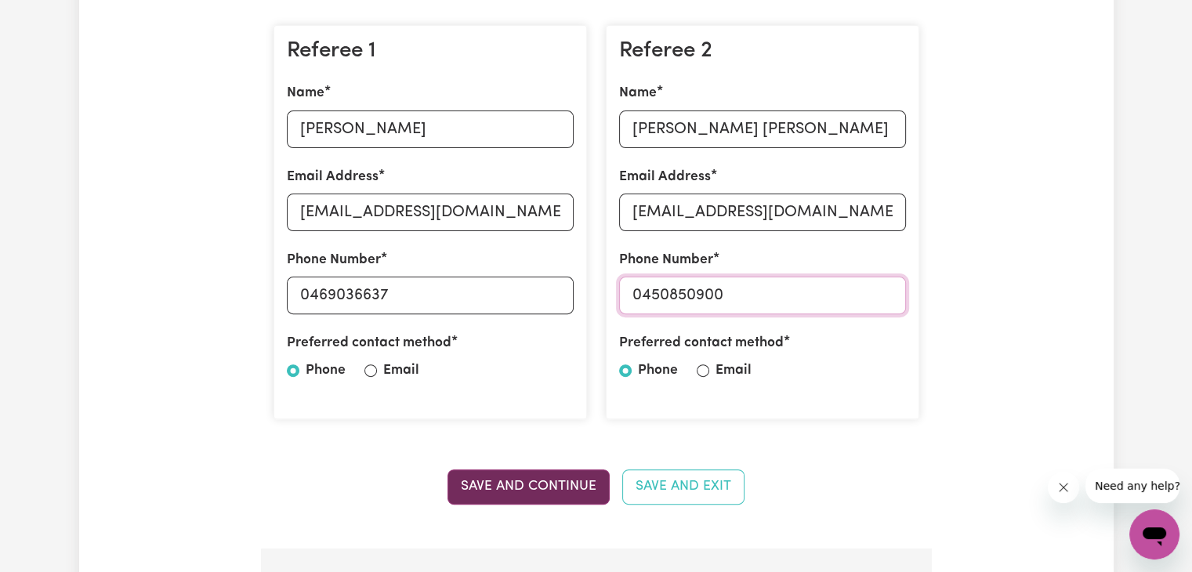
type input "0450850900"
click at [560, 484] on button "Save and Continue" at bounding box center [528, 486] width 162 height 34
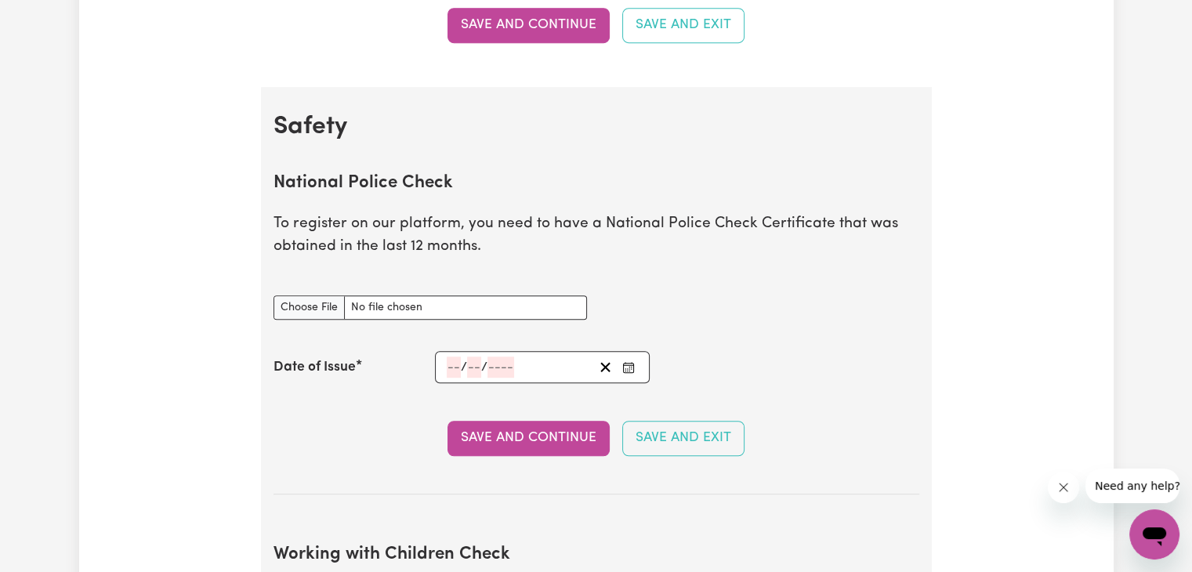
scroll to position [920, 0]
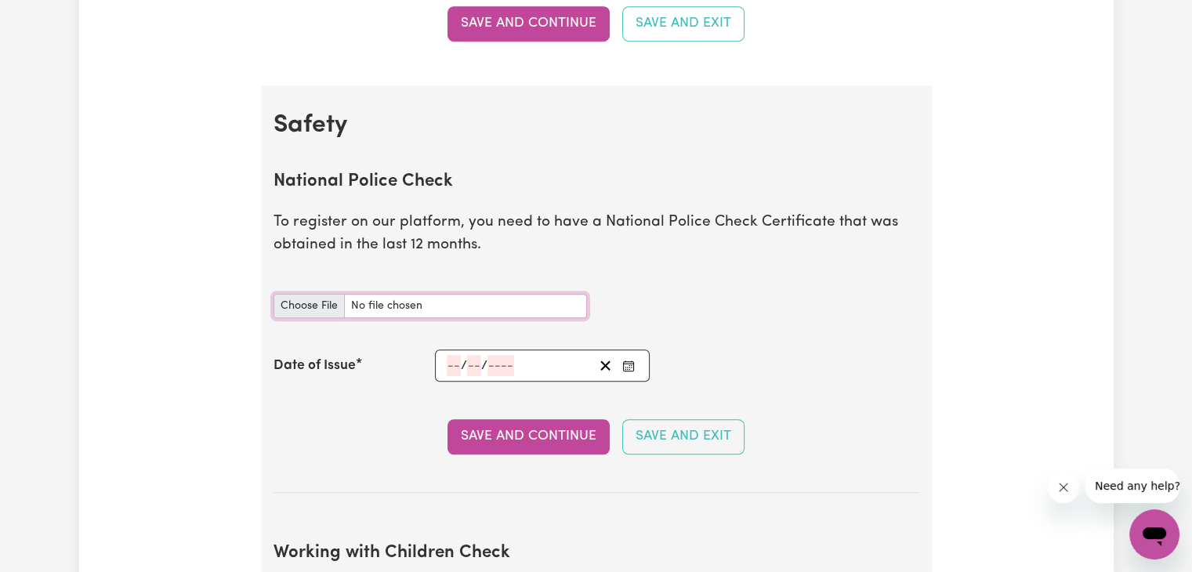
click at [316, 312] on input "National Police Check document" at bounding box center [429, 306] width 313 height 24
type input "C:\fakepath\police check.pdf"
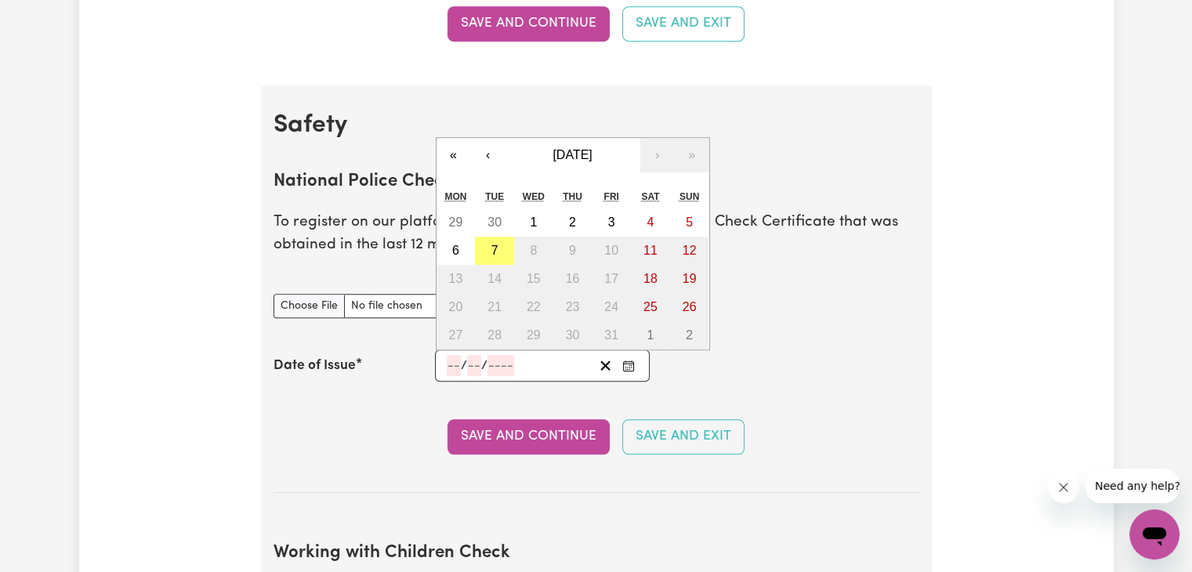
click at [505, 365] on input "number" at bounding box center [500, 365] width 27 height 21
click at [483, 153] on button "‹" at bounding box center [488, 155] width 34 height 34
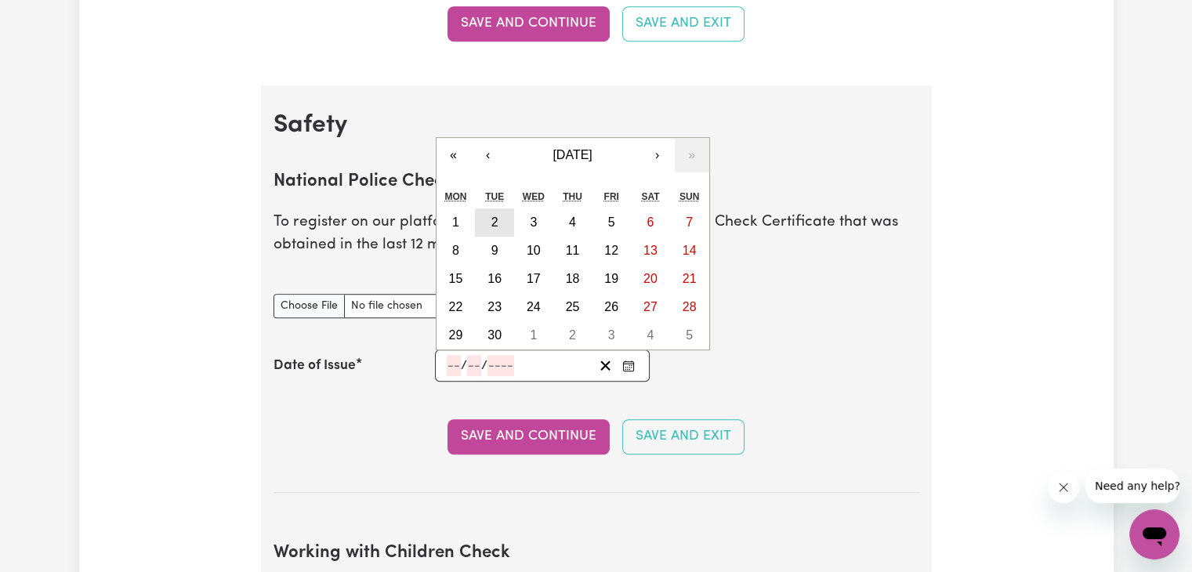
click at [500, 214] on button "2" at bounding box center [494, 222] width 39 height 28
type input "[DATE]"
type input "2"
type input "9"
type input "2025"
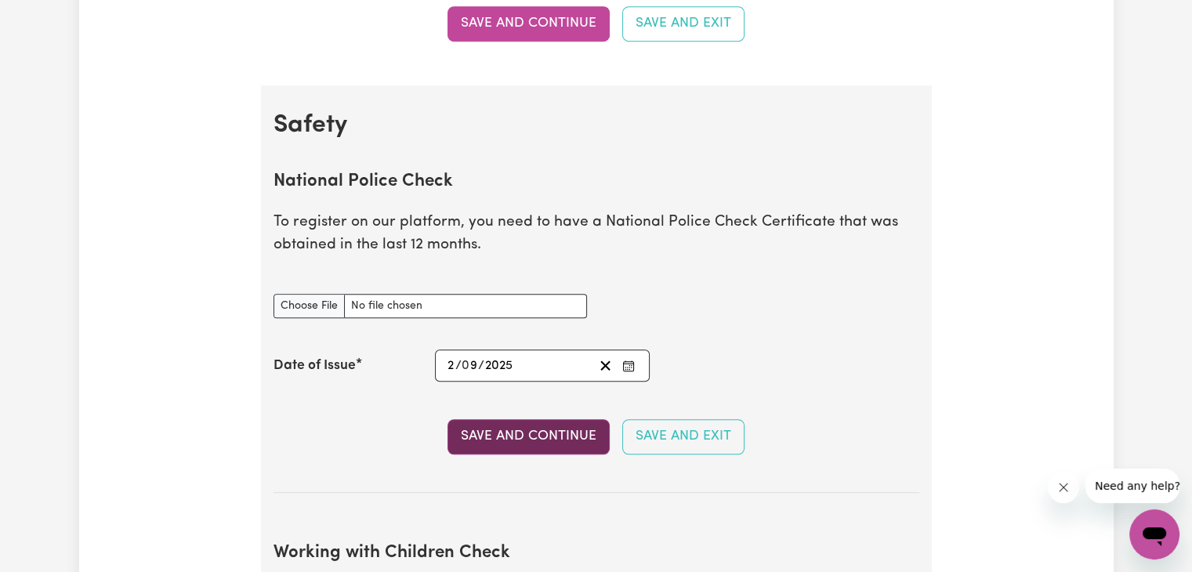
click at [544, 427] on button "Save and Continue" at bounding box center [528, 436] width 162 height 34
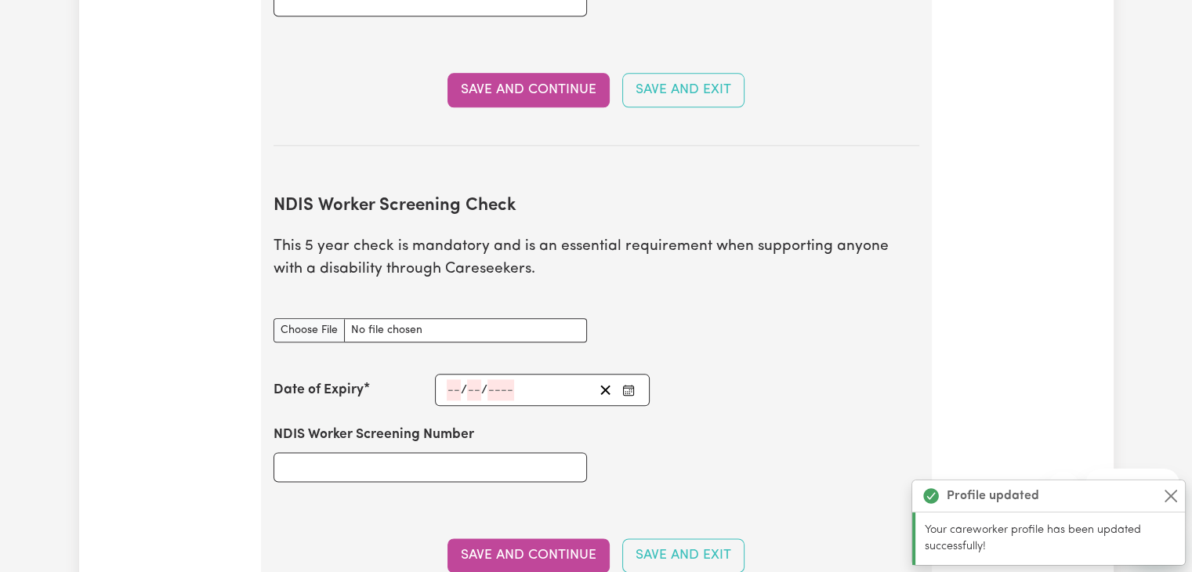
scroll to position [1827, 0]
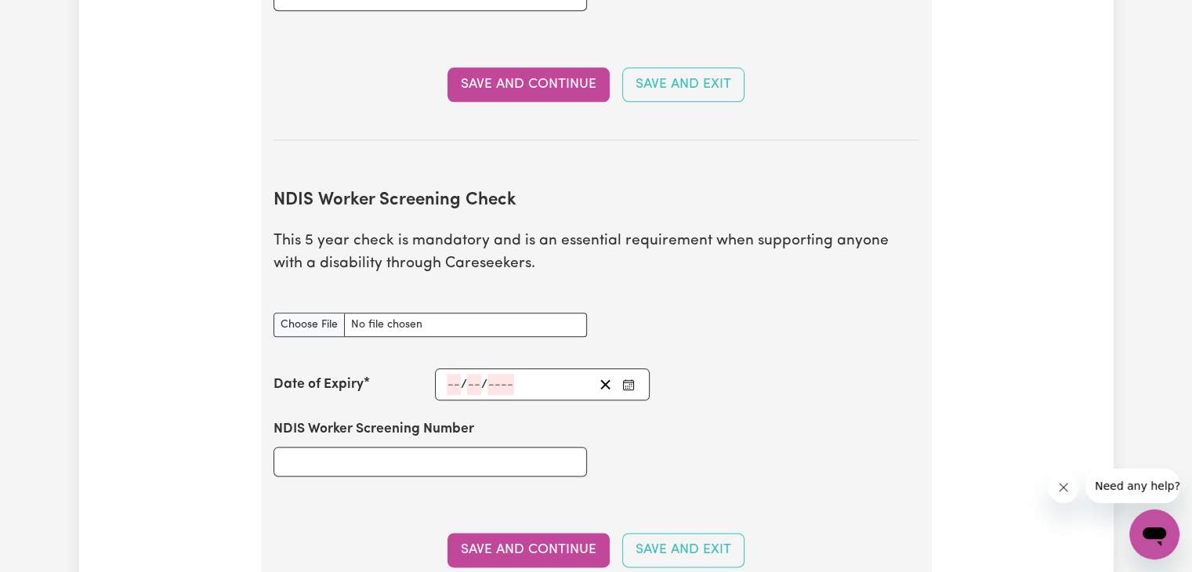
click at [629, 378] on icon "Enter the Date of Expiry of your NDIS Worker Screening Check" at bounding box center [628, 384] width 13 height 13
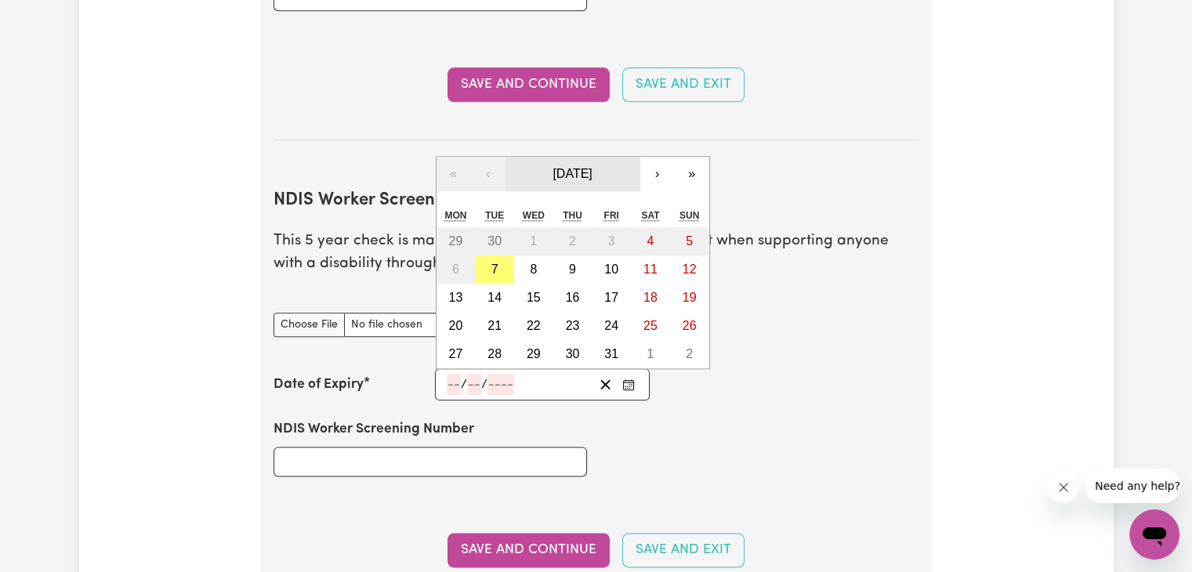
click at [591, 167] on span "[DATE]" at bounding box center [571, 173] width 39 height 13
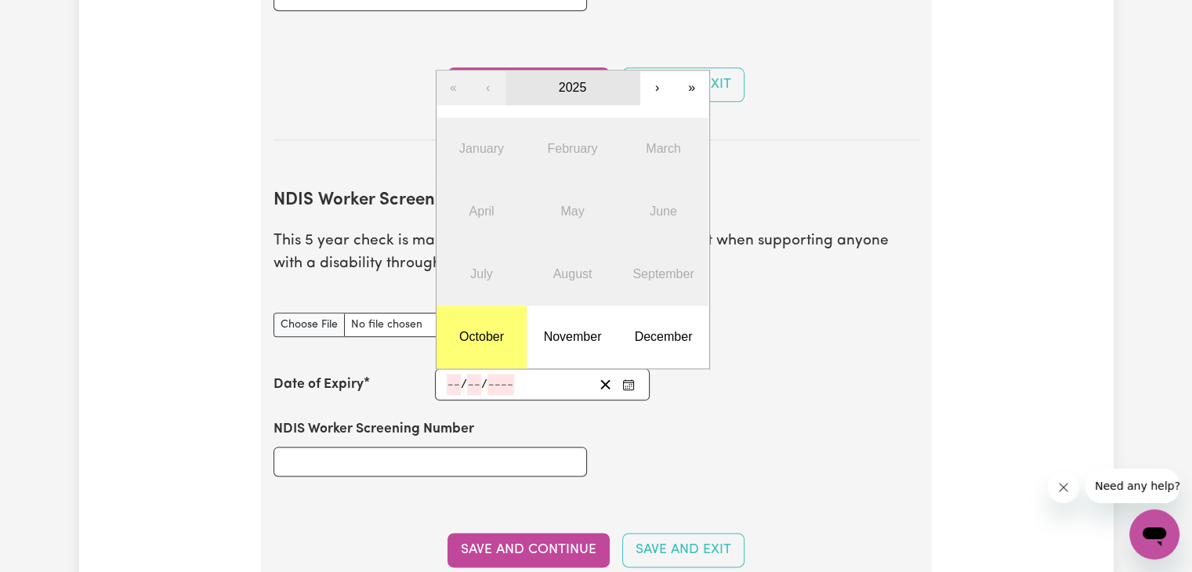
click at [586, 71] on button "2025" at bounding box center [572, 88] width 135 height 34
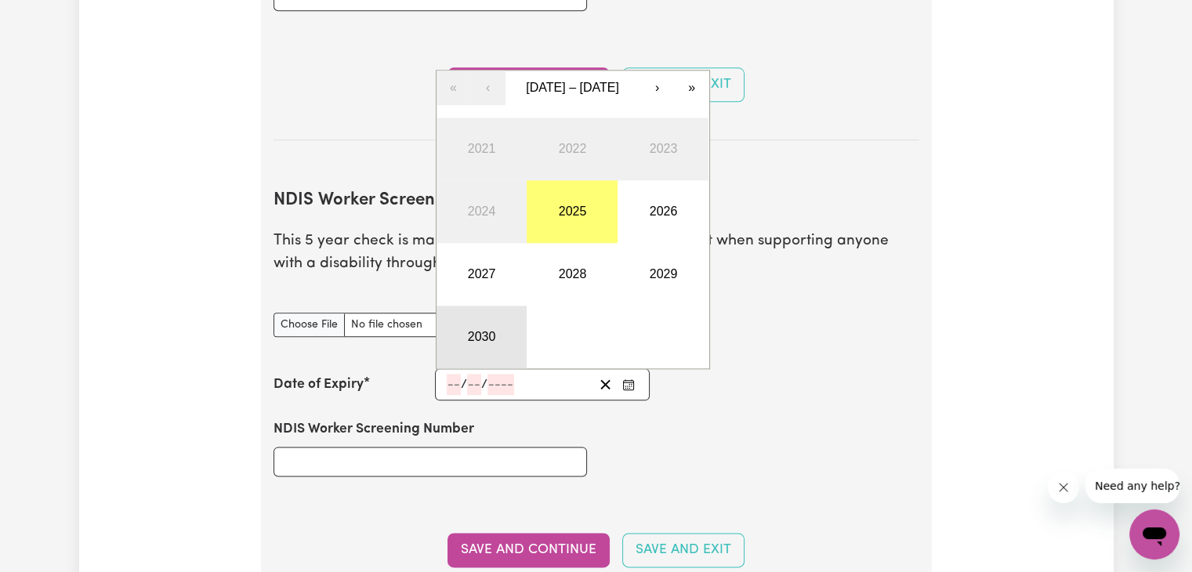
click at [478, 306] on button "2030" at bounding box center [481, 337] width 91 height 63
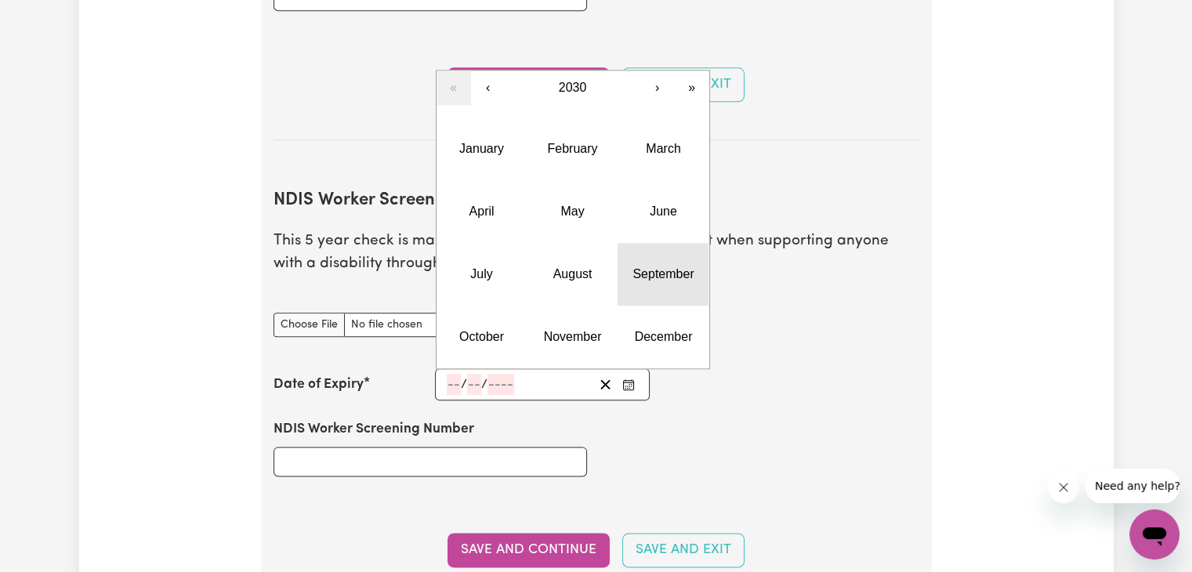
click at [674, 267] on abbr "September" at bounding box center [662, 273] width 61 height 13
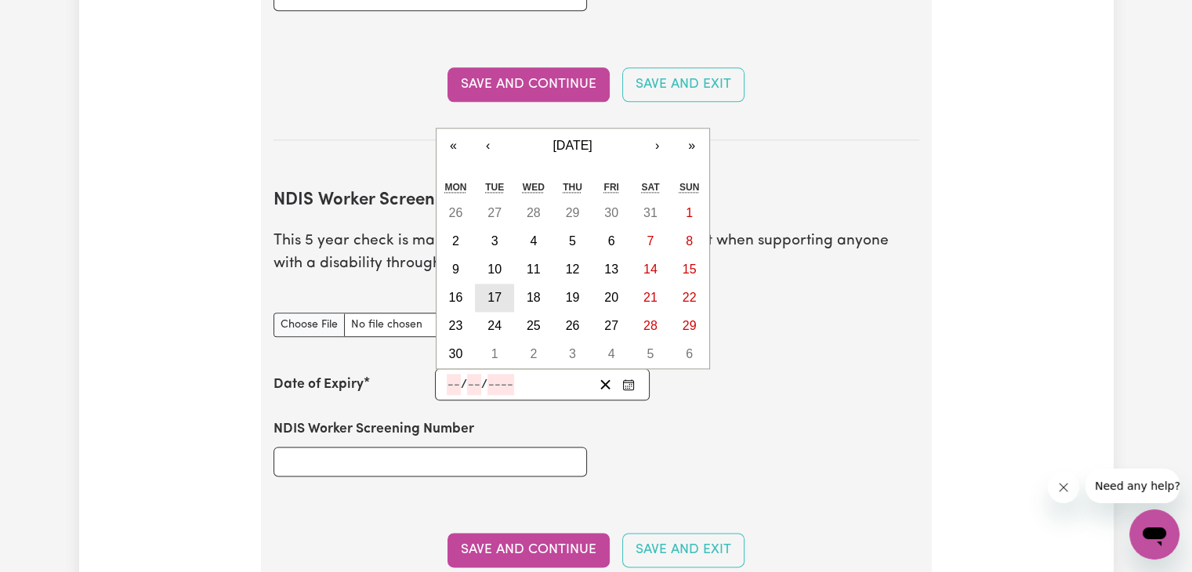
click at [490, 291] on abbr "17" at bounding box center [494, 297] width 14 height 13
type input "[DATE]"
type input "17"
type input "9"
type input "2030"
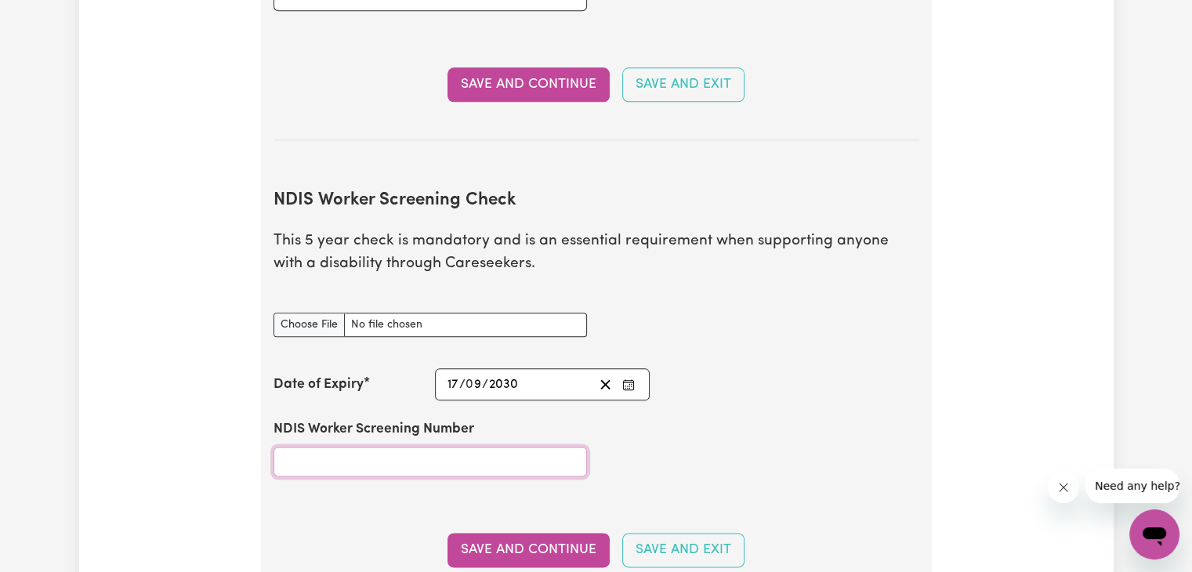
click at [484, 447] on input "NDIS Worker Screening Number" at bounding box center [429, 462] width 313 height 30
paste input "30752850"
click at [483, 447] on input "30752850" at bounding box center [429, 462] width 313 height 30
type input "30752850"
click at [486, 533] on button "Save and Continue" at bounding box center [528, 550] width 162 height 34
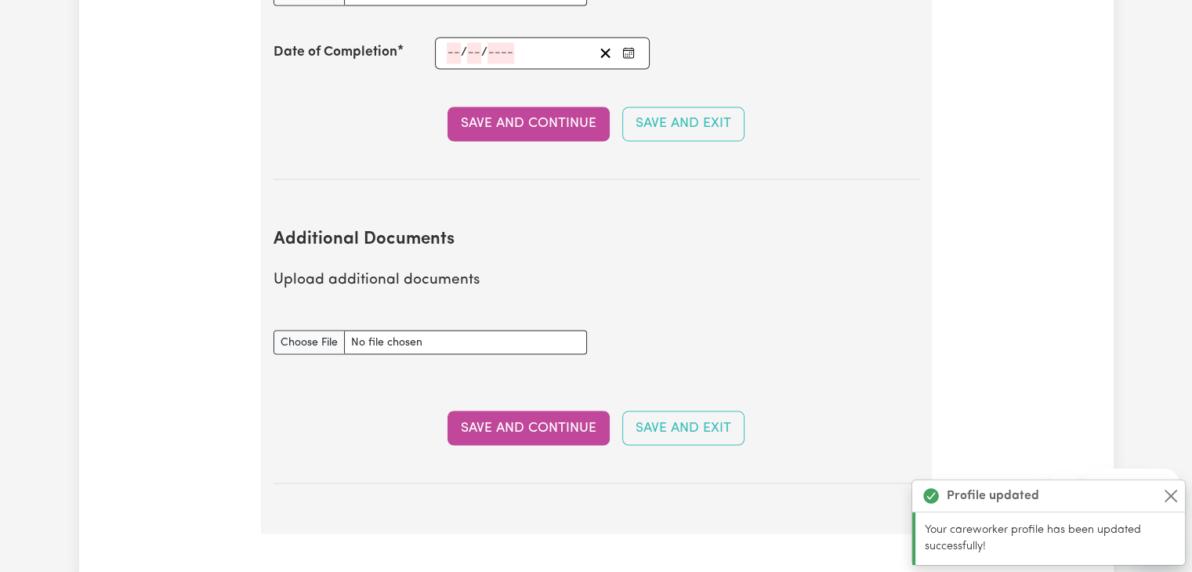
scroll to position [2651, 0]
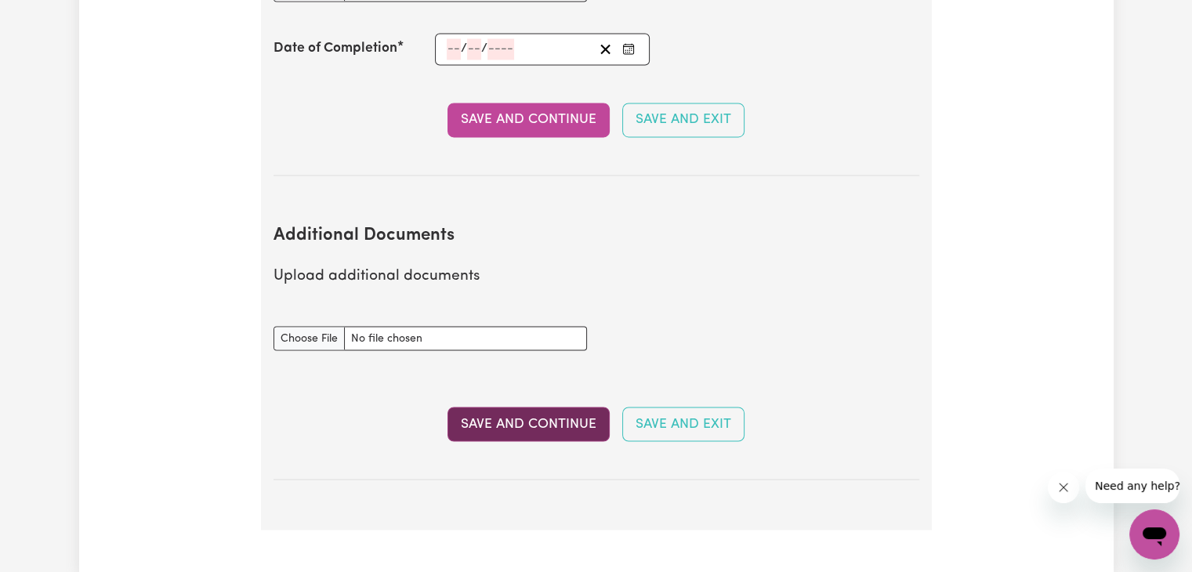
click at [573, 407] on button "Save and Continue" at bounding box center [528, 424] width 162 height 34
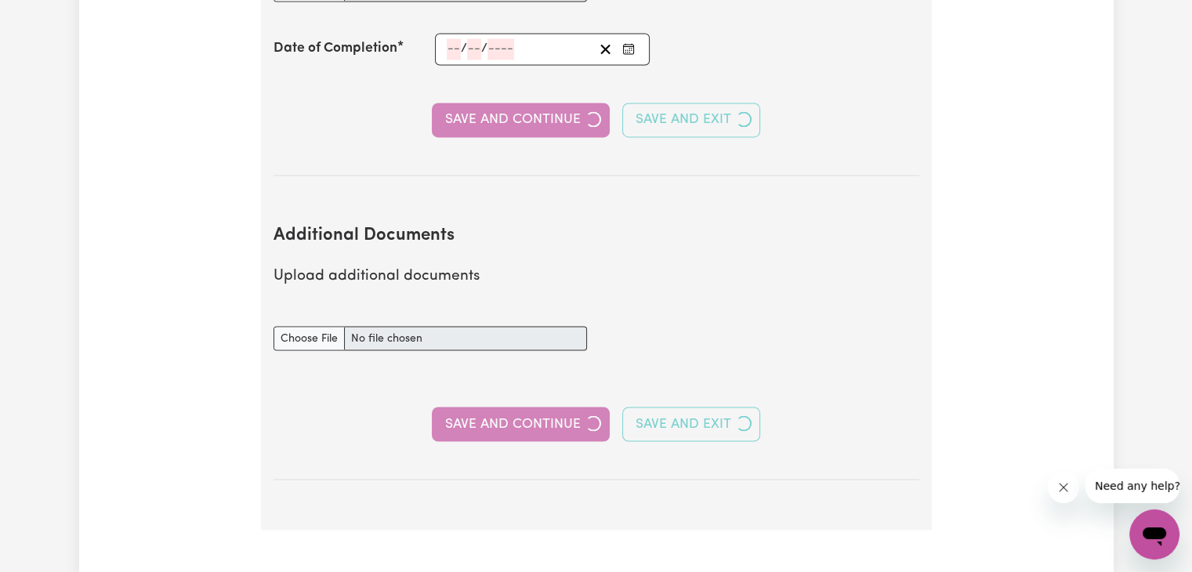
select select "Certificate III (Individual Support)"
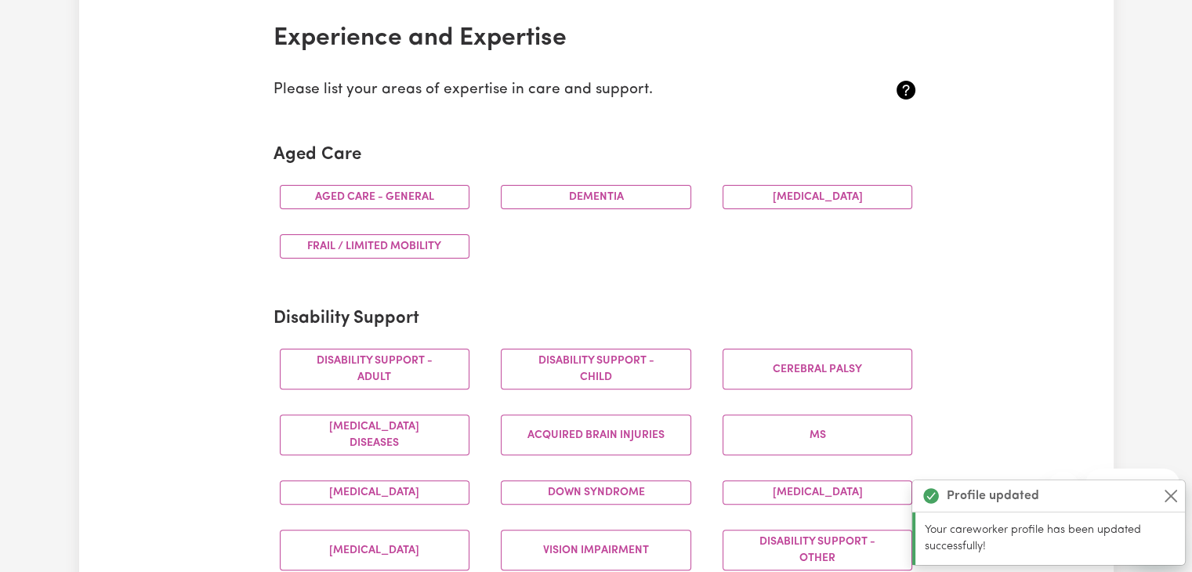
scroll to position [368, 0]
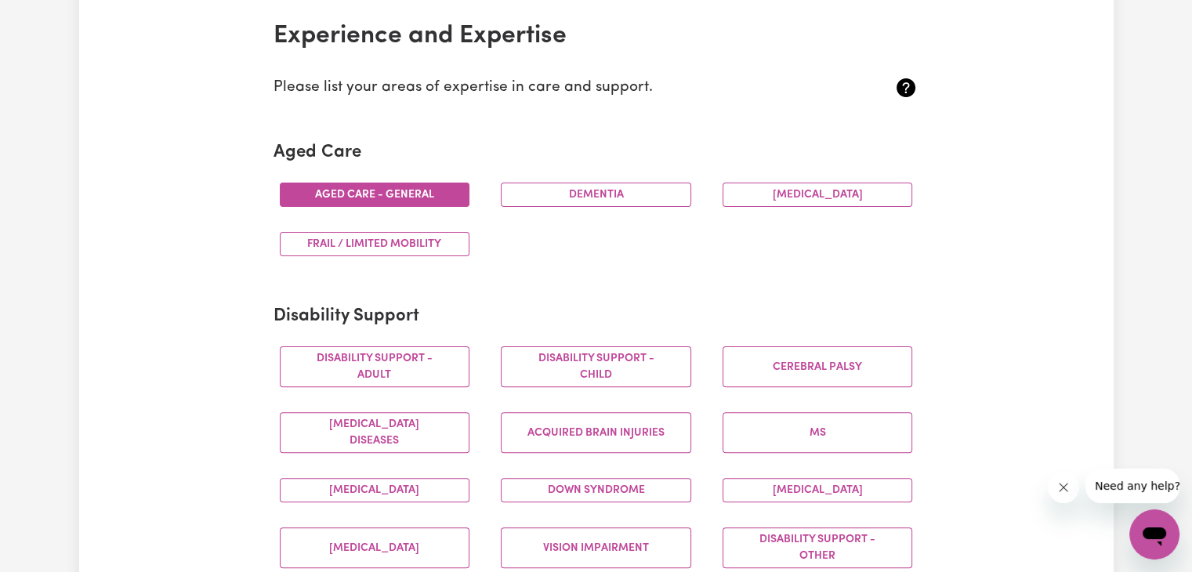
click at [414, 183] on button "Aged care - General" at bounding box center [375, 195] width 190 height 24
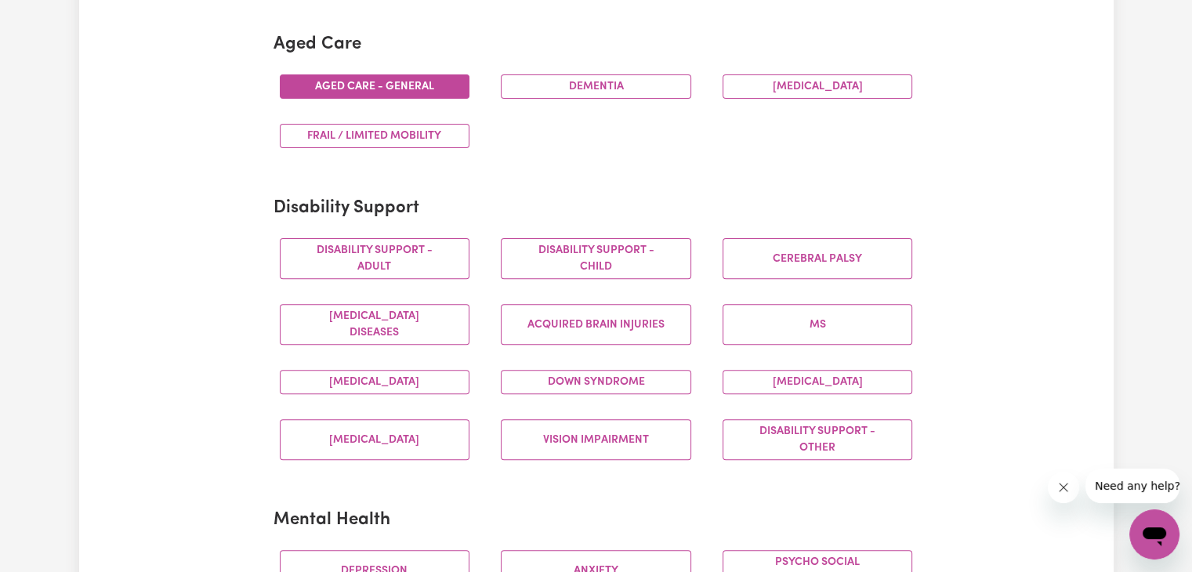
scroll to position [481, 0]
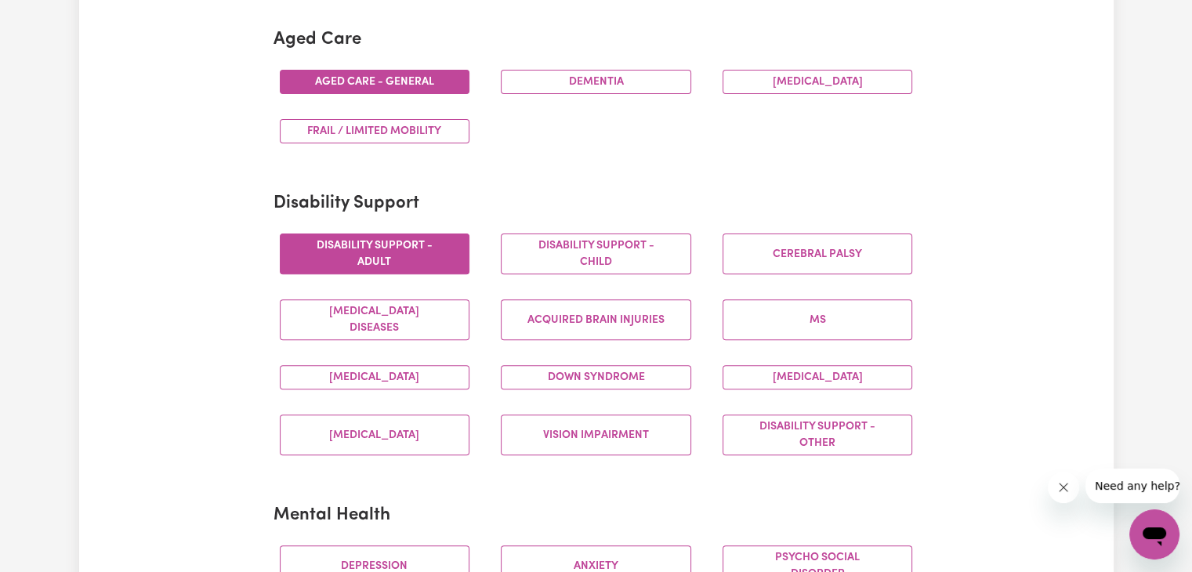
click at [445, 258] on button "Disability support - Adult" at bounding box center [375, 253] width 190 height 41
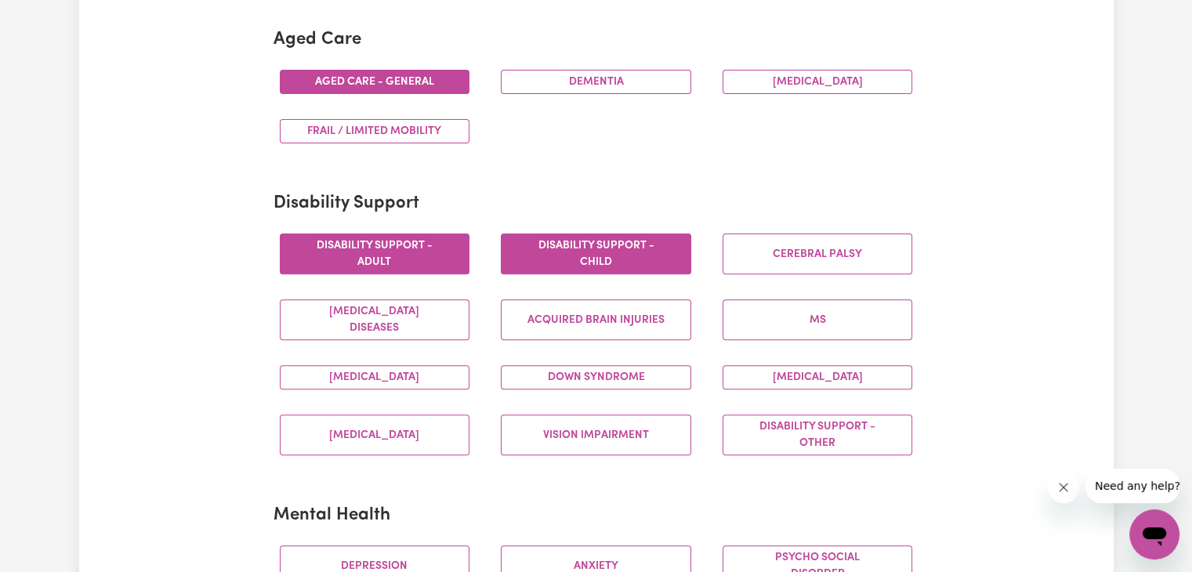
click at [564, 258] on button "Disability support - Child" at bounding box center [596, 253] width 190 height 41
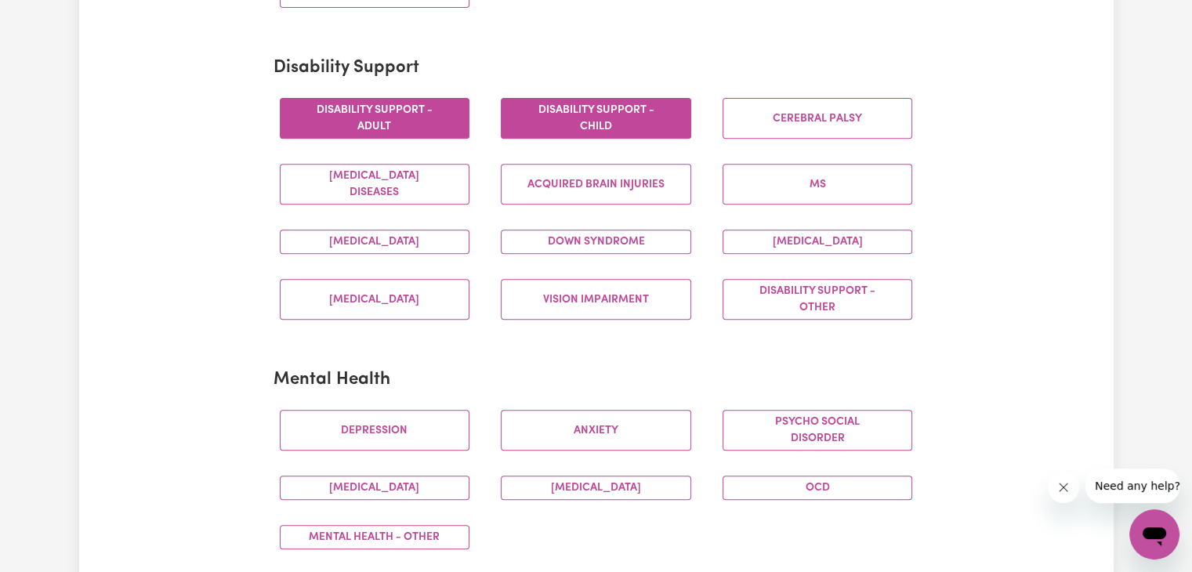
scroll to position [622, 0]
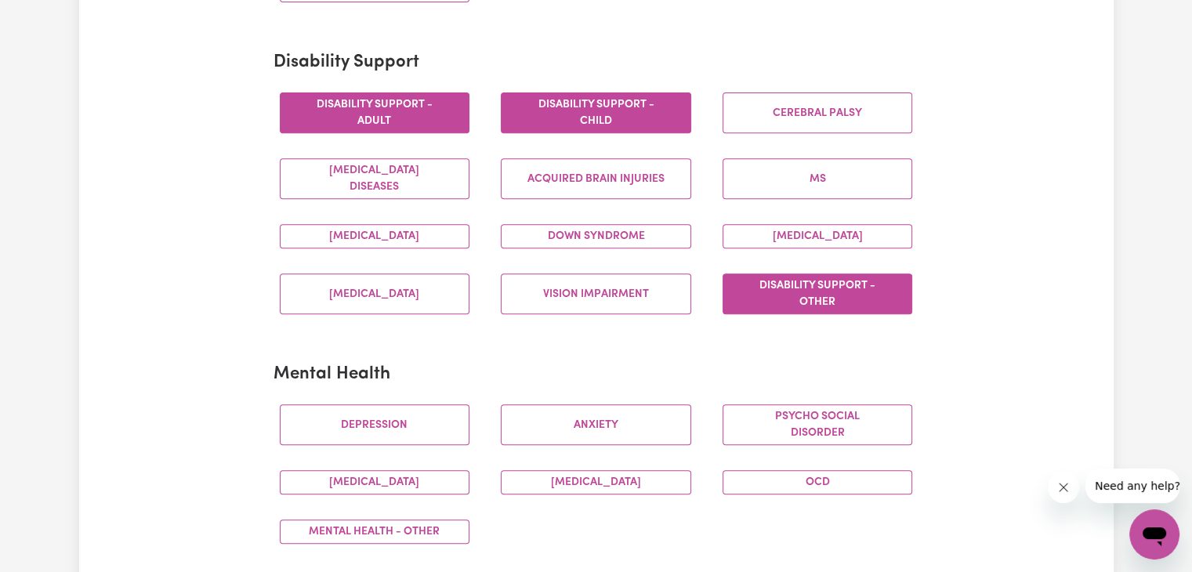
click at [793, 298] on button "Disability support - Other" at bounding box center [817, 293] width 190 height 41
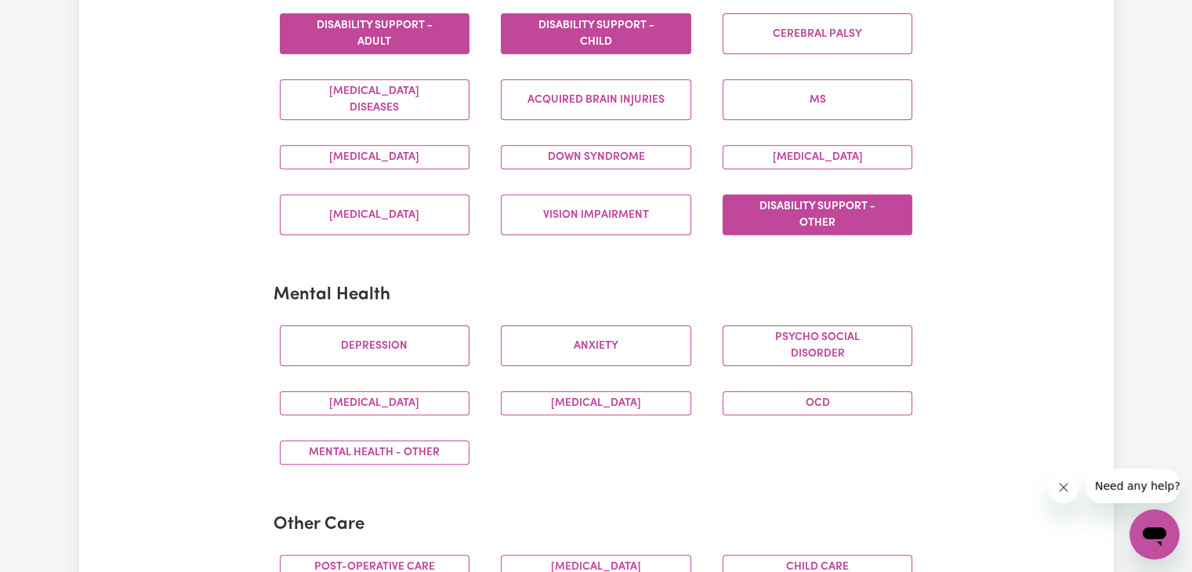
scroll to position [702, 0]
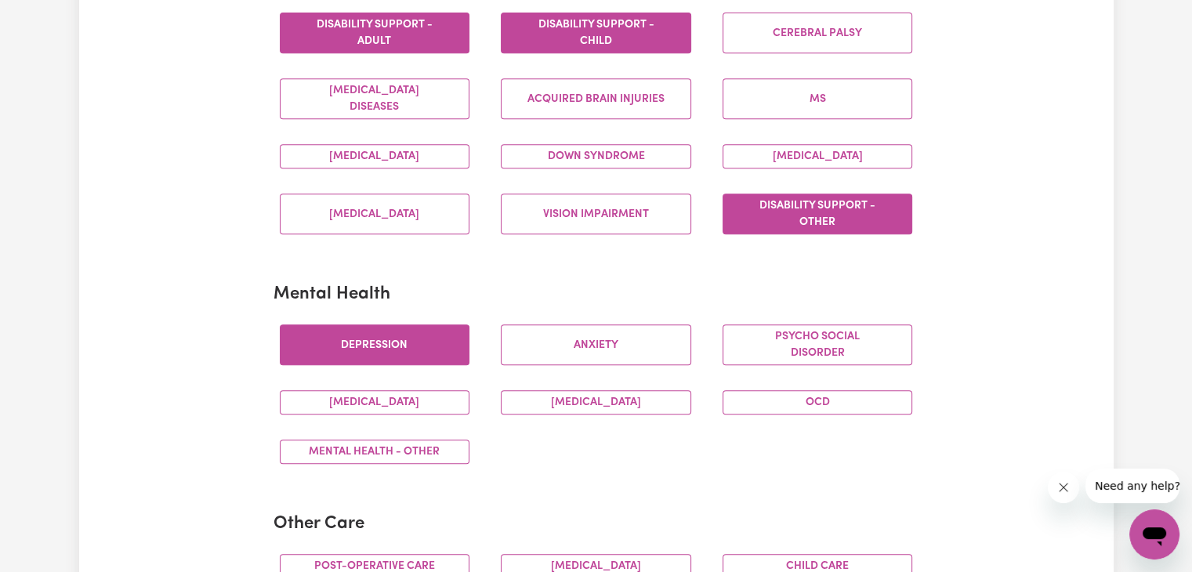
click at [441, 358] on button "Depression" at bounding box center [375, 344] width 190 height 41
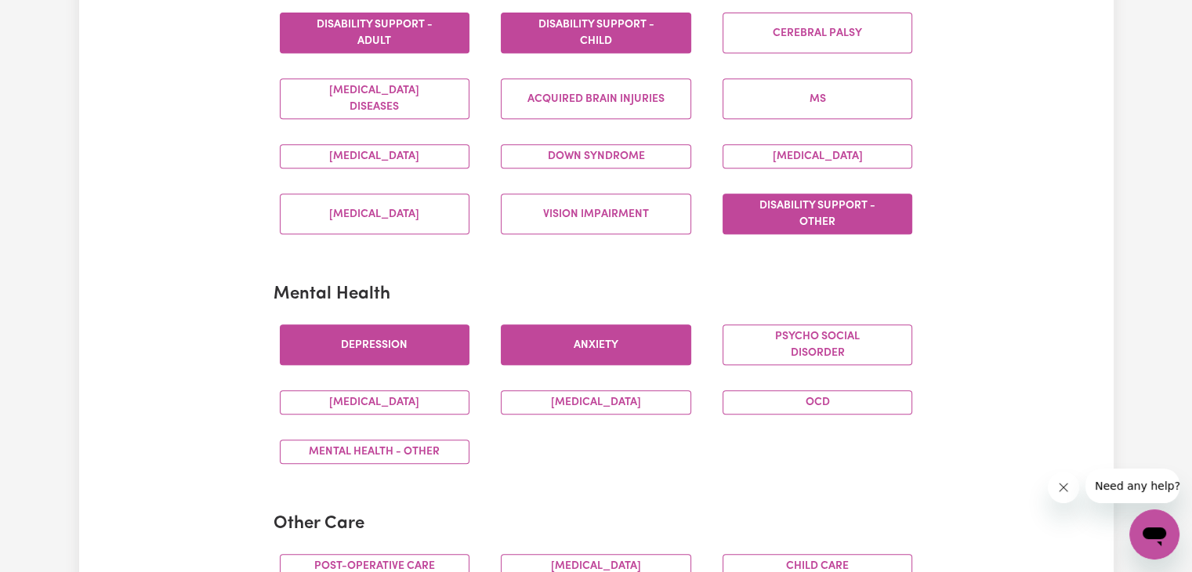
click at [561, 339] on button "Anxiety" at bounding box center [596, 344] width 190 height 41
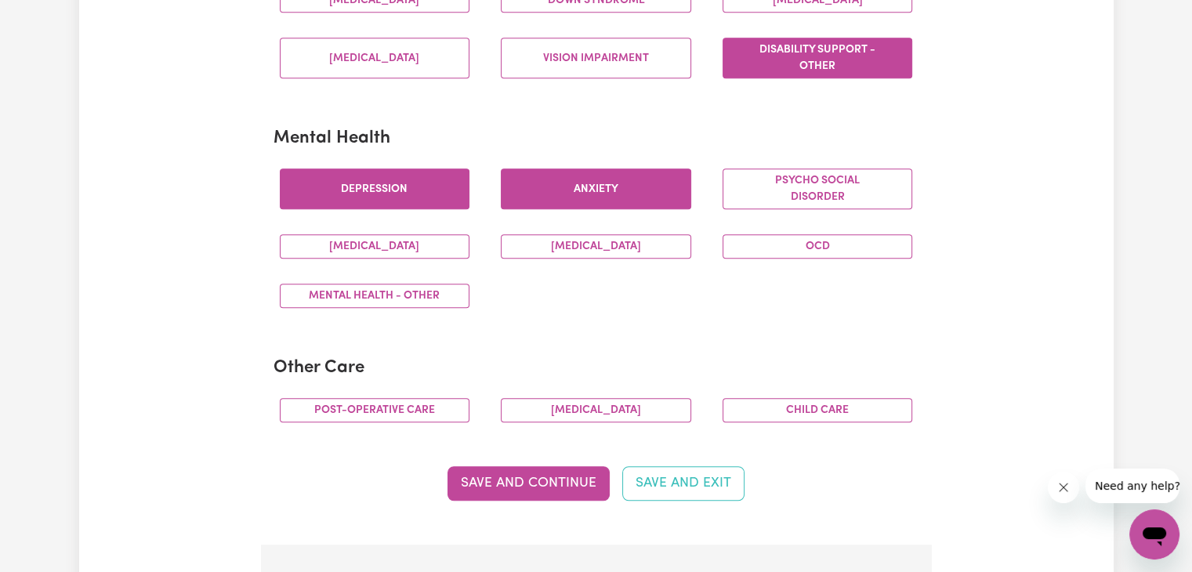
scroll to position [860, 0]
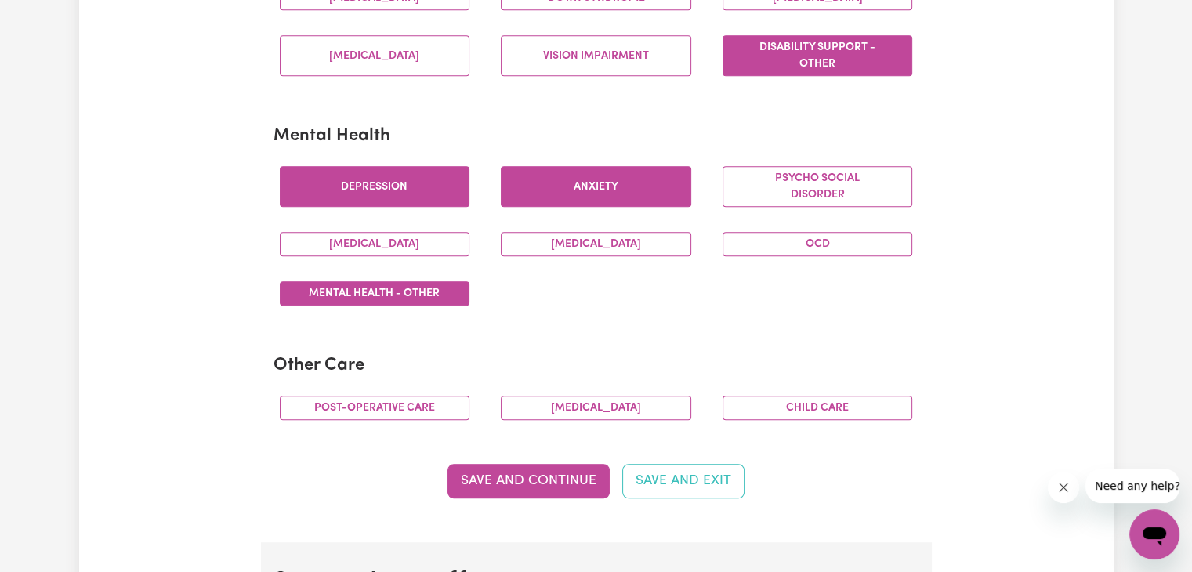
click at [359, 296] on button "Mental Health - Other" at bounding box center [375, 293] width 190 height 24
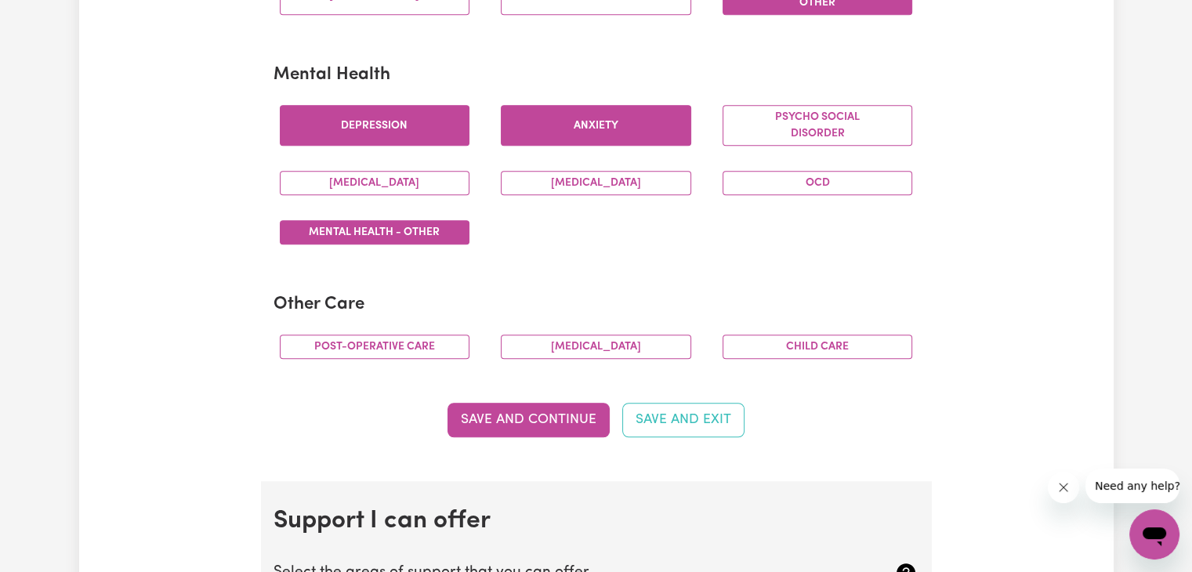
scroll to position [921, 0]
click at [834, 353] on button "Child care" at bounding box center [817, 347] width 190 height 24
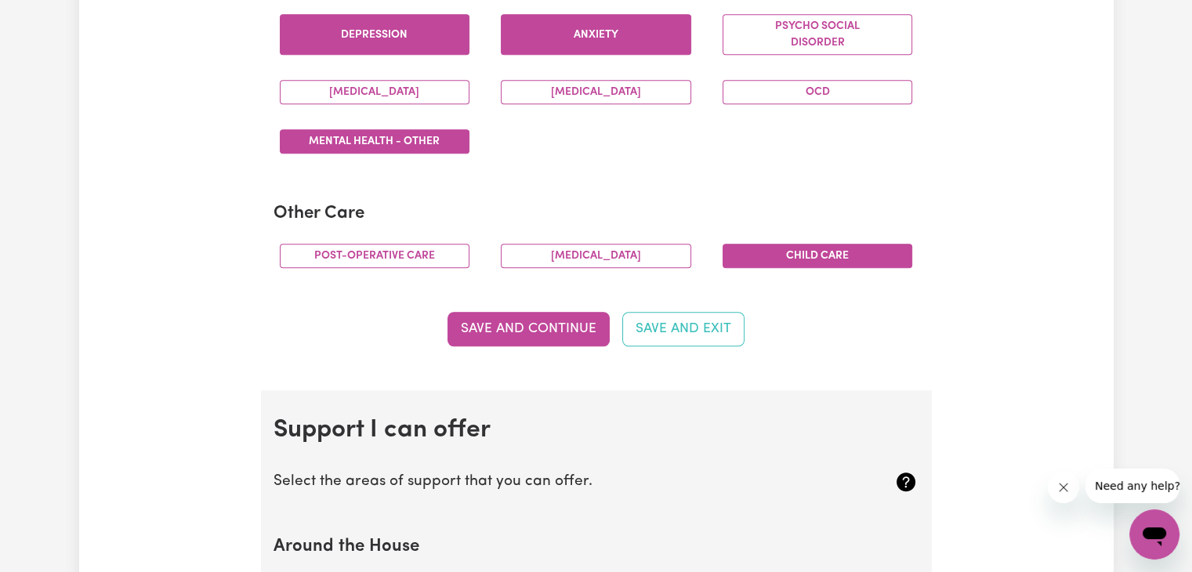
scroll to position [1012, 0]
click at [533, 336] on button "Save and Continue" at bounding box center [528, 329] width 162 height 34
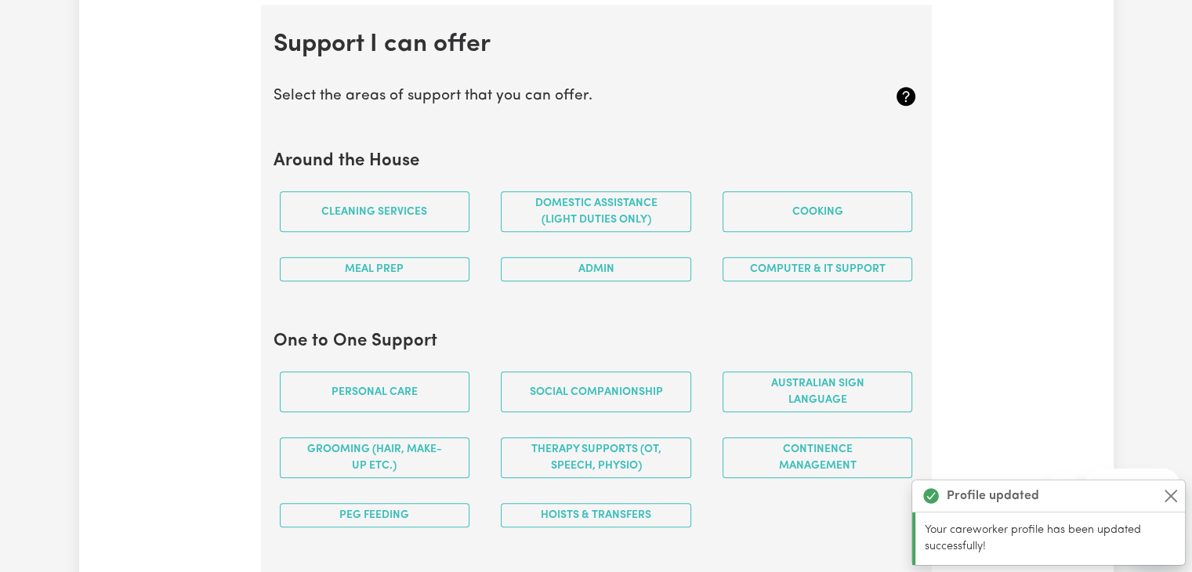
scroll to position [1398, 0]
click at [449, 215] on button "Cleaning services" at bounding box center [375, 210] width 190 height 41
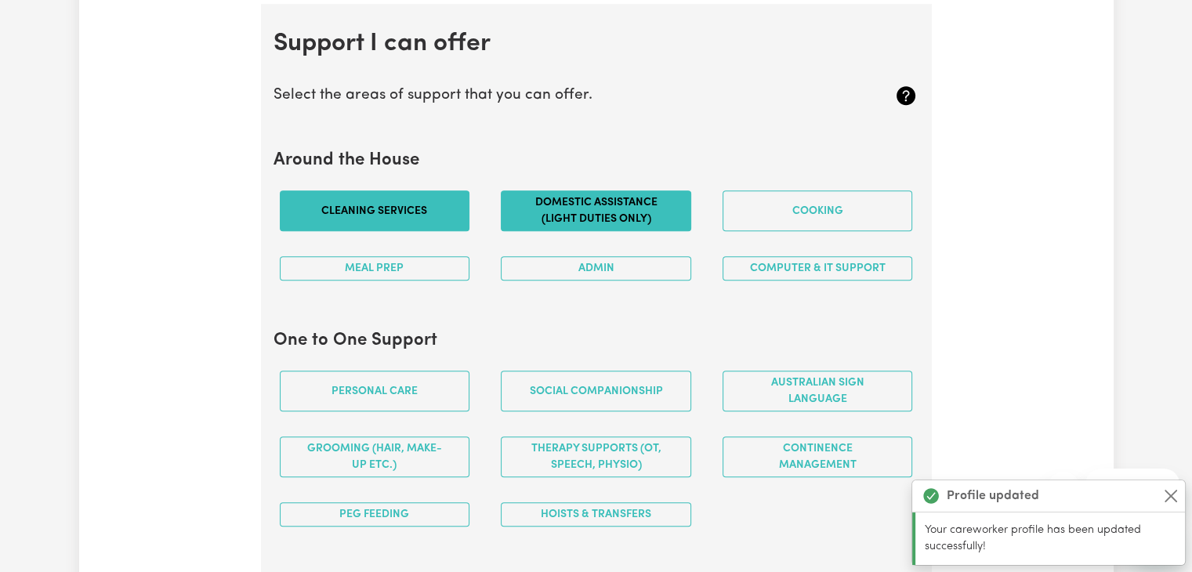
click at [572, 218] on button "Domestic assistance (light duties only)" at bounding box center [596, 210] width 190 height 41
click at [837, 219] on button "Cooking" at bounding box center [817, 210] width 190 height 41
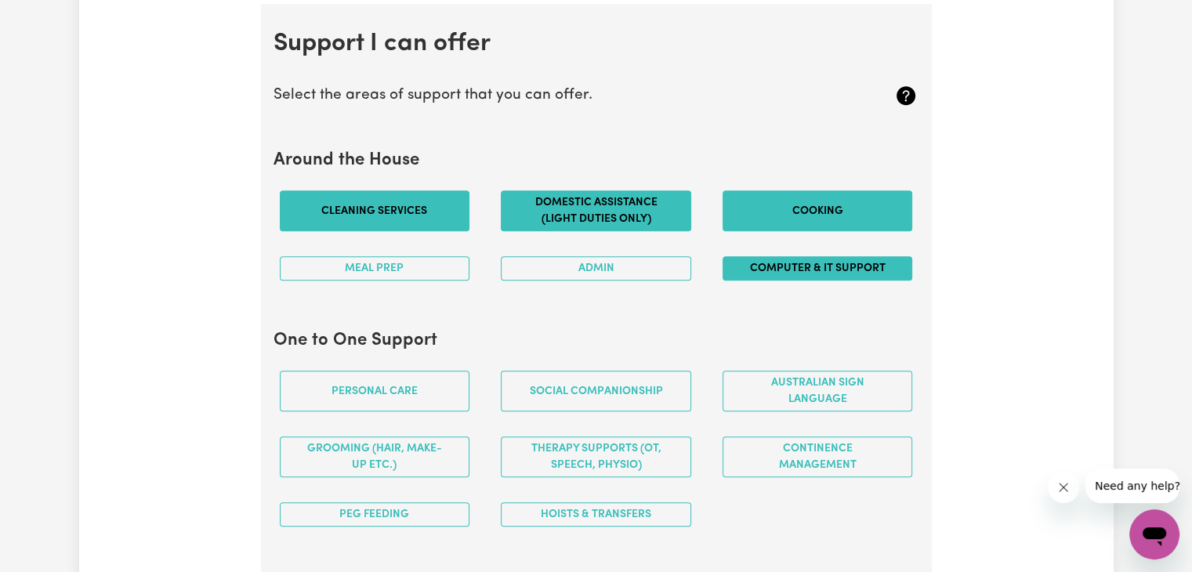
click at [801, 259] on button "Computer & IT Support" at bounding box center [817, 268] width 190 height 24
click at [436, 264] on button "Meal prep" at bounding box center [375, 268] width 190 height 24
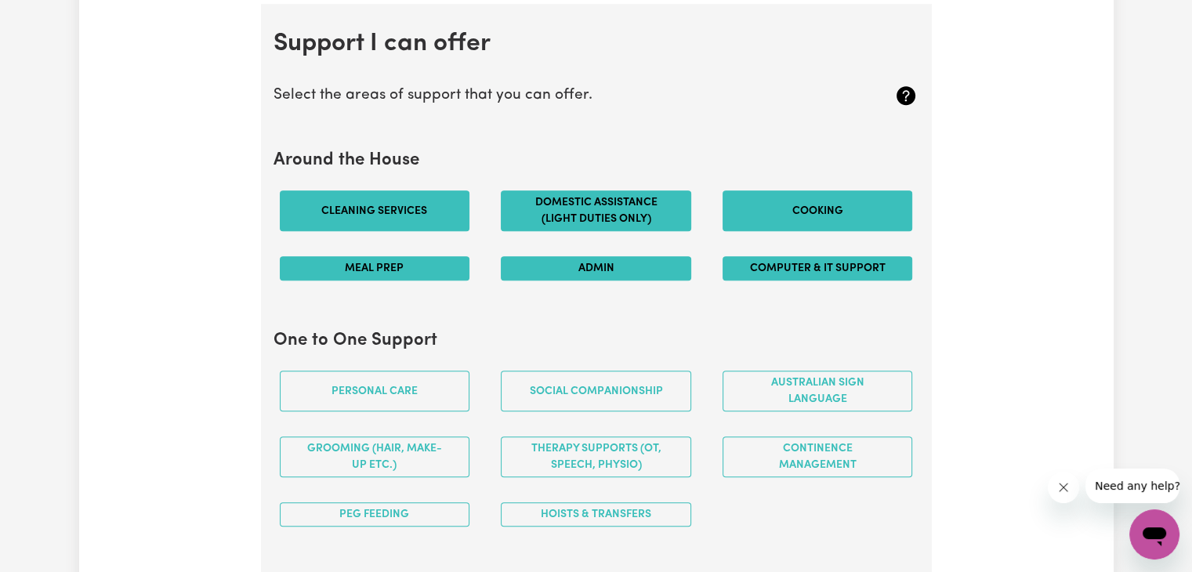
click at [543, 267] on button "Admin" at bounding box center [596, 268] width 190 height 24
click at [432, 407] on div "Personal care" at bounding box center [375, 391] width 222 height 66
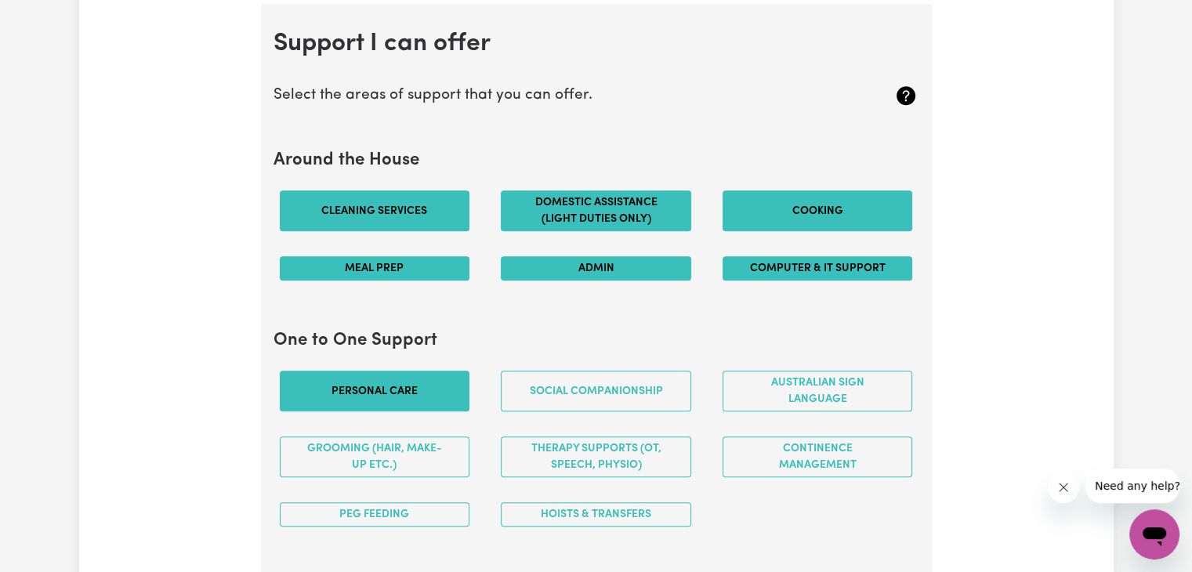
click at [437, 401] on button "Personal care" at bounding box center [375, 391] width 190 height 41
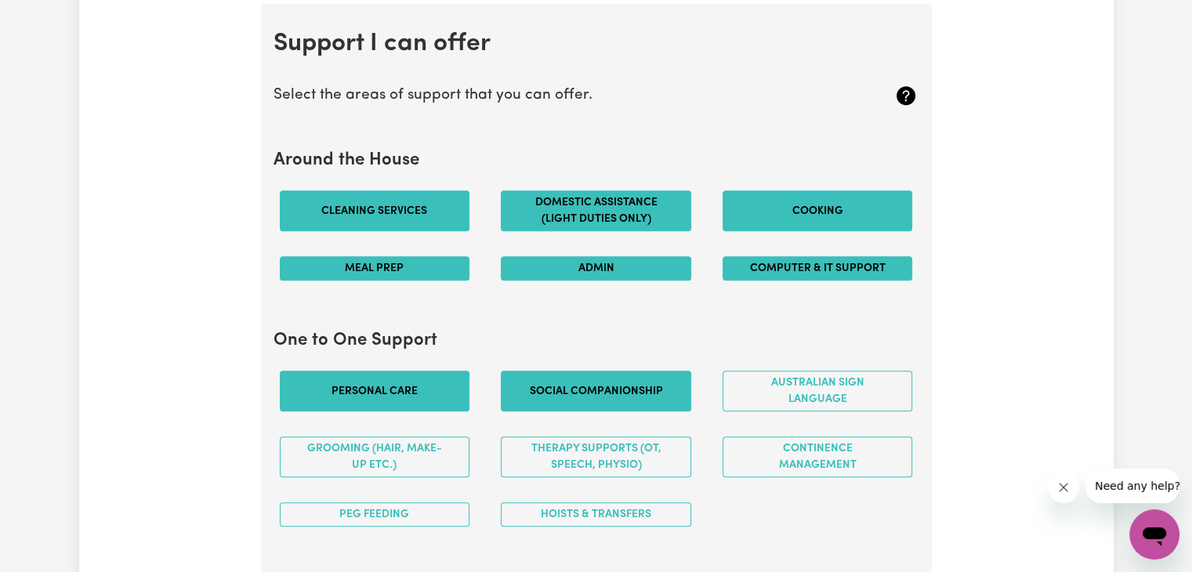
click at [551, 389] on button "Social companionship" at bounding box center [596, 391] width 190 height 41
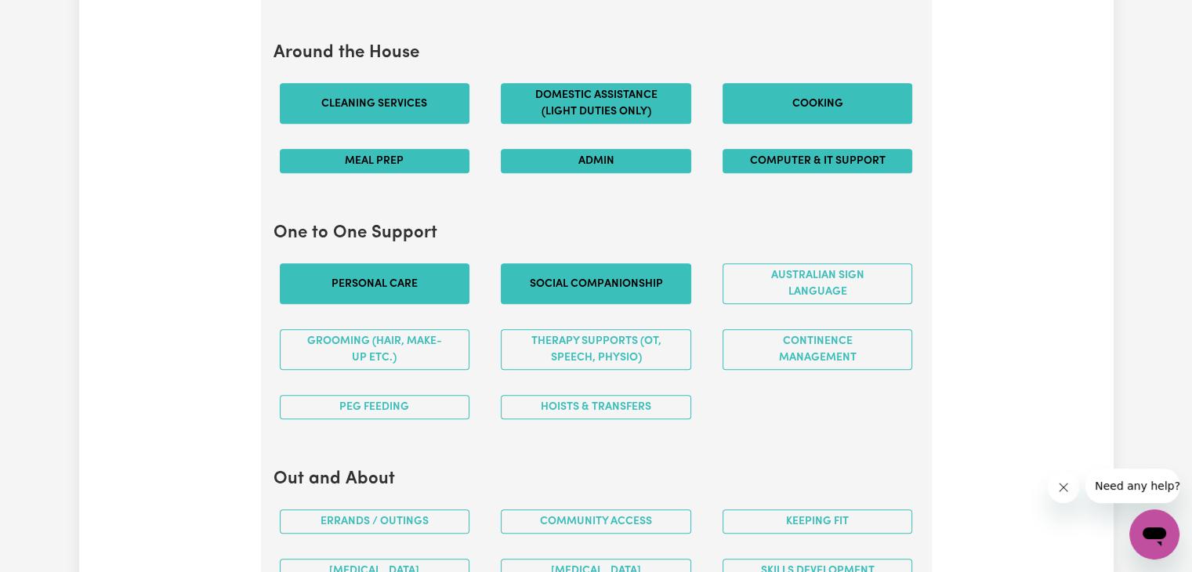
scroll to position [1507, 0]
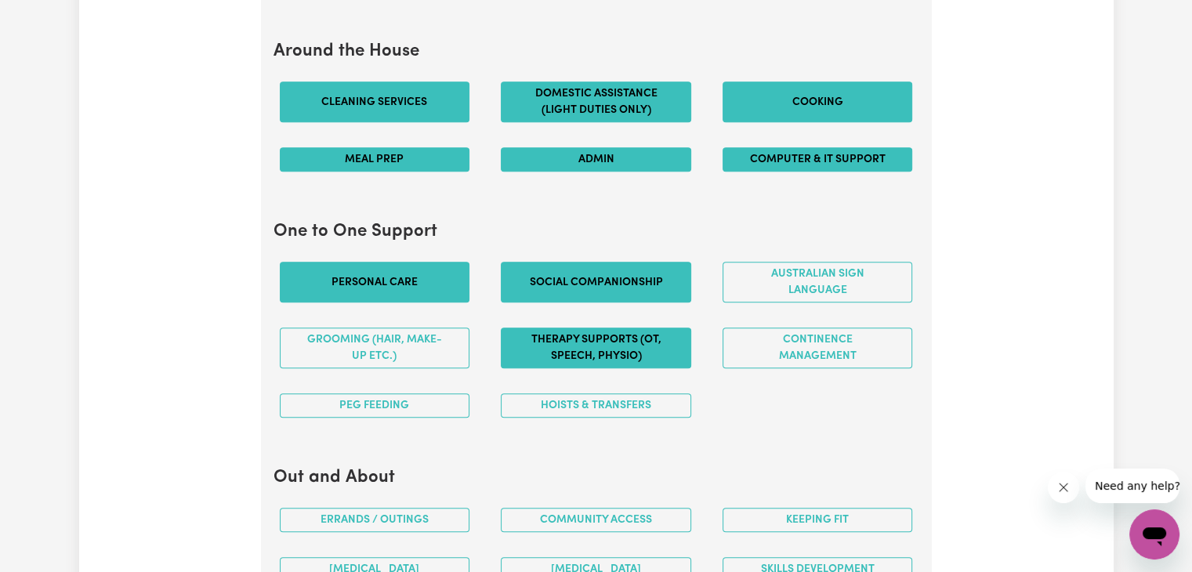
click at [628, 336] on button "Therapy Supports (OT, speech, physio)" at bounding box center [596, 347] width 190 height 41
click at [608, 399] on button "Hoists & transfers" at bounding box center [596, 405] width 190 height 24
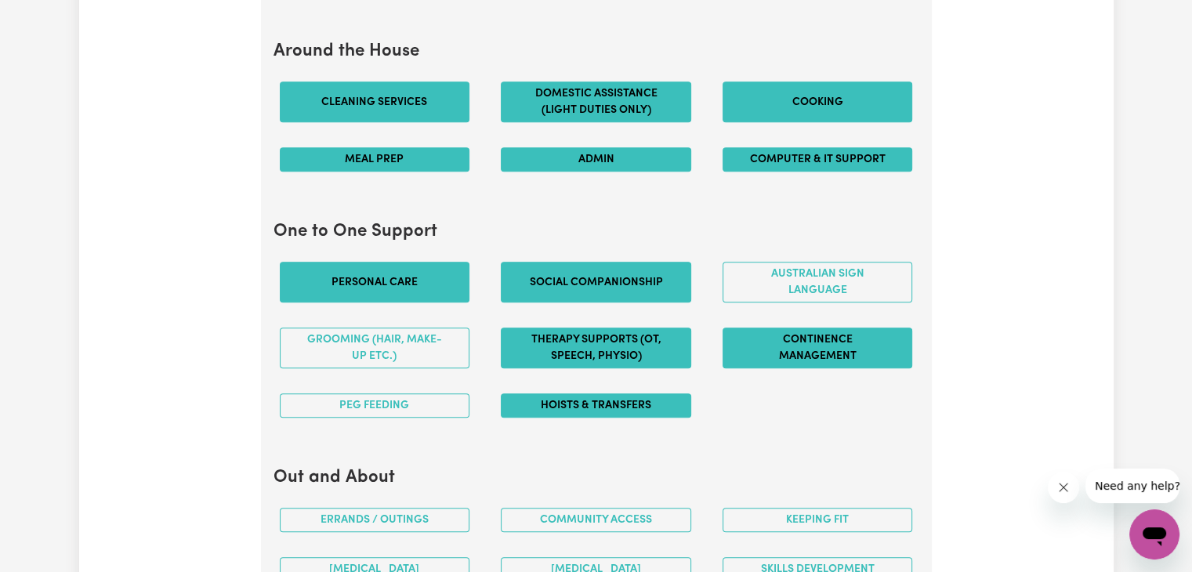
click at [828, 331] on button "Continence management" at bounding box center [817, 347] width 190 height 41
click at [407, 356] on button "Grooming (hair, make-up etc.)" at bounding box center [375, 347] width 190 height 41
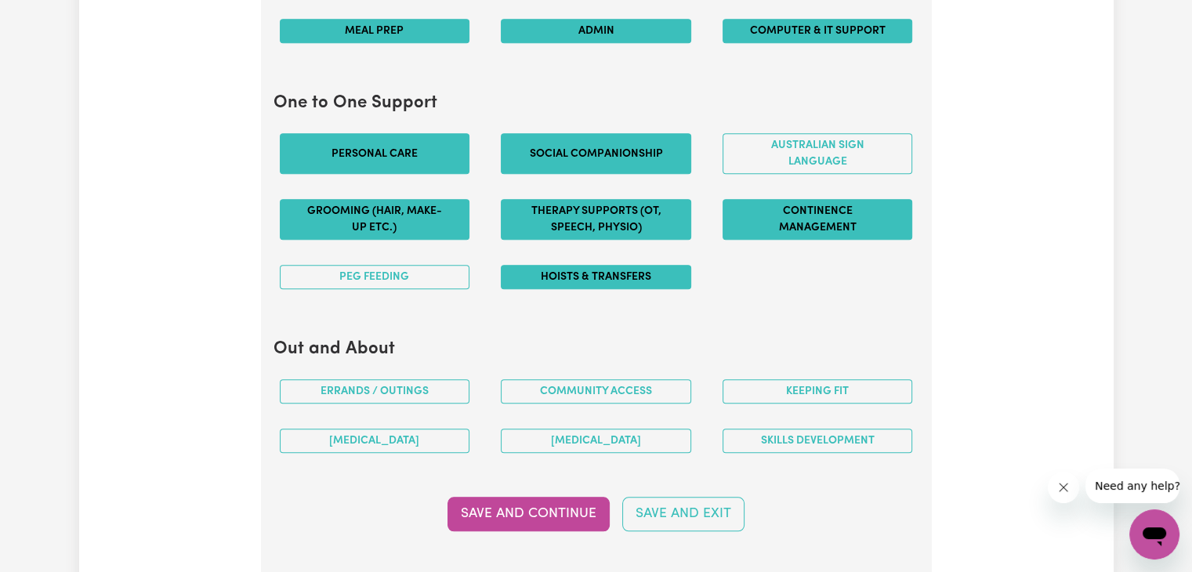
scroll to position [1636, 0]
click at [438, 382] on button "Errands / Outings" at bounding box center [375, 391] width 190 height 24
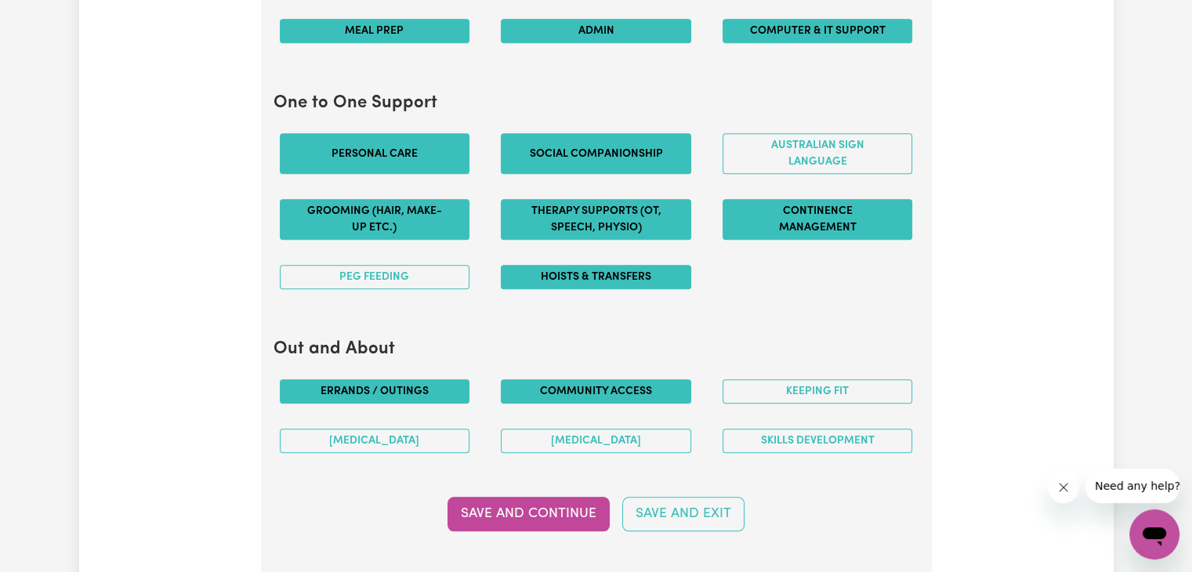
click at [526, 386] on button "Community access" at bounding box center [596, 391] width 190 height 24
click at [827, 379] on button "Keeping fit" at bounding box center [817, 391] width 190 height 24
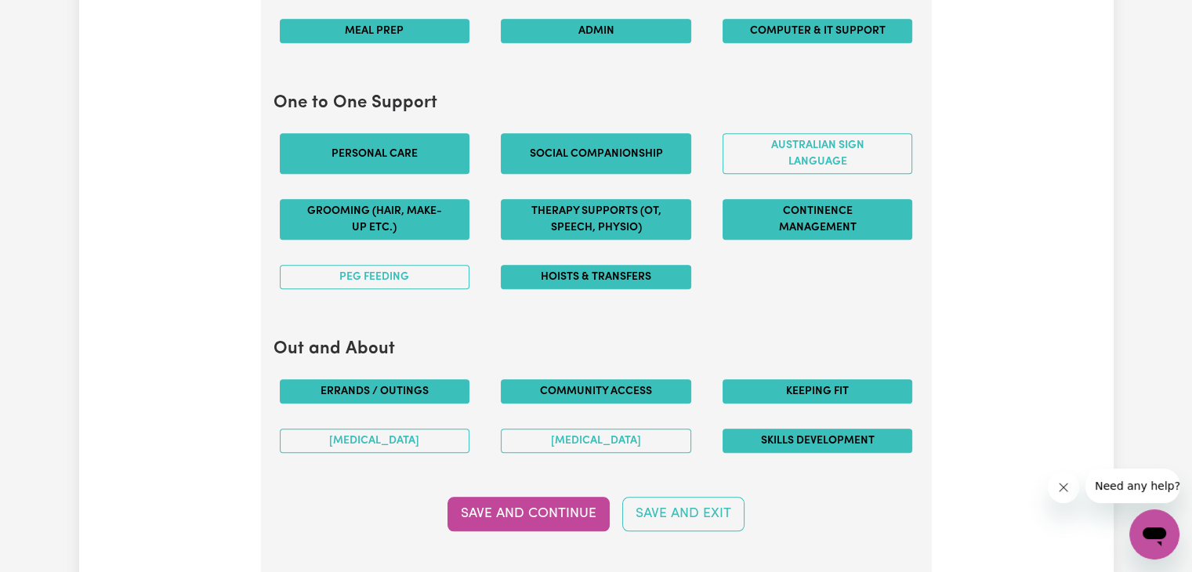
click at [803, 432] on button "Skills Development" at bounding box center [817, 441] width 190 height 24
click at [536, 444] on button "[MEDICAL_DATA]" at bounding box center [596, 441] width 190 height 24
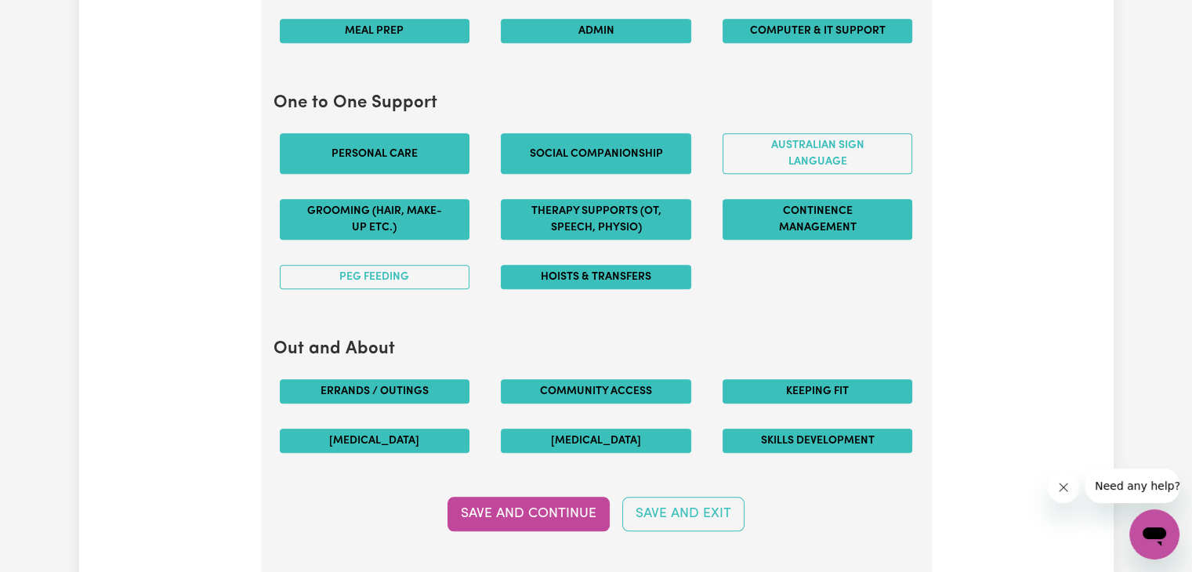
click at [420, 437] on button "[MEDICAL_DATA]" at bounding box center [375, 441] width 190 height 24
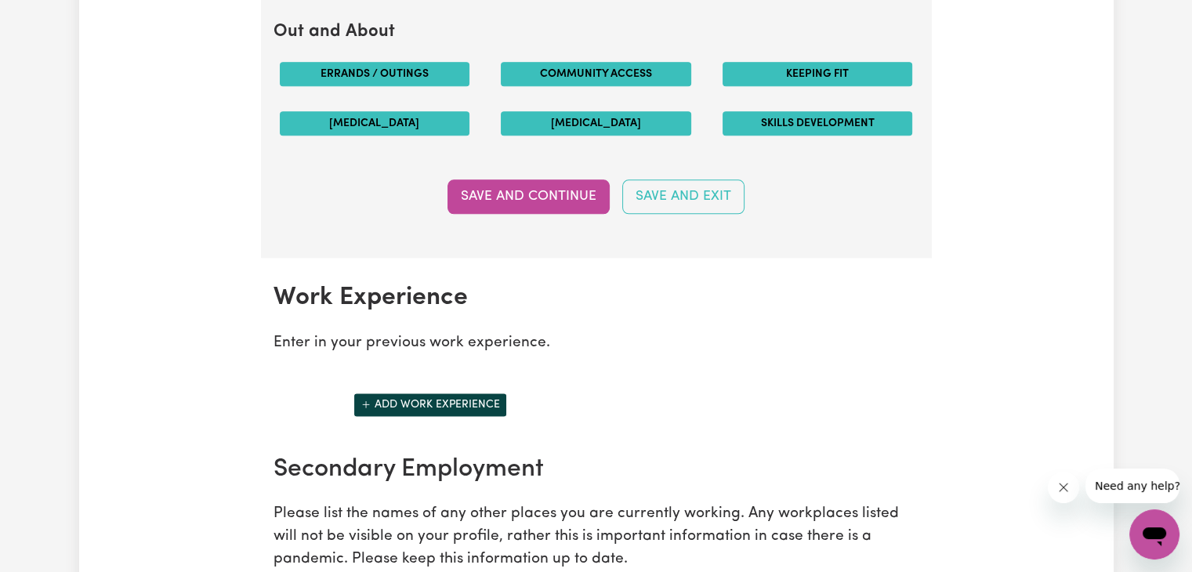
scroll to position [1949, 0]
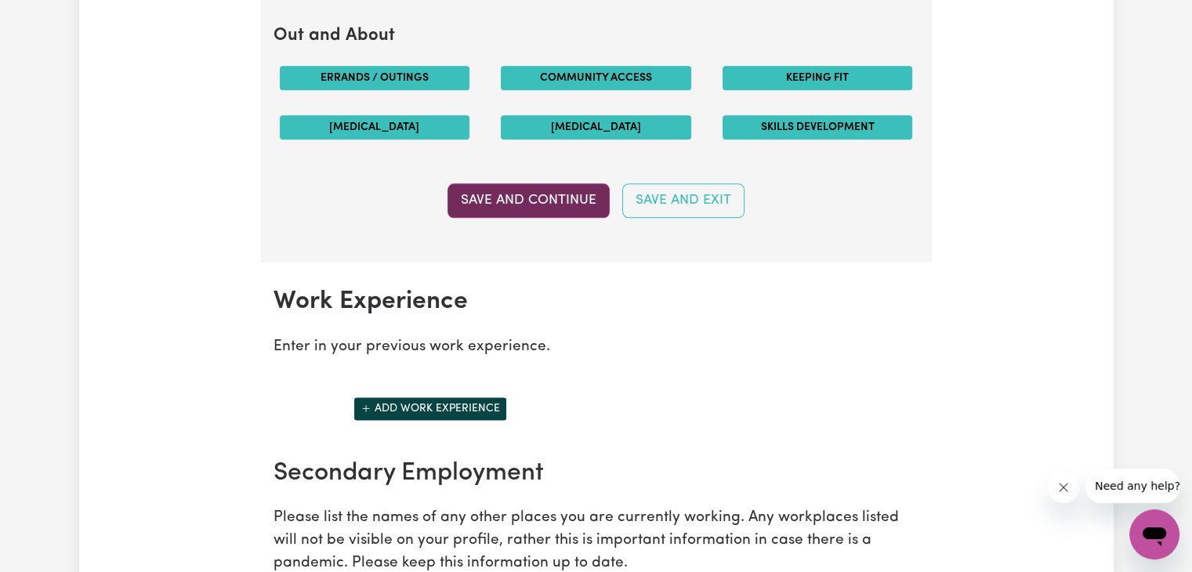
click at [511, 195] on button "Save and Continue" at bounding box center [528, 200] width 162 height 34
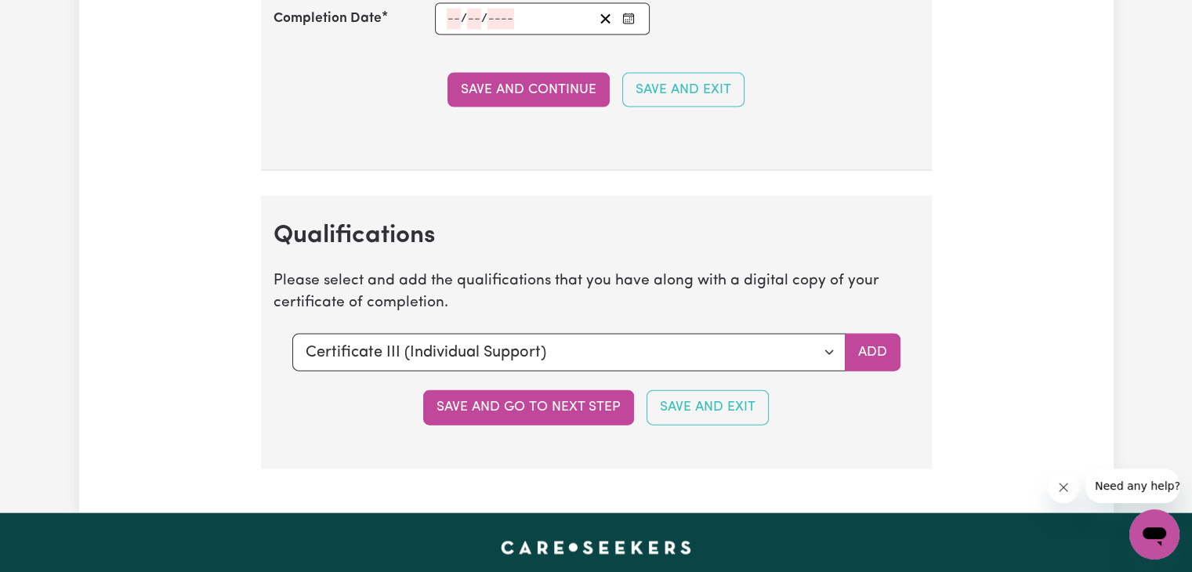
scroll to position [3373, 0]
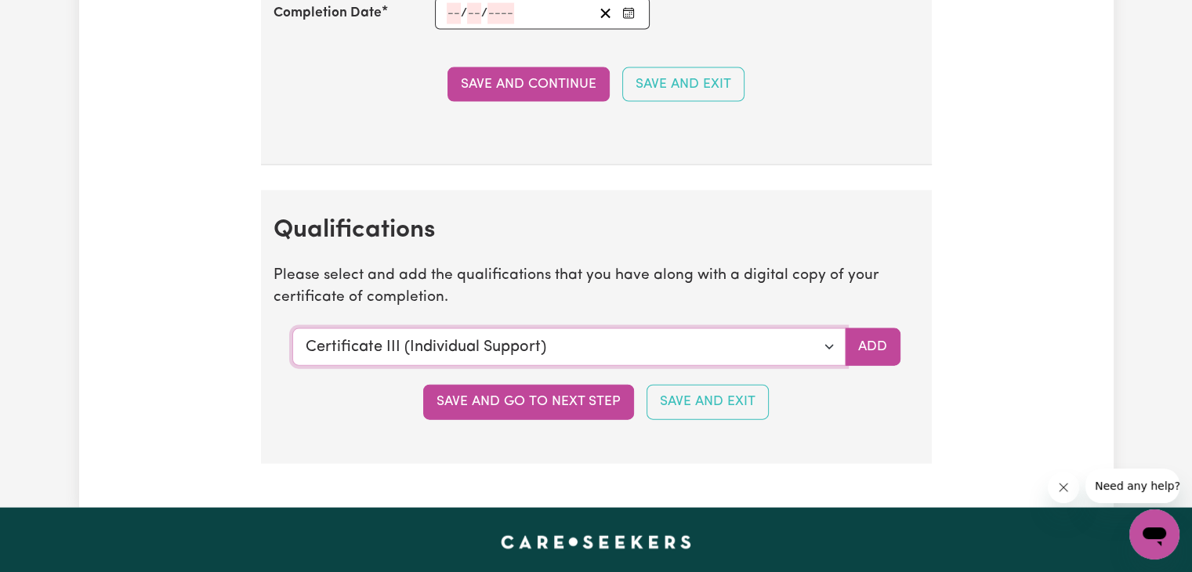
click at [827, 333] on select "Select a qualification to add... Certificate III (Individual Support) Certifica…" at bounding box center [568, 347] width 553 height 38
click at [814, 336] on select "Select a qualification to add... Certificate III (Individual Support) Certifica…" at bounding box center [568, 347] width 553 height 38
click at [282, 418] on section "Qualifications Please select and add the qualifications that you have along wit…" at bounding box center [596, 326] width 671 height 273
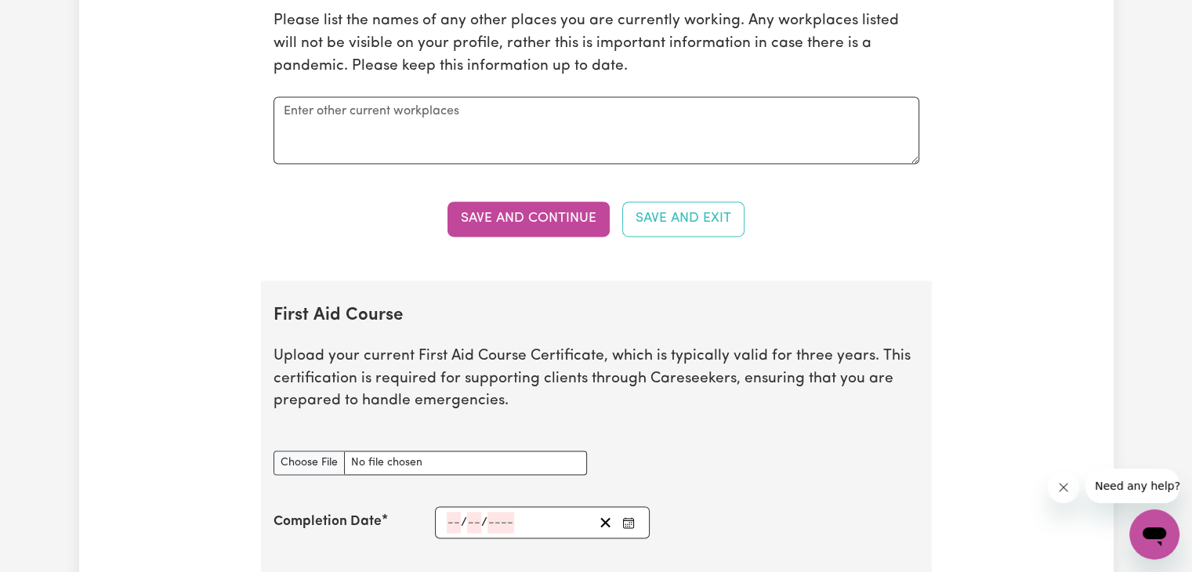
scroll to position [2445, 0]
click at [300, 411] on section "First Aid Course Upload your current First Aid Course Certificate, which is typ…" at bounding box center [596, 478] width 671 height 394
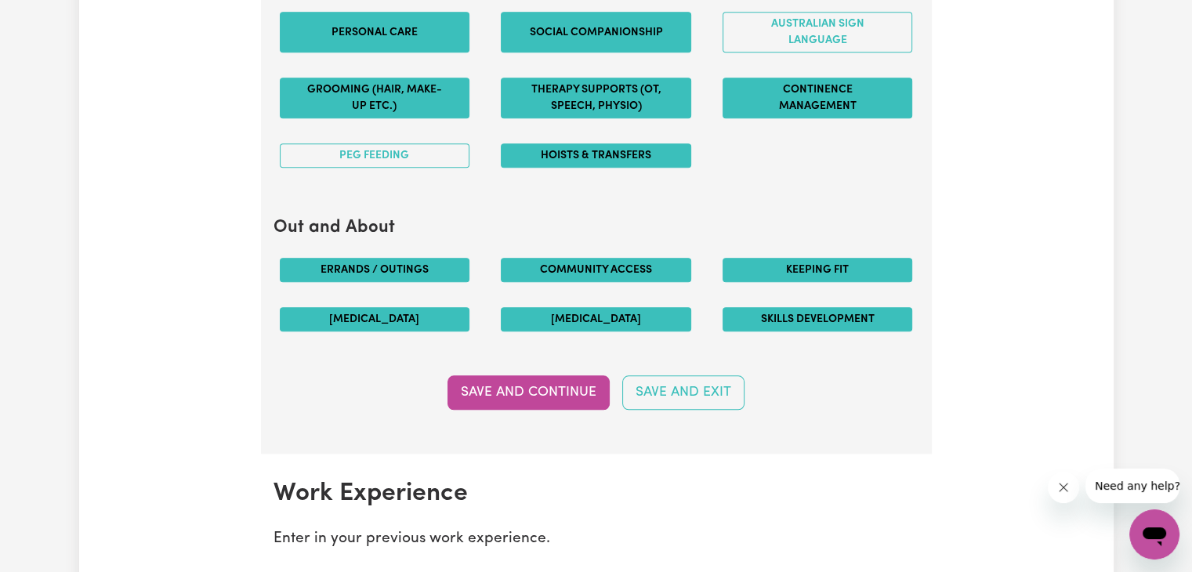
scroll to position [1756, 0]
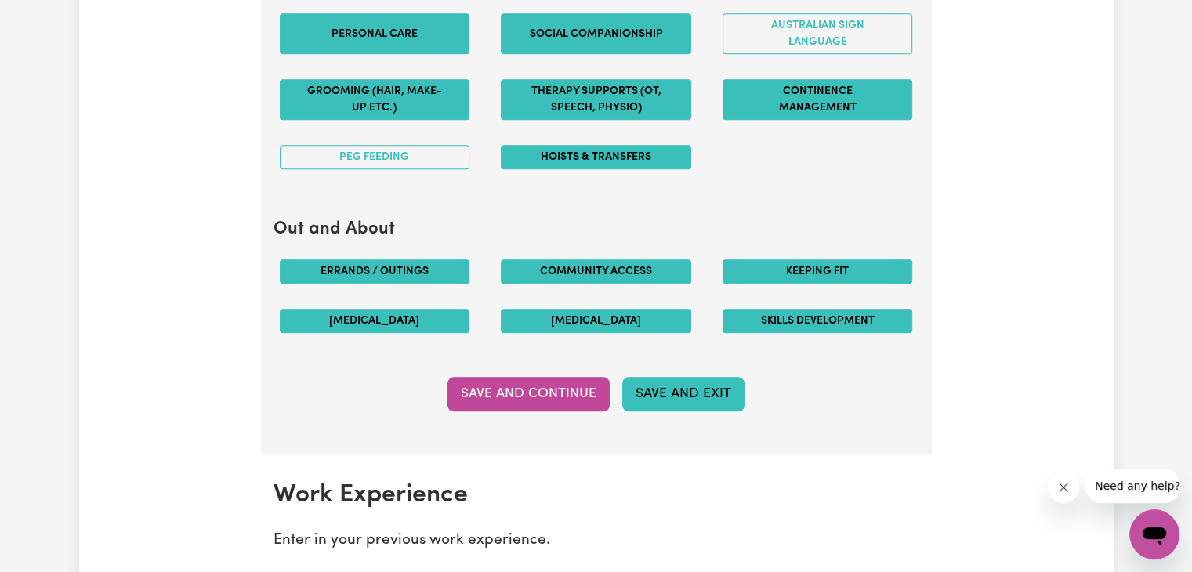
click at [658, 391] on button "Save and Exit" at bounding box center [683, 394] width 122 height 34
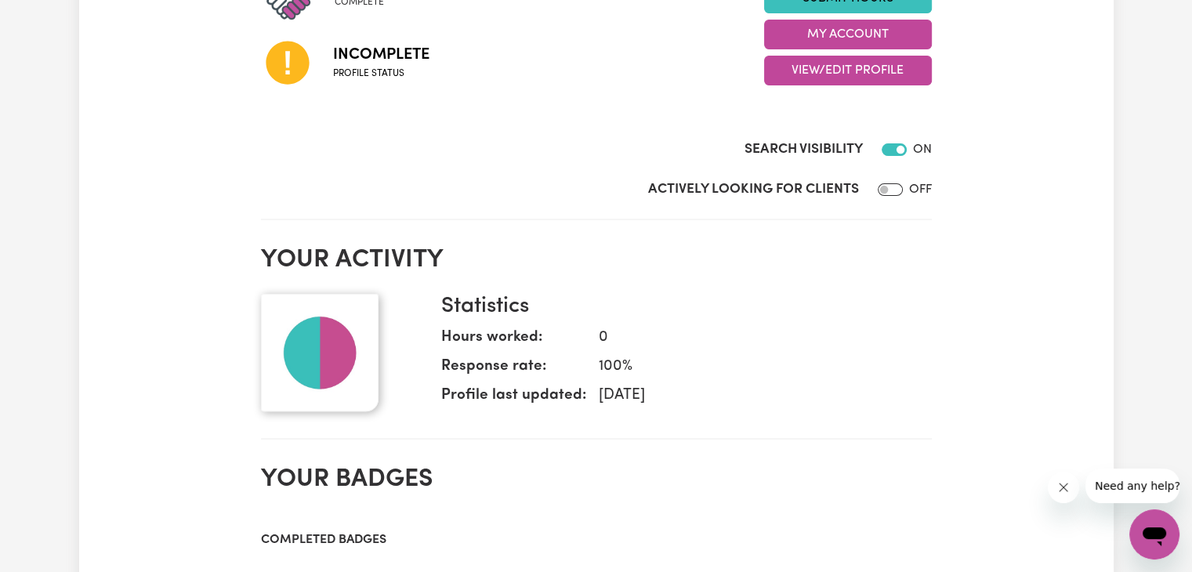
scroll to position [437, 0]
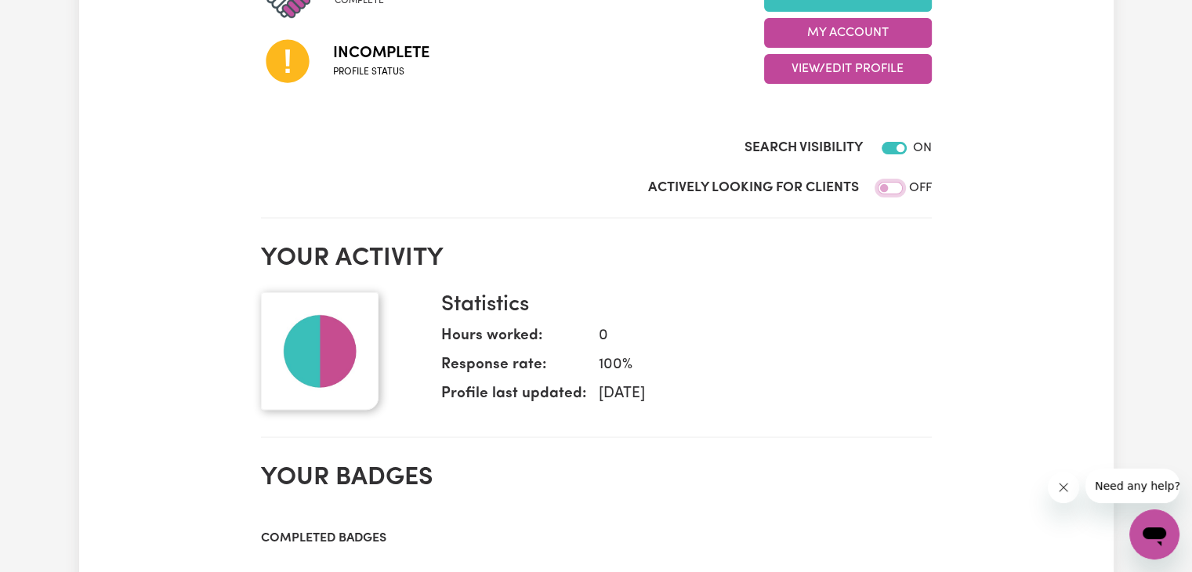
click at [887, 189] on input "Actively Looking for Clients" at bounding box center [889, 188] width 25 height 13
checkbox input "true"
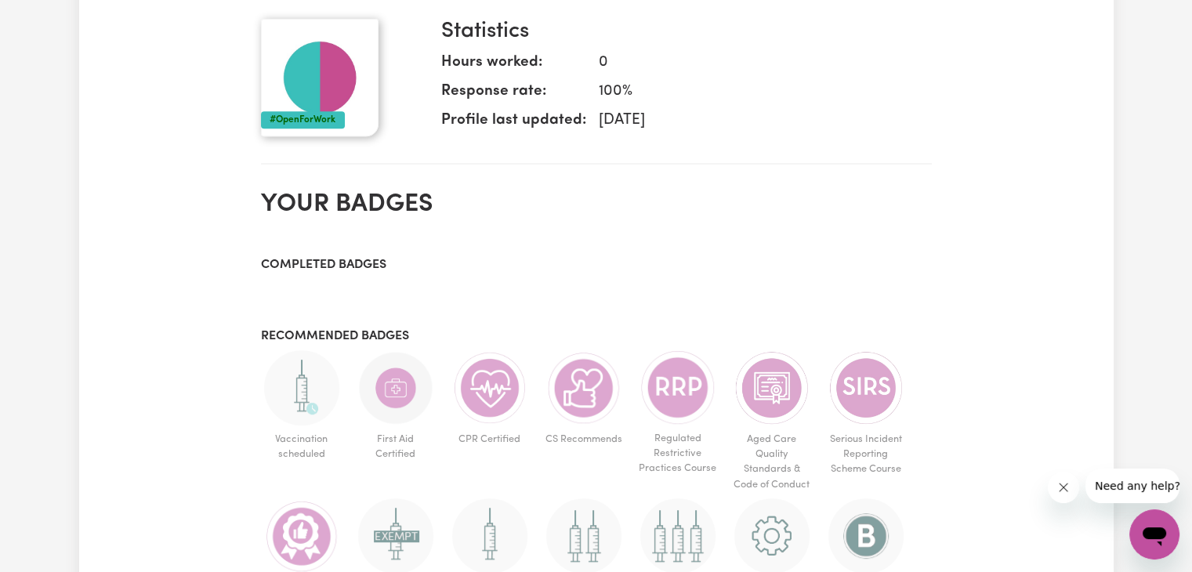
scroll to position [708, 0]
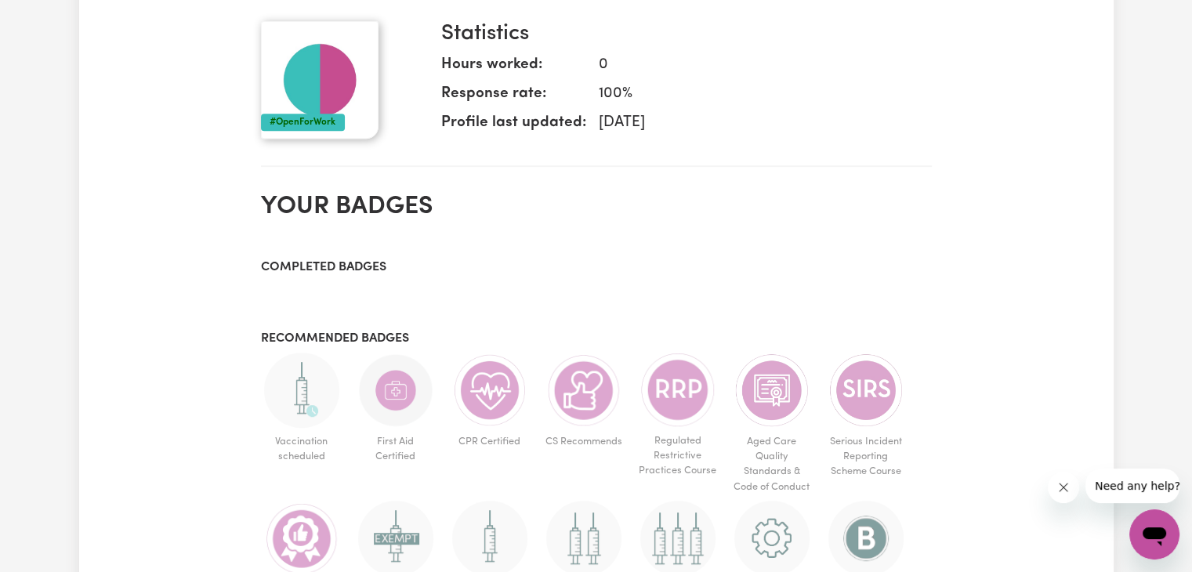
click at [314, 268] on h3 "Completed badges" at bounding box center [596, 267] width 671 height 15
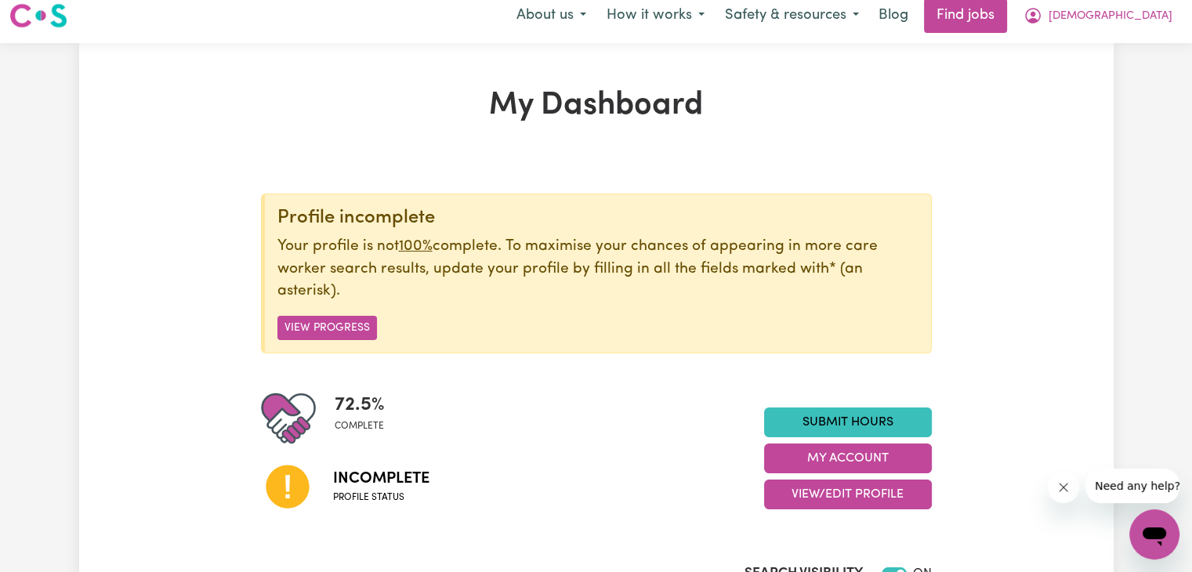
scroll to position [0, 0]
